Goal: Task Accomplishment & Management: Use online tool/utility

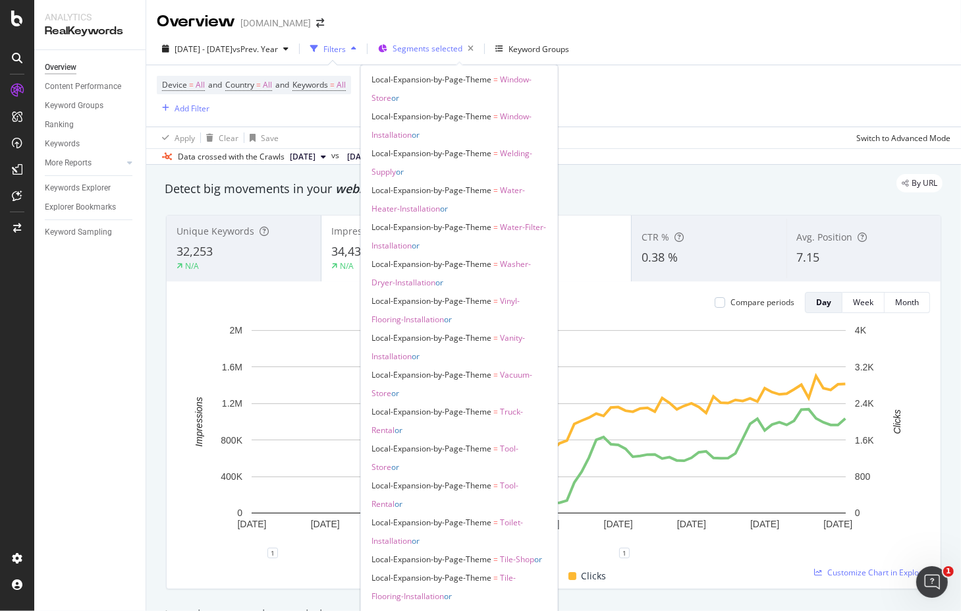
click at [459, 49] on span "Segments selected" at bounding box center [428, 48] width 70 height 11
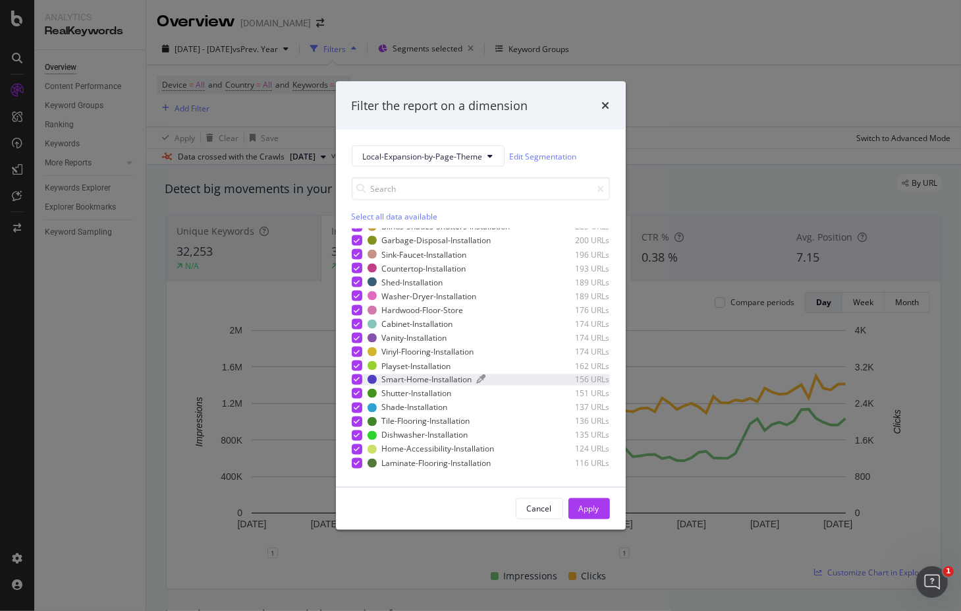
scroll to position [830, 0]
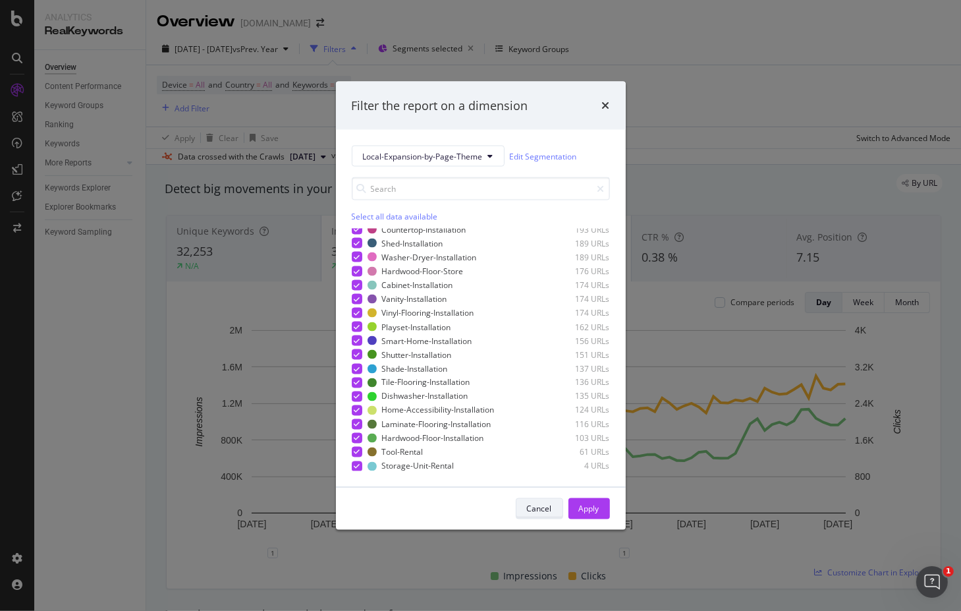
click at [533, 509] on div "Cancel" at bounding box center [539, 508] width 25 height 11
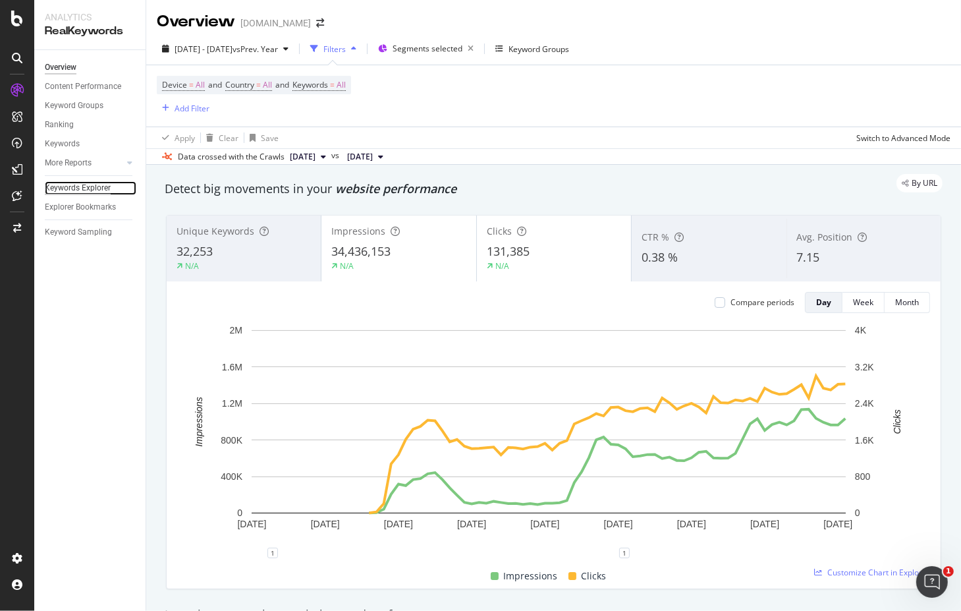
click at [102, 186] on div "Keywords Explorer" at bounding box center [78, 188] width 66 height 14
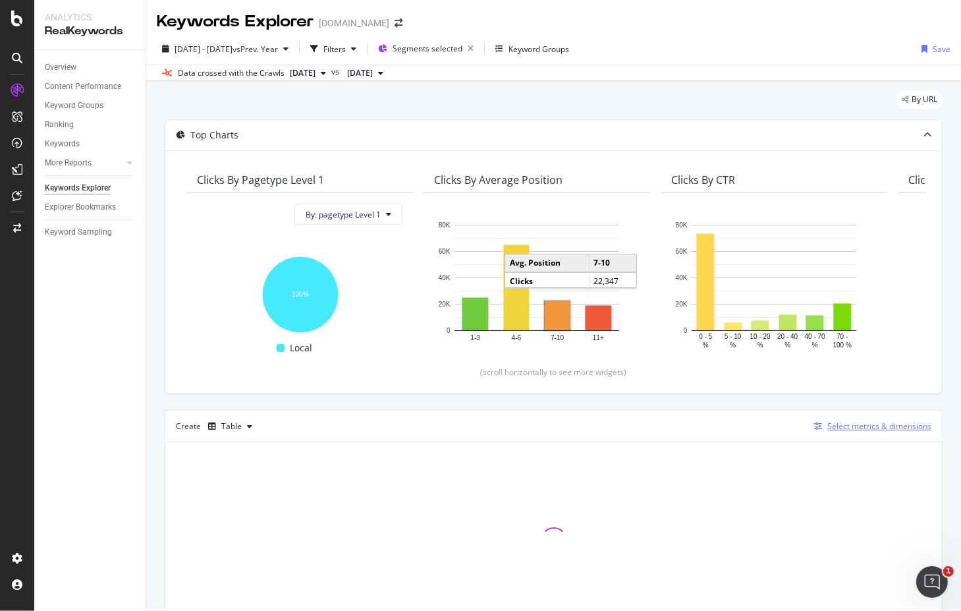
click at [848, 424] on div "Select metrics & dimensions" at bounding box center [880, 425] width 104 height 11
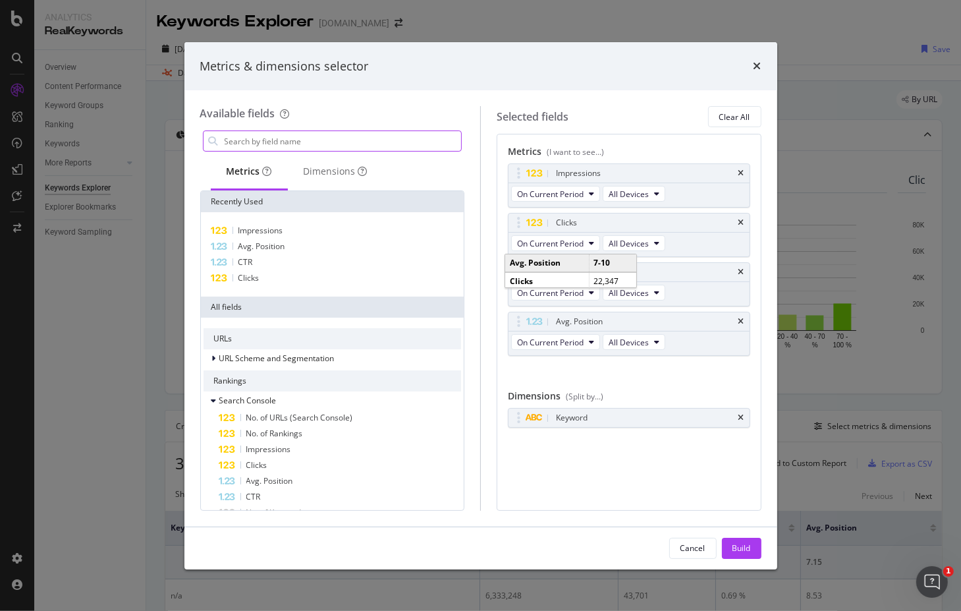
click at [306, 143] on input "modal" at bounding box center [342, 141] width 239 height 20
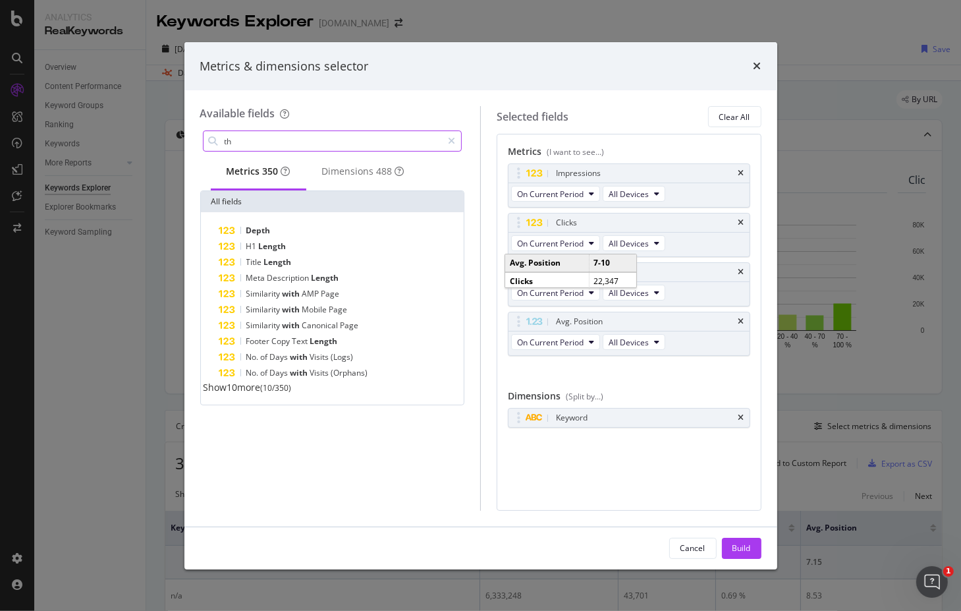
type input "t"
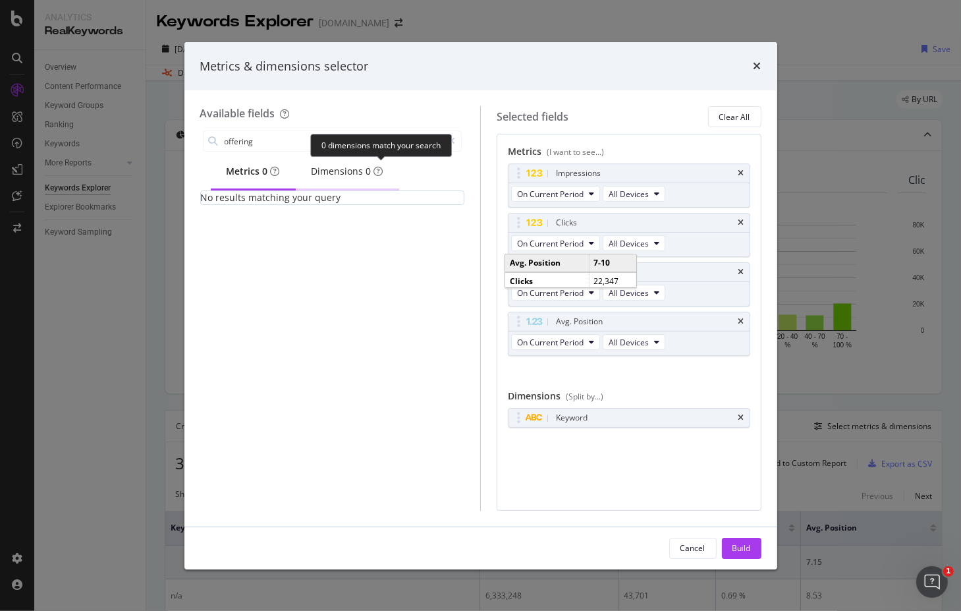
type input "offering"
click at [372, 166] on span "0" at bounding box center [368, 171] width 5 height 13
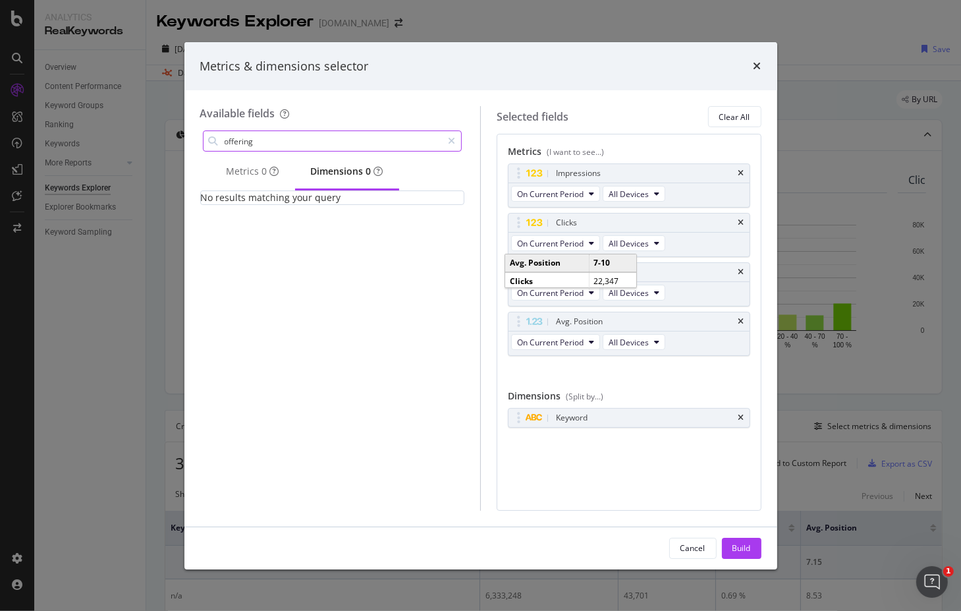
click at [293, 146] on input "offering" at bounding box center [332, 141] width 219 height 20
type input "d"
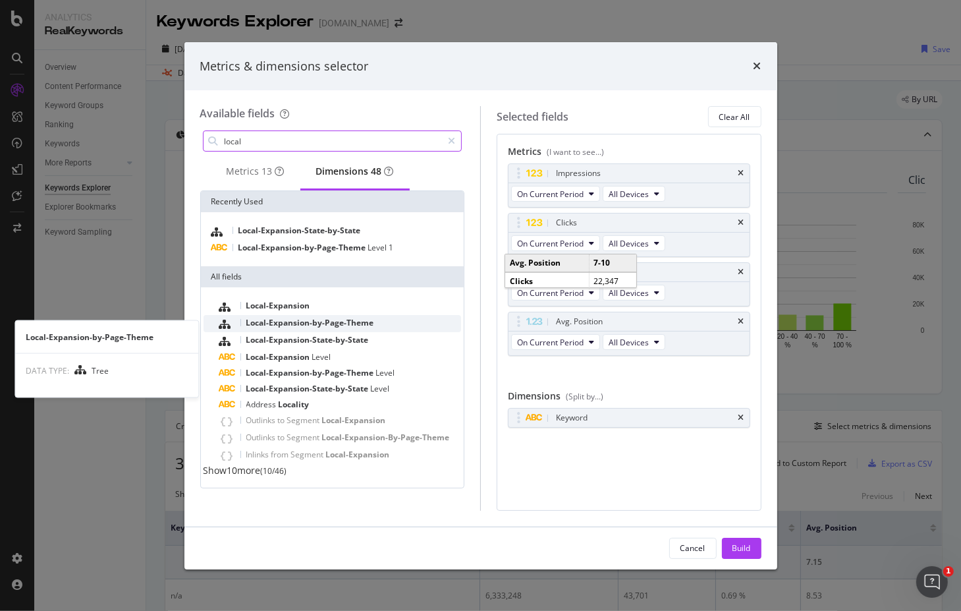
type input "local"
click at [360, 328] on span "Local-Expansion-by-Page-Theme" at bounding box center [310, 322] width 128 height 11
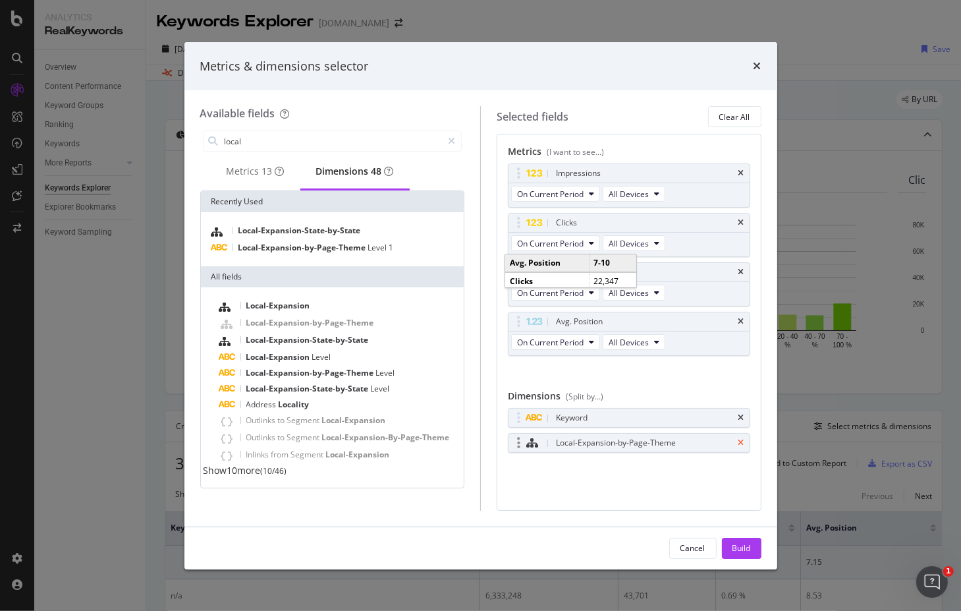
click at [743, 416] on icon "times" at bounding box center [742, 418] width 6 height 8
click at [735, 545] on div "Build" at bounding box center [742, 547] width 18 height 11
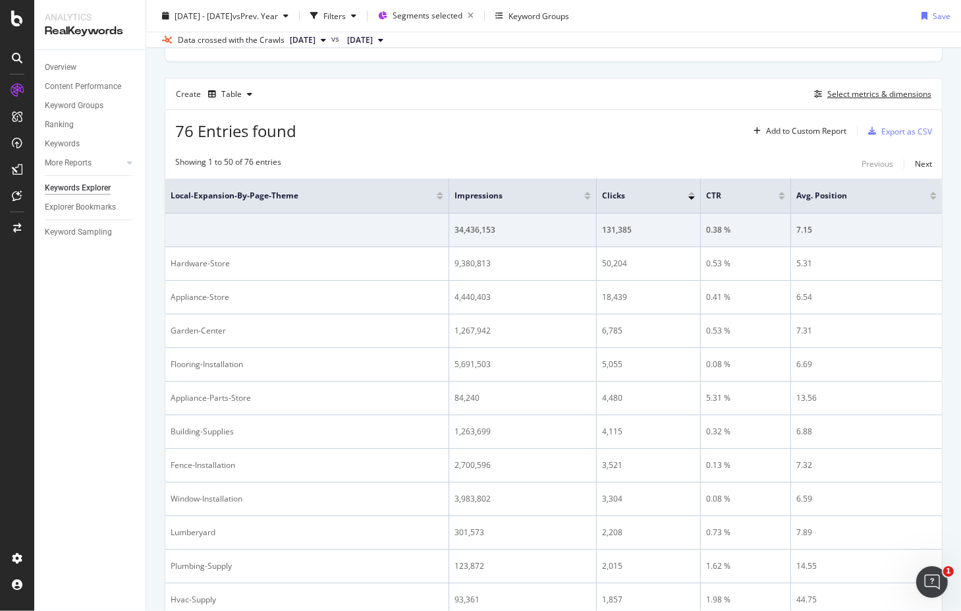
scroll to position [266, 0]
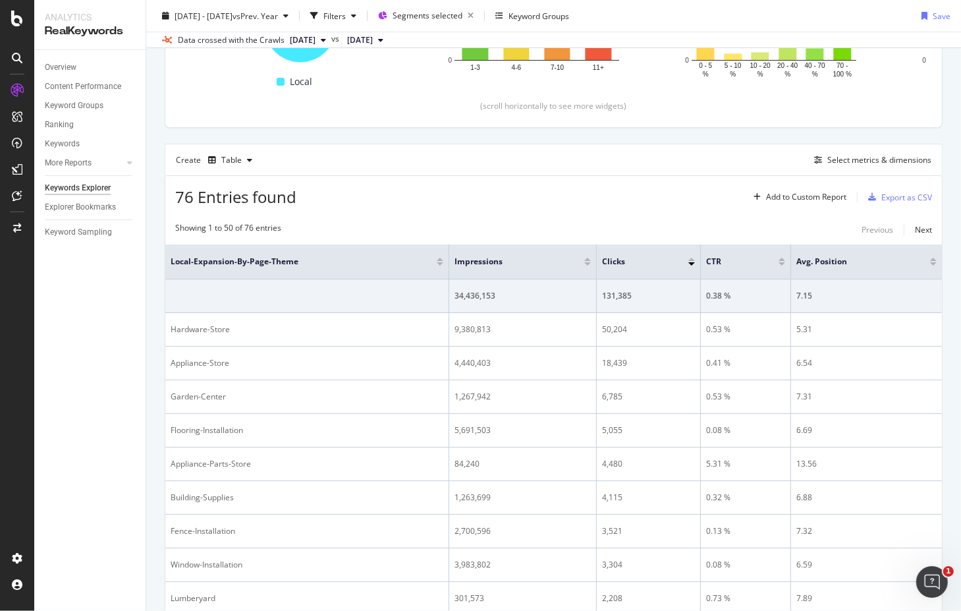
click at [584, 262] on div at bounding box center [587, 263] width 7 height 3
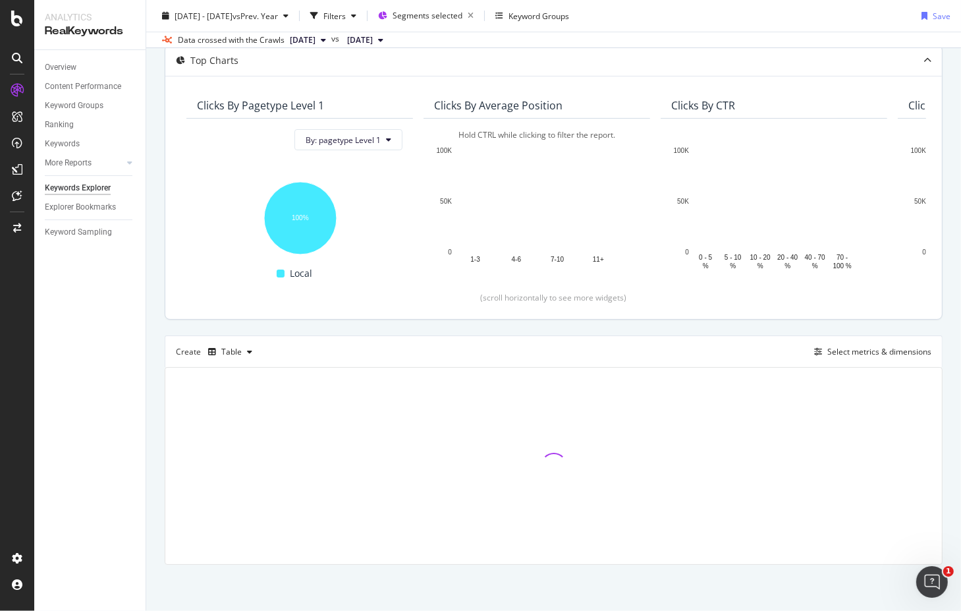
scroll to position [74, 0]
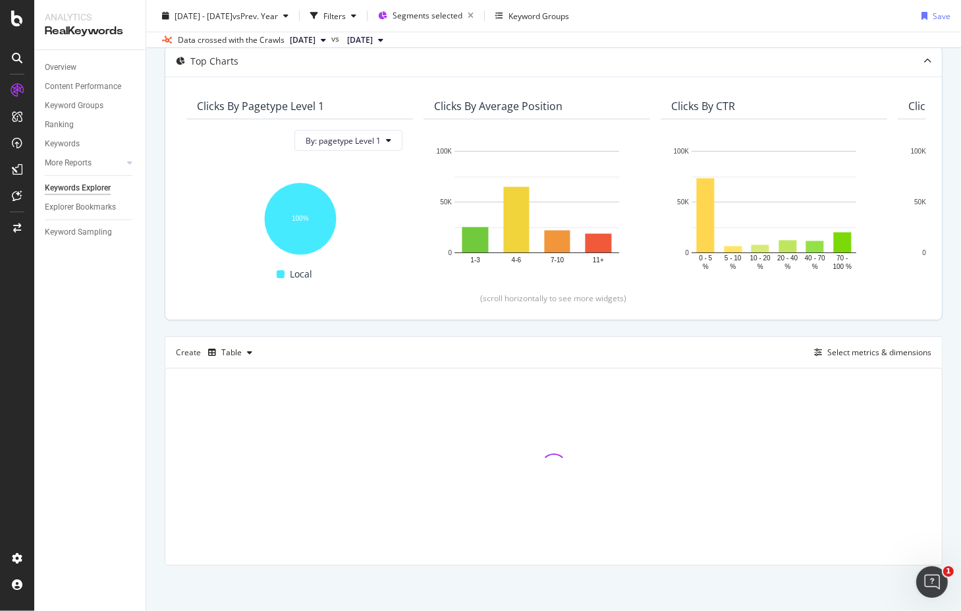
click at [918, 68] on div at bounding box center [927, 61] width 29 height 30
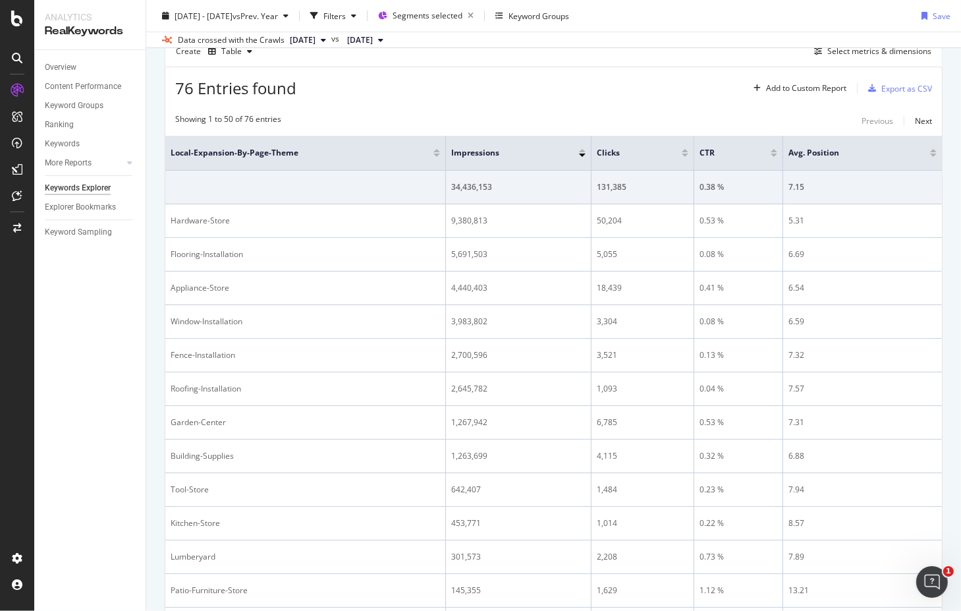
scroll to position [0, 0]
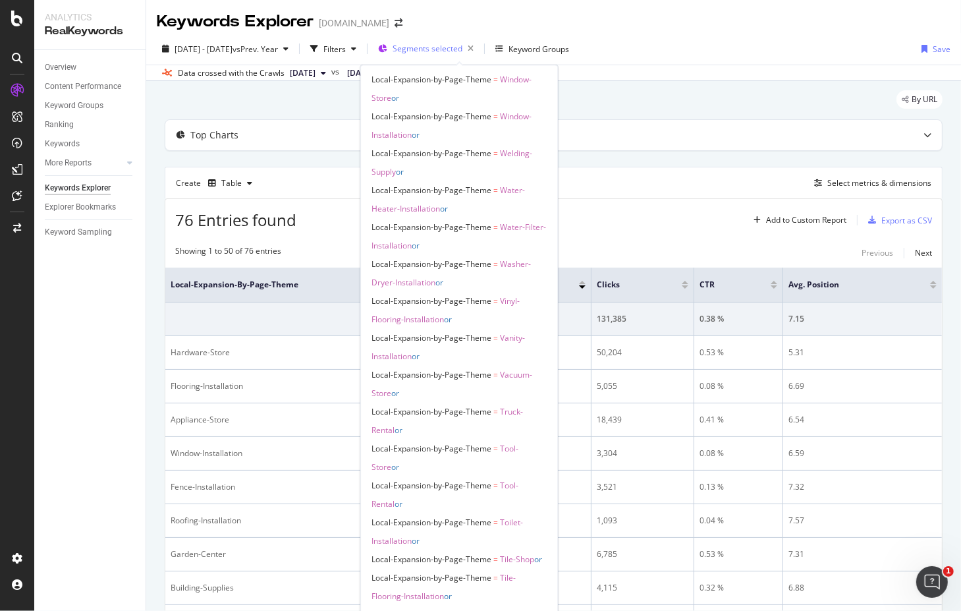
click at [455, 47] on span "Segments selected" at bounding box center [428, 48] width 70 height 11
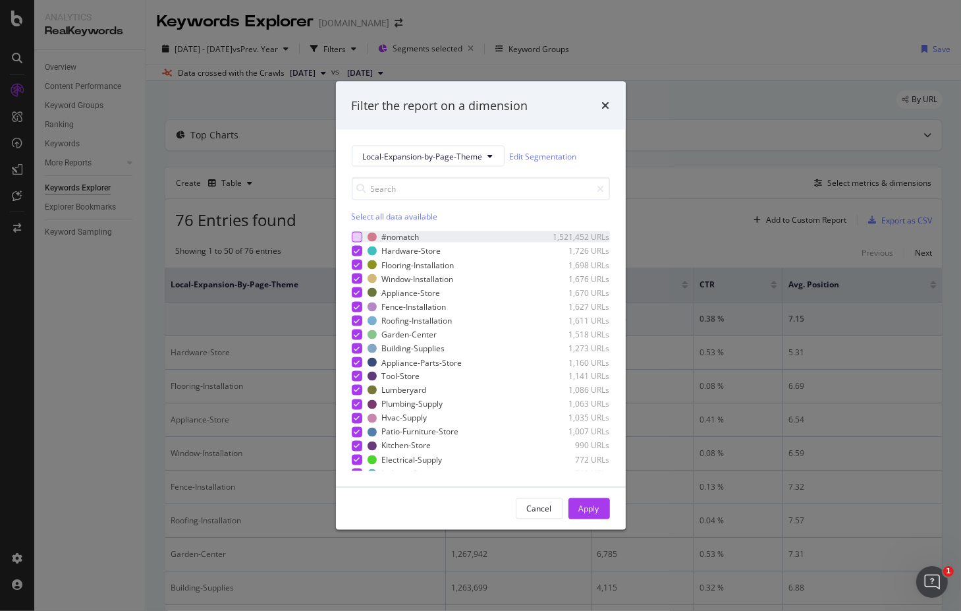
click at [353, 237] on div "Local-Expansion-by-Page-Theme Edit Segmentation Select all data available #noma…" at bounding box center [481, 308] width 290 height 357
click at [377, 214] on div "Select all data available" at bounding box center [481, 216] width 258 height 11
click at [372, 216] on div "Unselect all data available" at bounding box center [481, 216] width 258 height 11
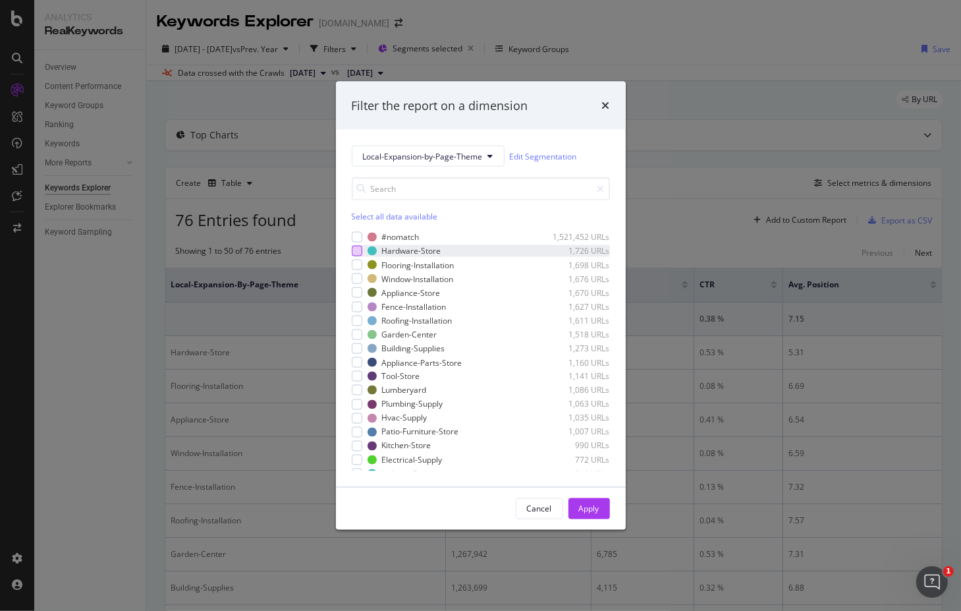
click at [357, 250] on div "modal" at bounding box center [357, 251] width 11 height 11
click at [577, 503] on button "Apply" at bounding box center [590, 508] width 42 height 21
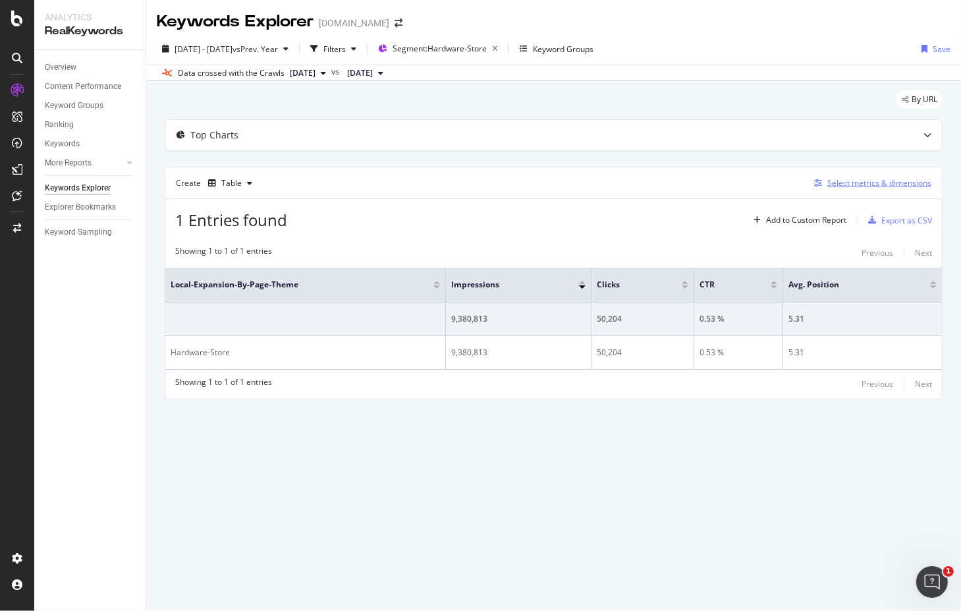
click at [877, 188] on div "Select metrics & dimensions" at bounding box center [870, 183] width 123 height 14
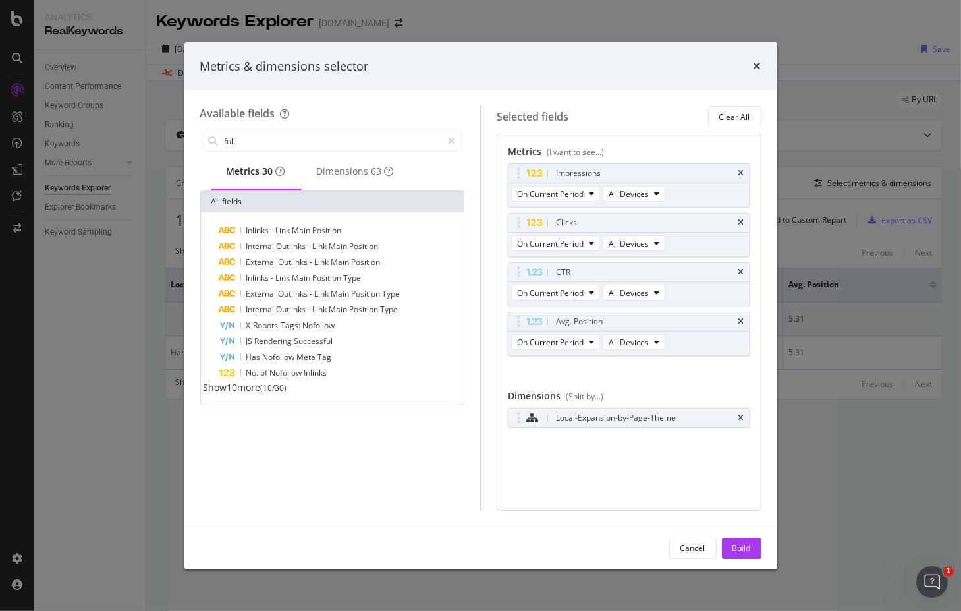
type input "full"
click at [256, 178] on div "Metrics 30" at bounding box center [256, 171] width 59 height 13
click at [351, 173] on div "Dimensions 63" at bounding box center [355, 171] width 77 height 13
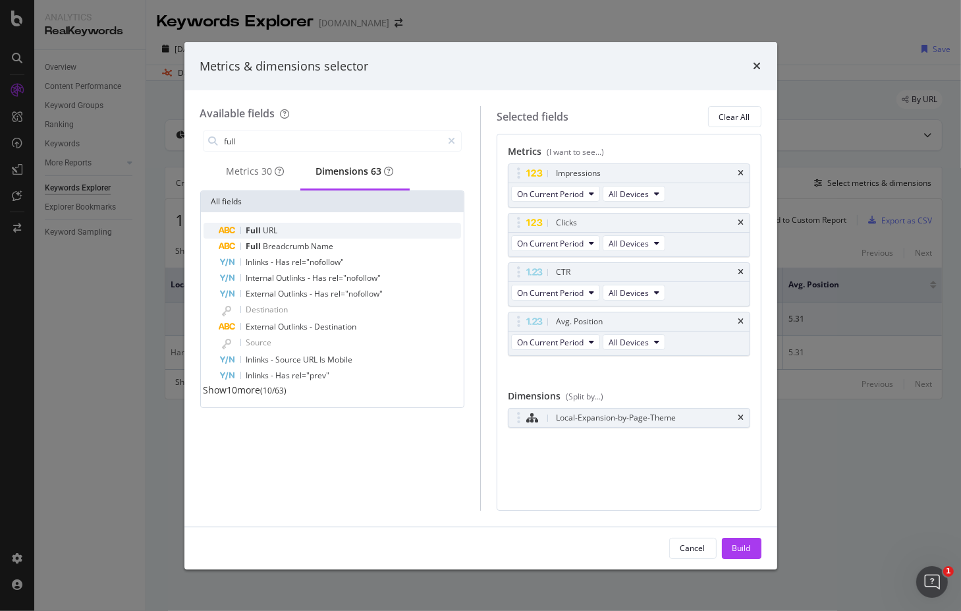
click at [277, 234] on div "Full URL" at bounding box center [340, 231] width 242 height 16
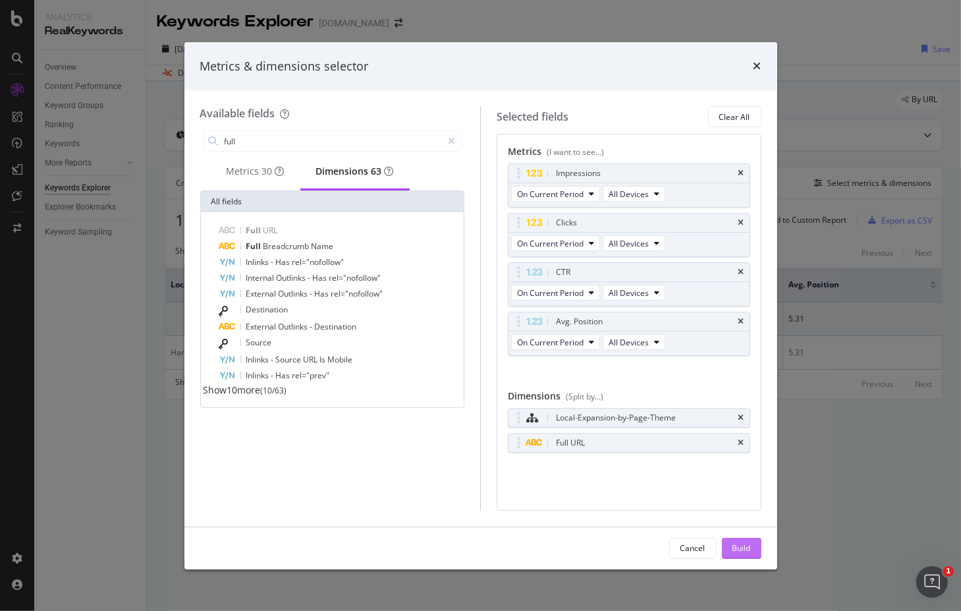
click at [749, 544] on div "Build" at bounding box center [742, 547] width 18 height 11
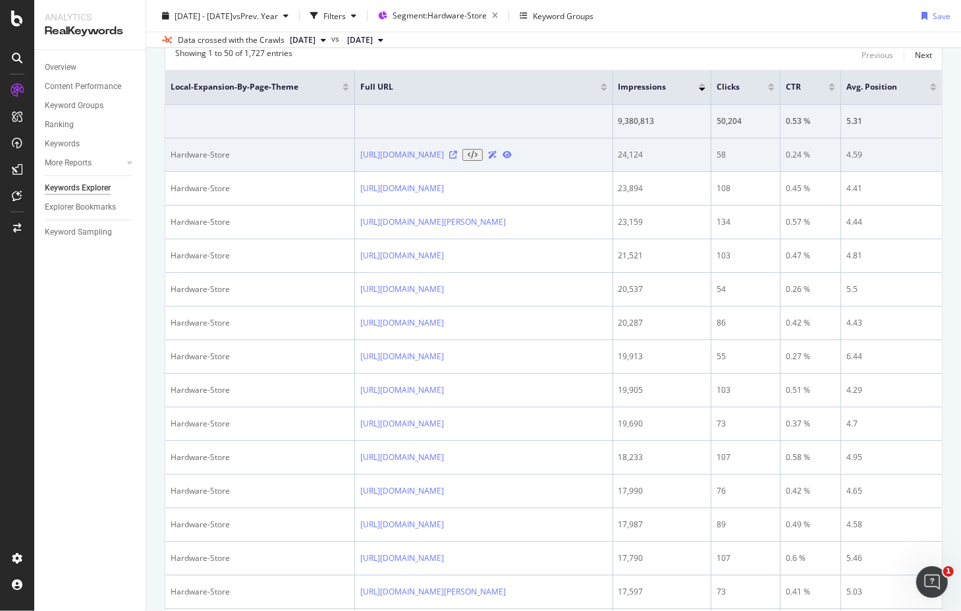
scroll to position [66, 0]
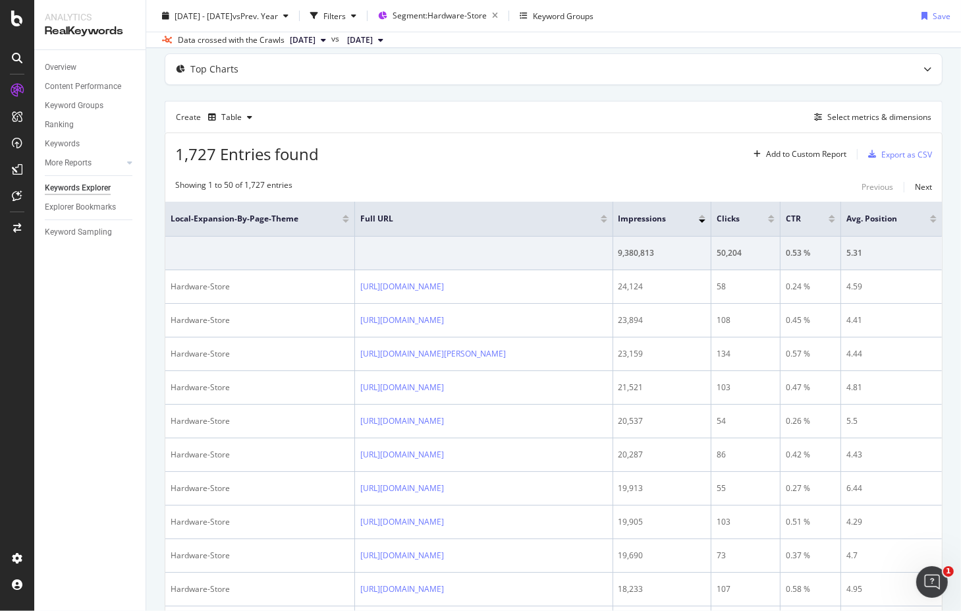
click at [836, 219] on div at bounding box center [832, 220] width 7 height 3
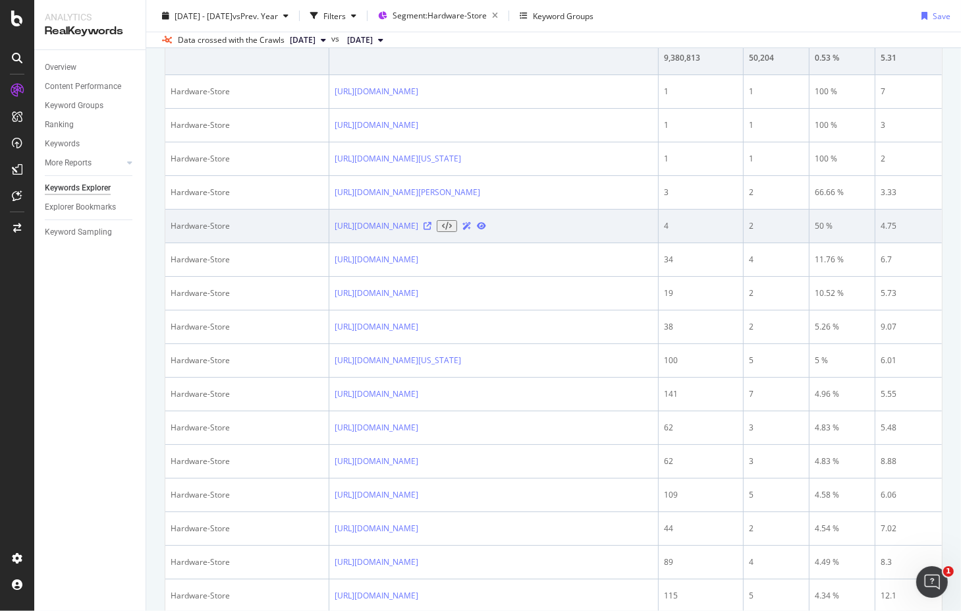
scroll to position [8, 0]
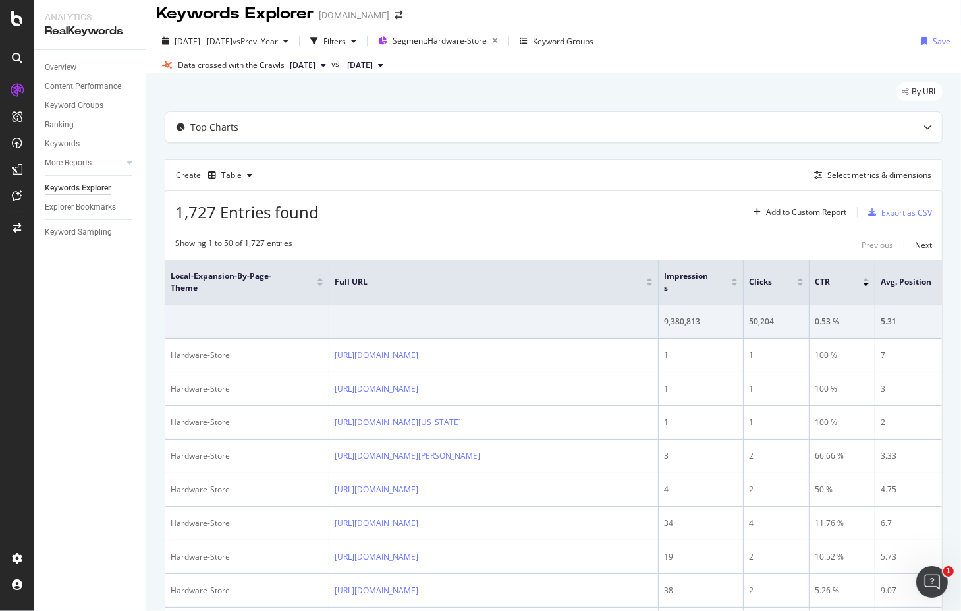
click at [866, 278] on div at bounding box center [866, 279] width 7 height 3
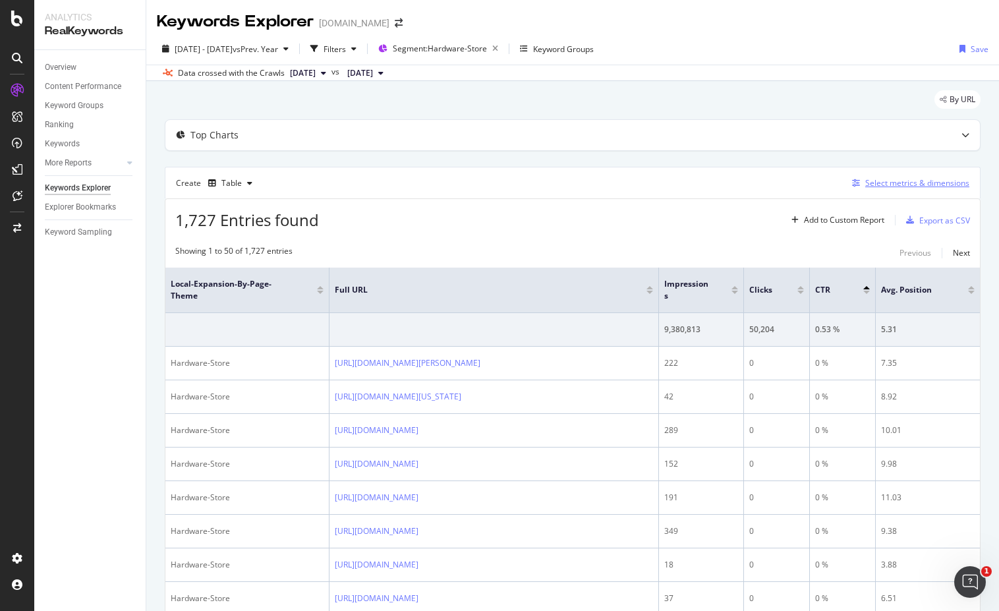
click at [909, 185] on div "Select metrics & dimensions" at bounding box center [917, 182] width 104 height 11
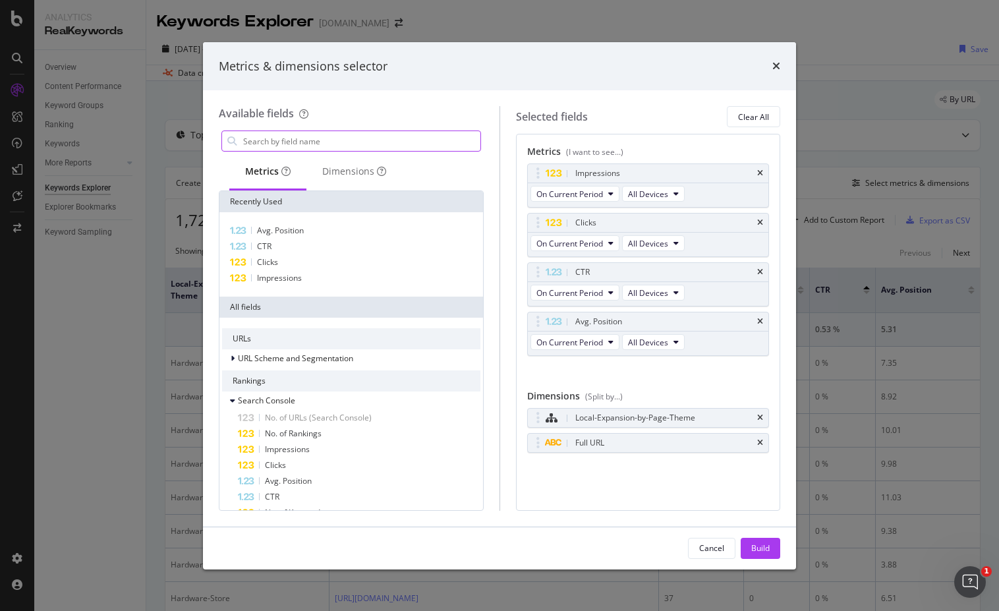
click at [302, 139] on input "modal" at bounding box center [361, 141] width 239 height 20
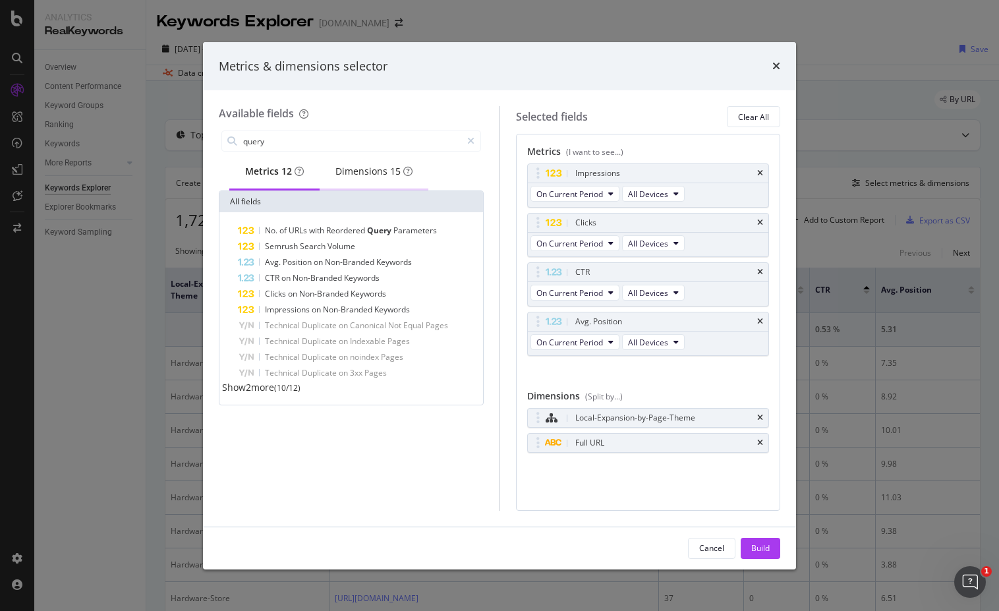
type input "query"
click at [371, 167] on div "Dimensions 15" at bounding box center [373, 171] width 77 height 13
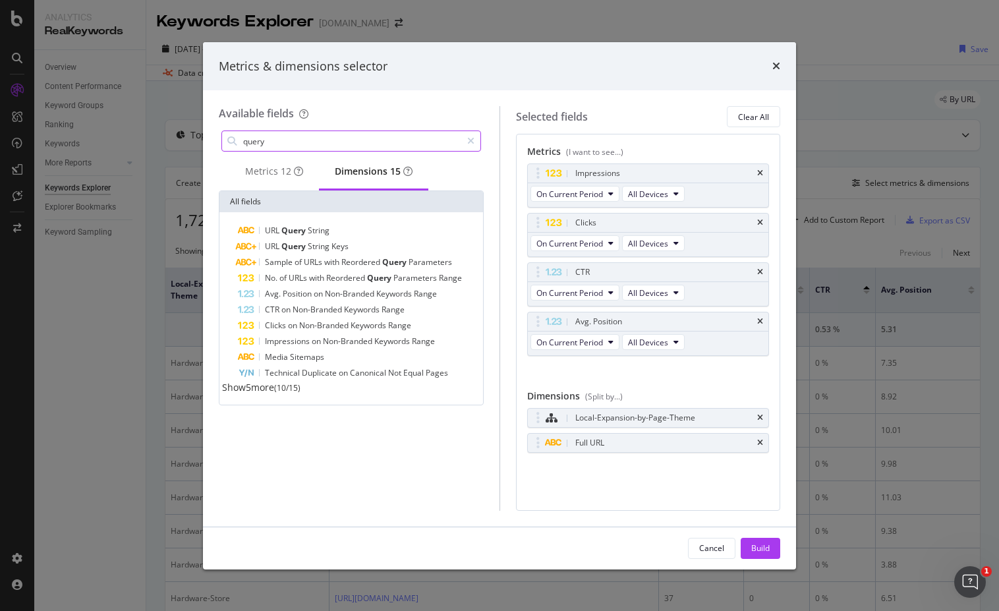
click at [285, 139] on input "query" at bounding box center [351, 141] width 219 height 20
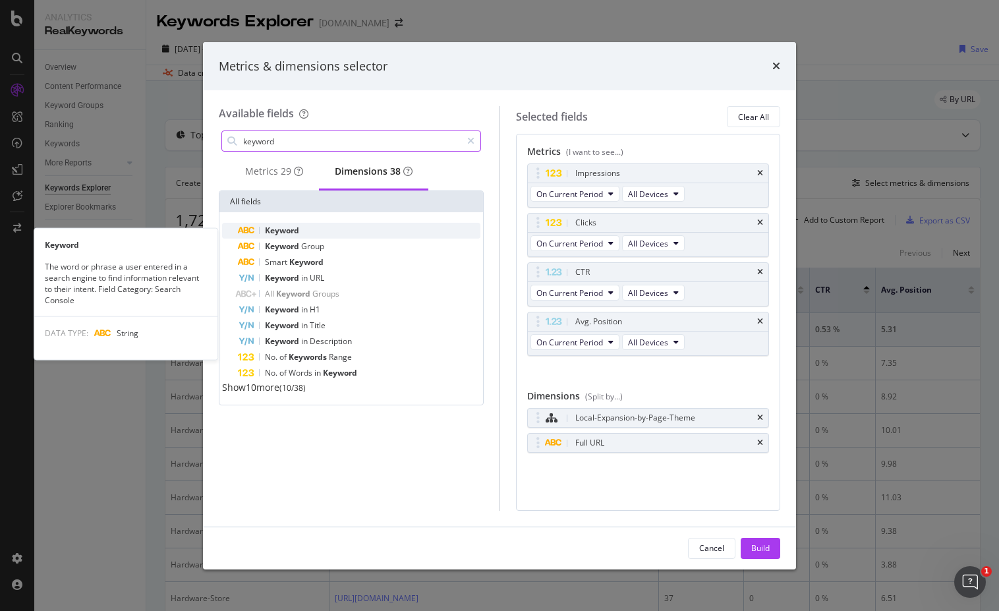
type input "keyword"
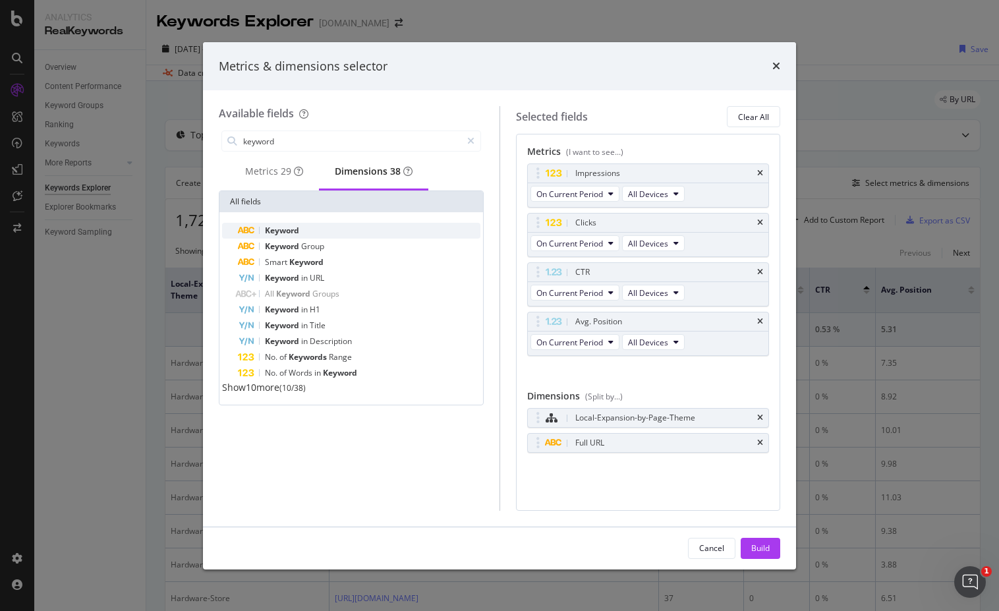
click at [303, 231] on div "Keyword" at bounding box center [359, 231] width 242 height 16
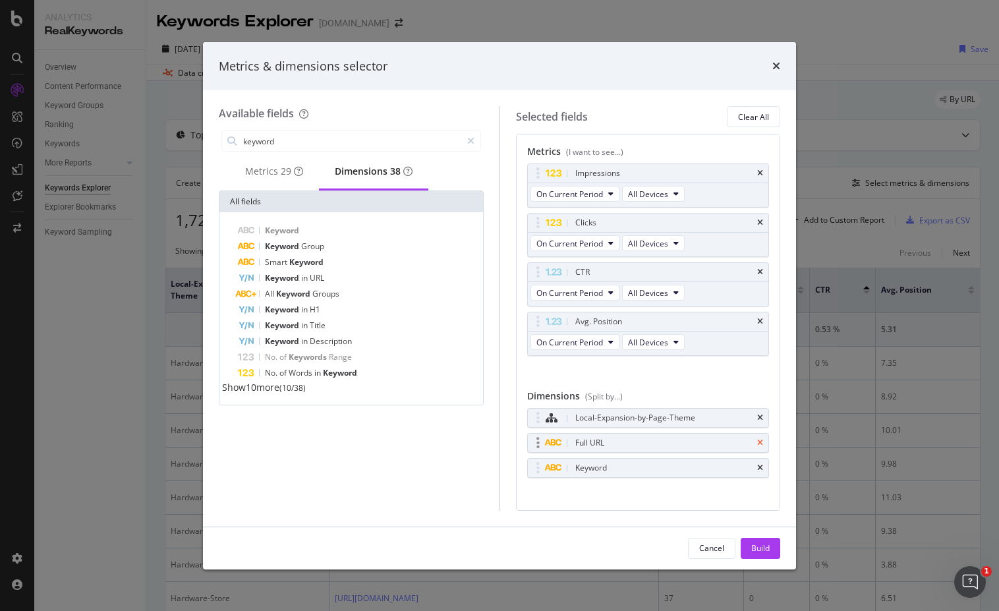
click at [757, 439] on icon "times" at bounding box center [760, 443] width 6 height 8
click at [762, 545] on div "Build" at bounding box center [760, 547] width 18 height 11
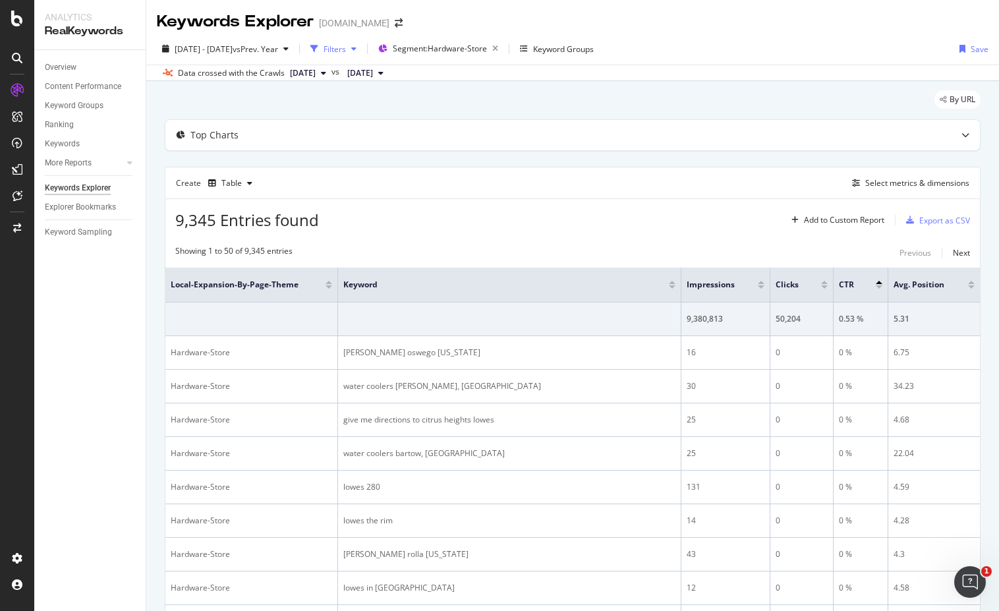
click at [346, 50] on div "Filters" at bounding box center [335, 48] width 22 height 11
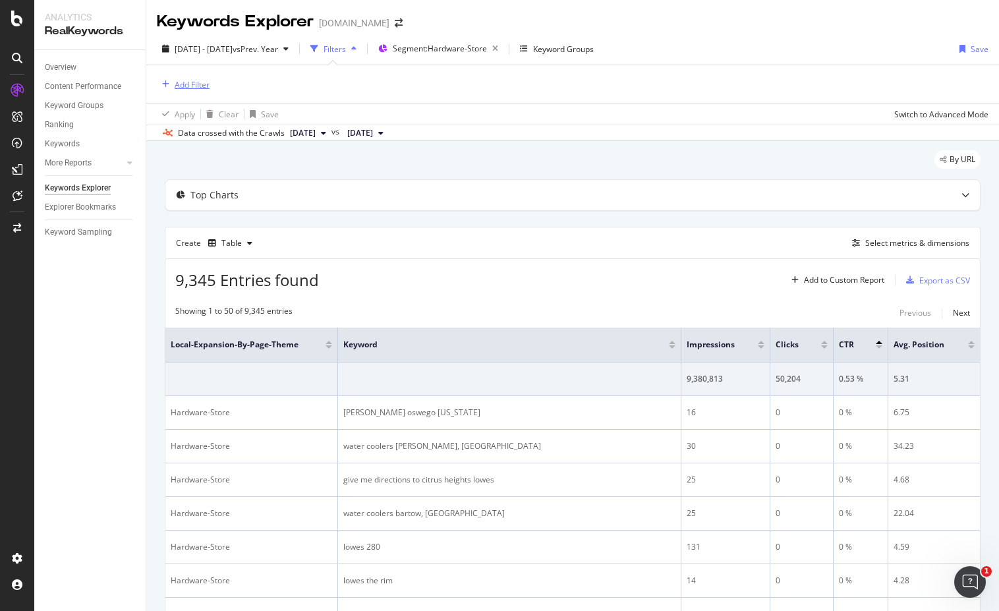
click at [185, 91] on div "Add Filter" at bounding box center [183, 84] width 53 height 14
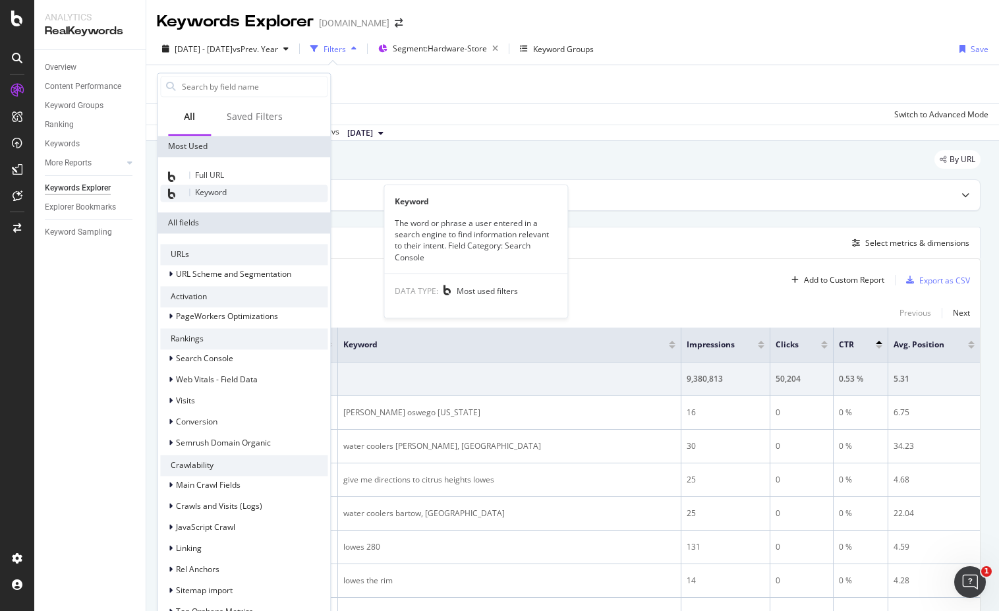
click at [214, 191] on span "Keyword" at bounding box center [211, 191] width 32 height 11
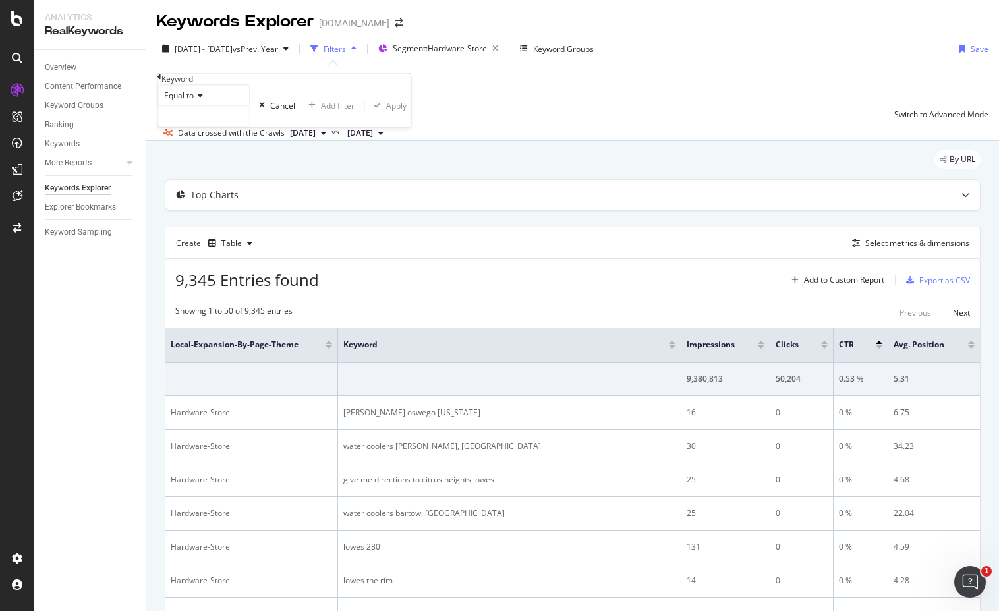
click at [181, 106] on div "Equal to" at bounding box center [203, 95] width 92 height 21
click at [237, 106] on div "Equal to" at bounding box center [203, 95] width 92 height 21
click at [191, 101] on span "Equal to" at bounding box center [179, 95] width 30 height 11
click at [238, 244] on span "Doesn't match regex" at bounding box center [199, 238] width 76 height 11
click at [333, 111] on div "Add filter" at bounding box center [350, 105] width 34 height 11
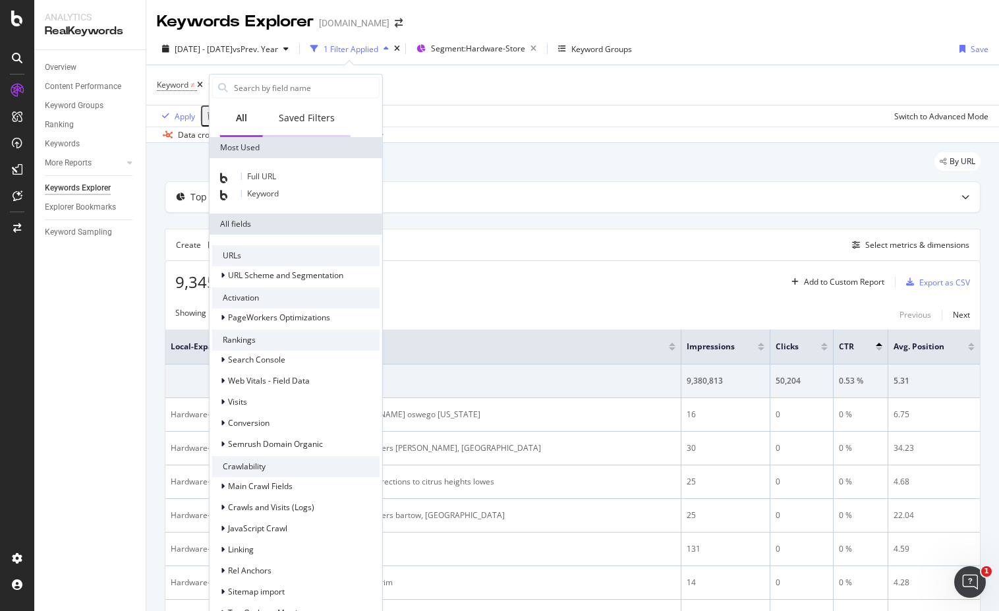
click at [317, 115] on div "Saved Filters" at bounding box center [307, 117] width 56 height 13
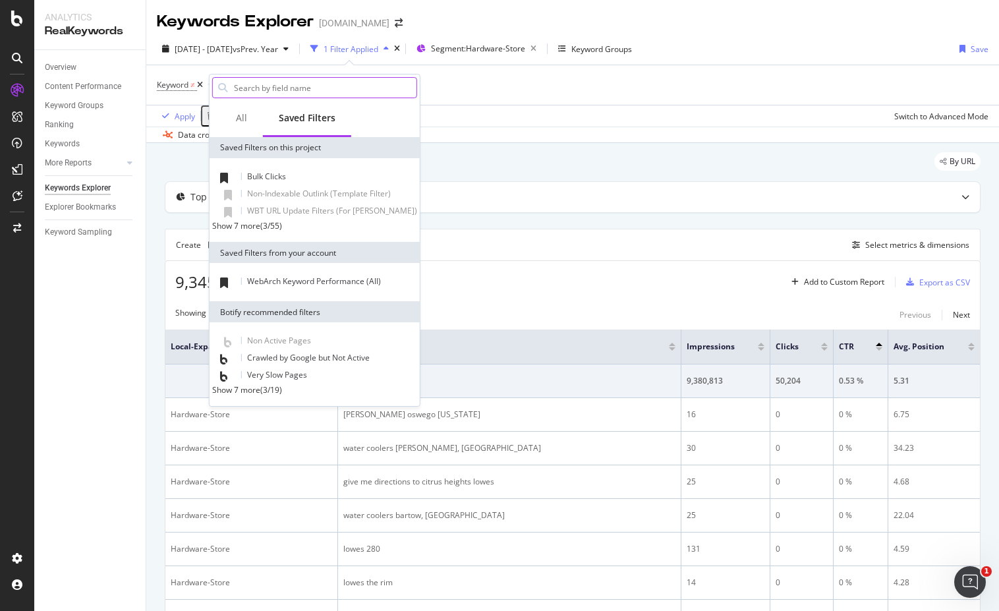
click at [266, 92] on input "text" at bounding box center [325, 88] width 184 height 20
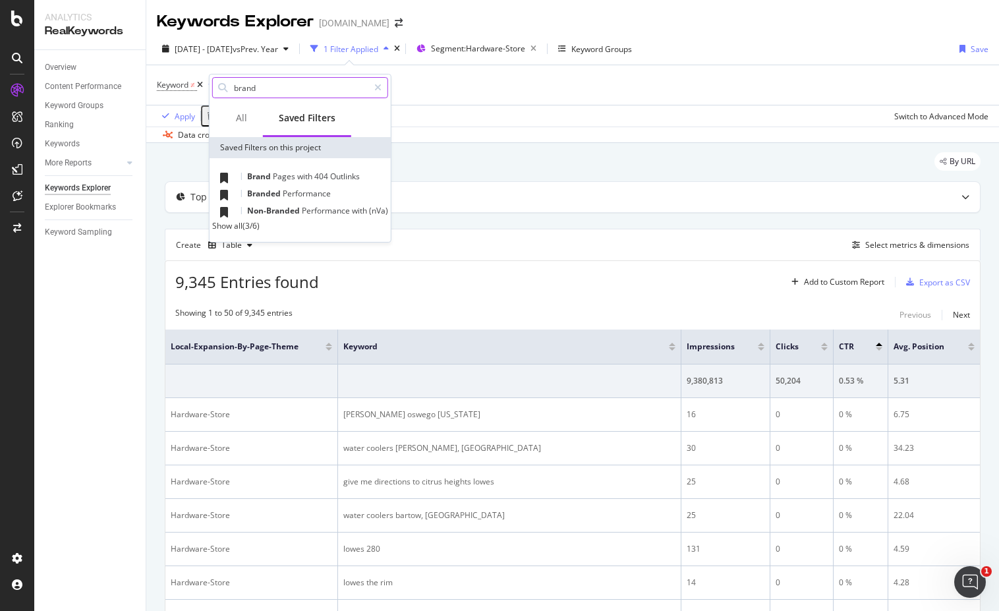
type input "brand"
click at [232, 229] on div "Show all" at bounding box center [227, 225] width 30 height 11
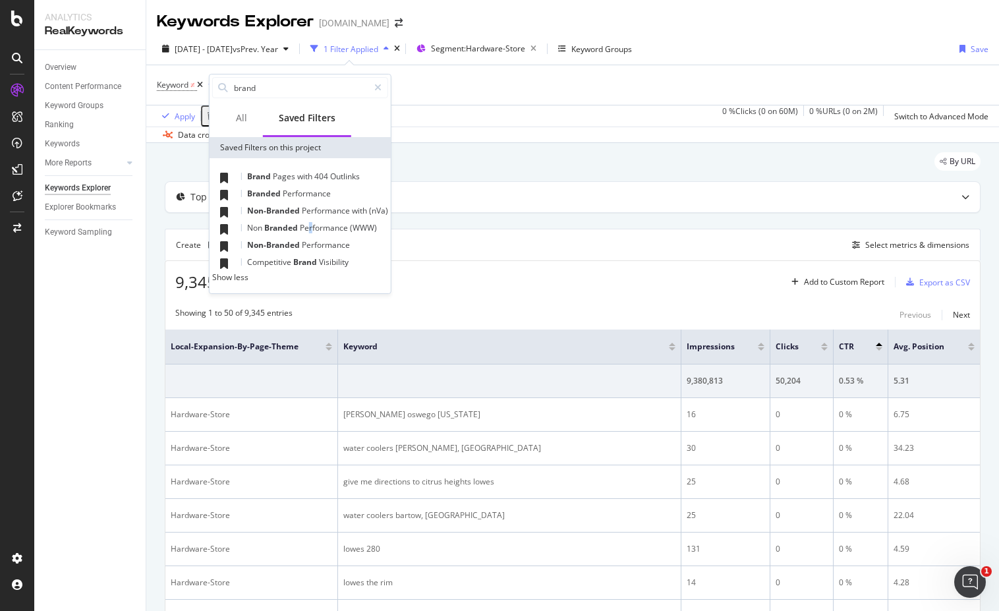
click at [310, 231] on span "Performance" at bounding box center [325, 227] width 50 height 11
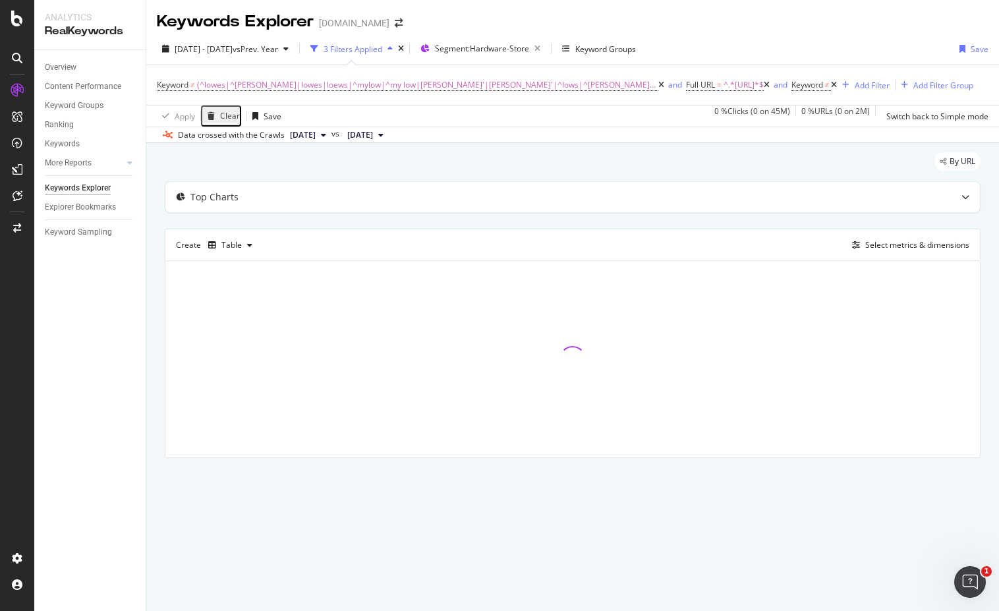
click at [837, 86] on icon at bounding box center [834, 85] width 6 height 8
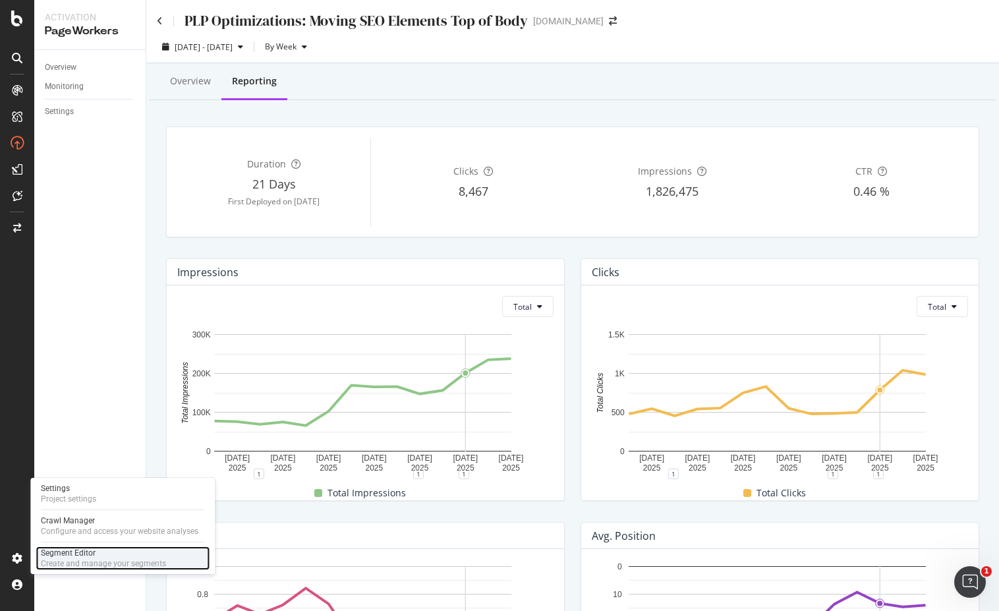
click at [86, 550] on div "Segment Editor" at bounding box center [103, 553] width 125 height 11
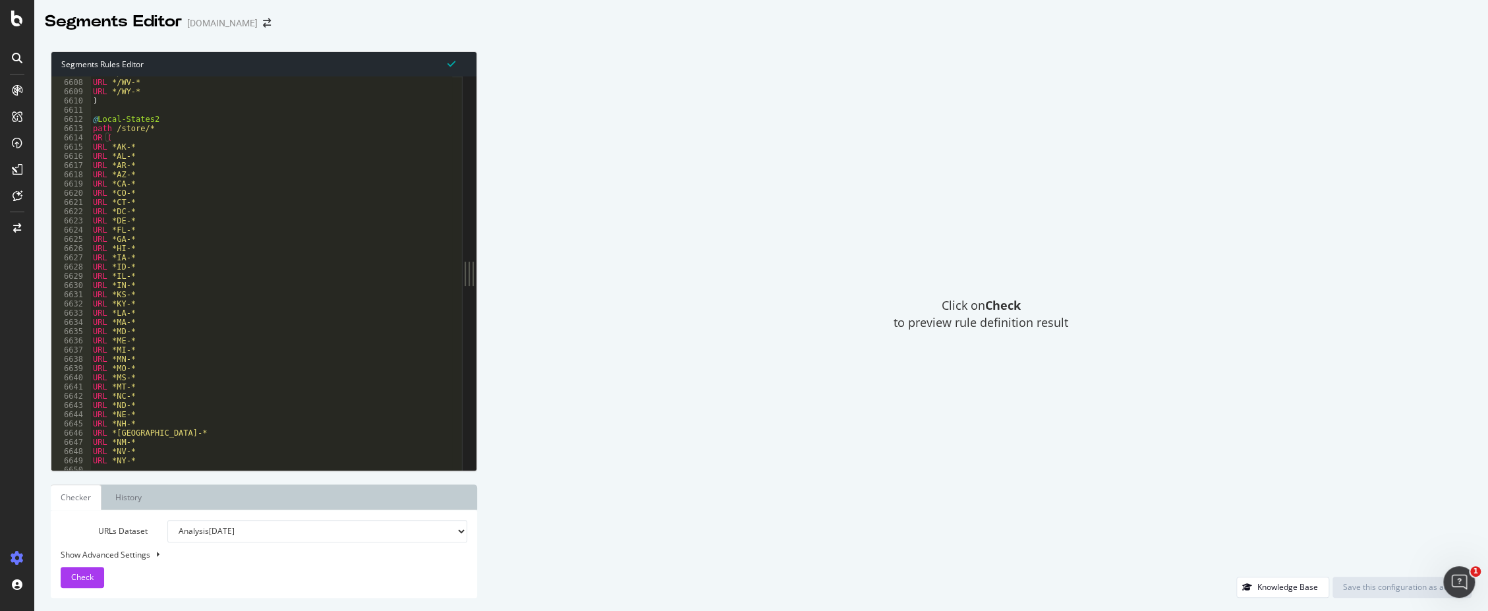
scroll to position [21208, 0]
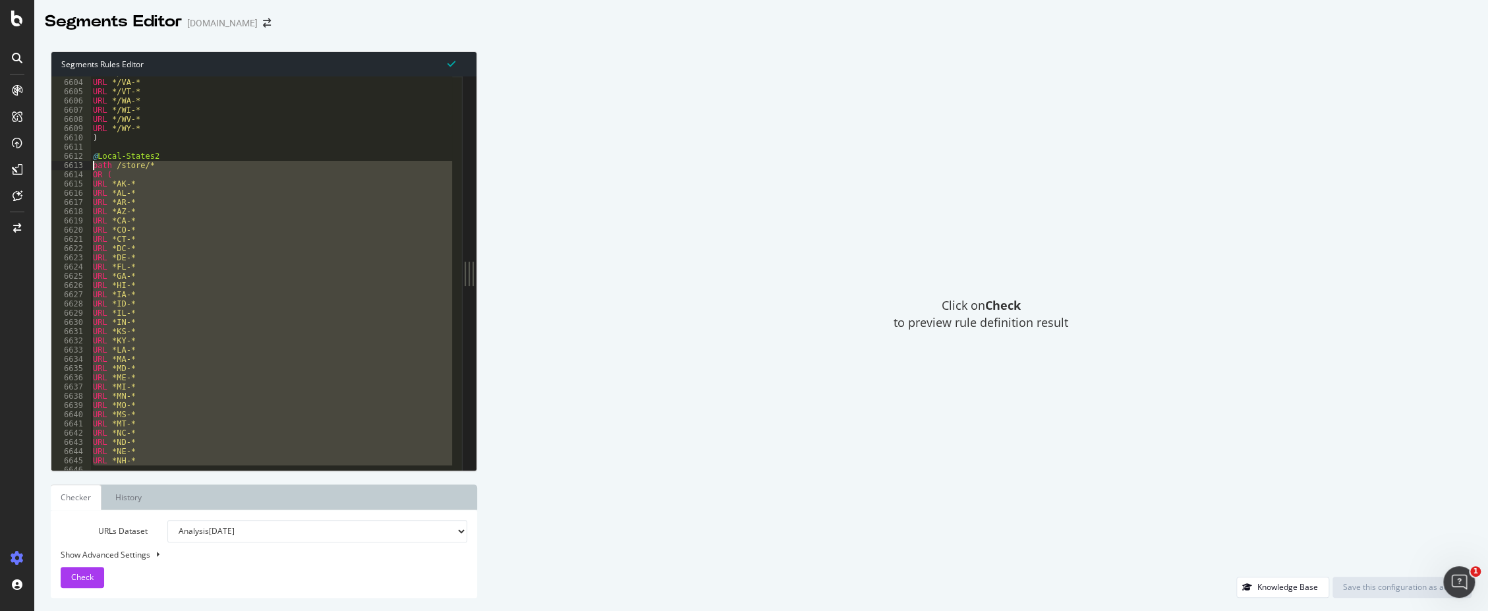
drag, startPoint x: 113, startPoint y: 455, endPoint x: 87, endPoint y: 163, distance: 293.8
click at [87, 163] on div ") 6603 6604 6605 6606 6607 6608 6609 6610 6611 6612 6613 6614 6615 6616 6617 66…" at bounding box center [256, 272] width 411 height 393
paste textarea ")"
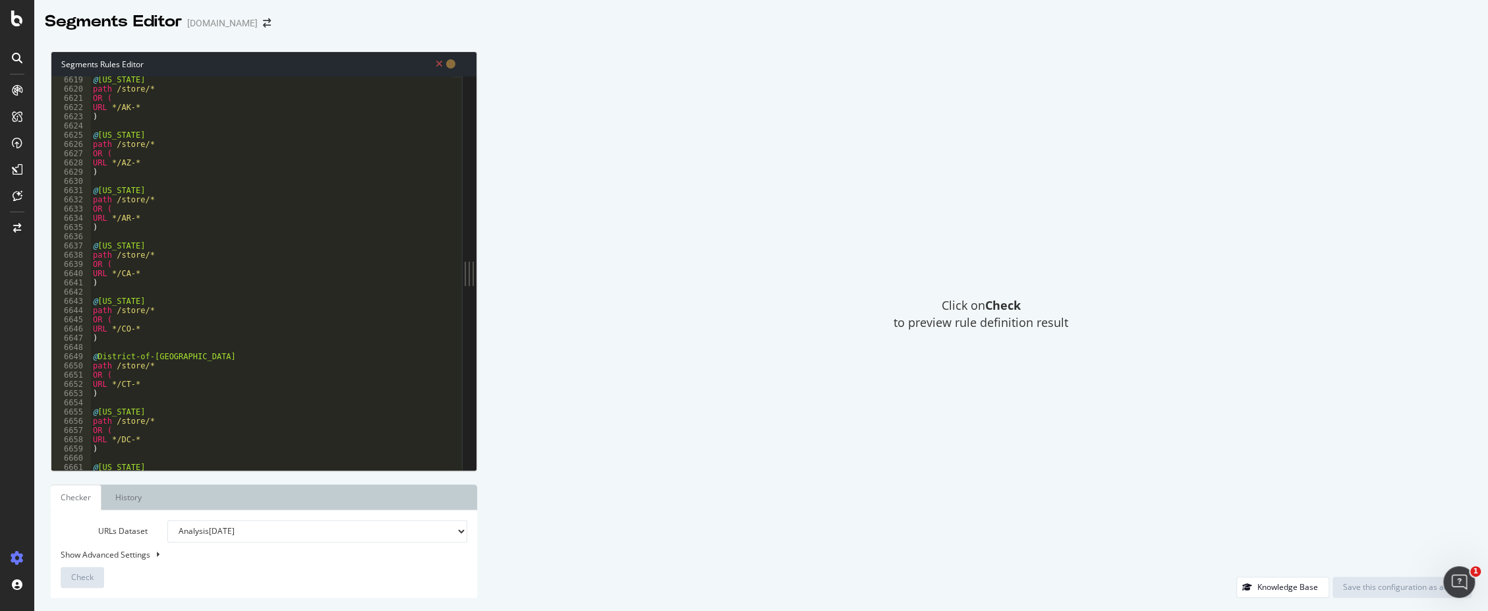
scroll to position [20619, 0]
drag, startPoint x: 169, startPoint y: 132, endPoint x: 152, endPoint y: 132, distance: 17.1
click at [152, 132] on div "URL */WA-* URL */WI-* URL */WV-* URL */WY-* ) @ Local-States2 @Alabama path /st…" at bounding box center [449, 275] width 718 height 403
click at [111, 152] on div "URL */TX-* URL */UT-* URL */VA-* URL */VT-* URL */WA-* URL */WI-* URL */WV-* UR…" at bounding box center [449, 277] width 718 height 403
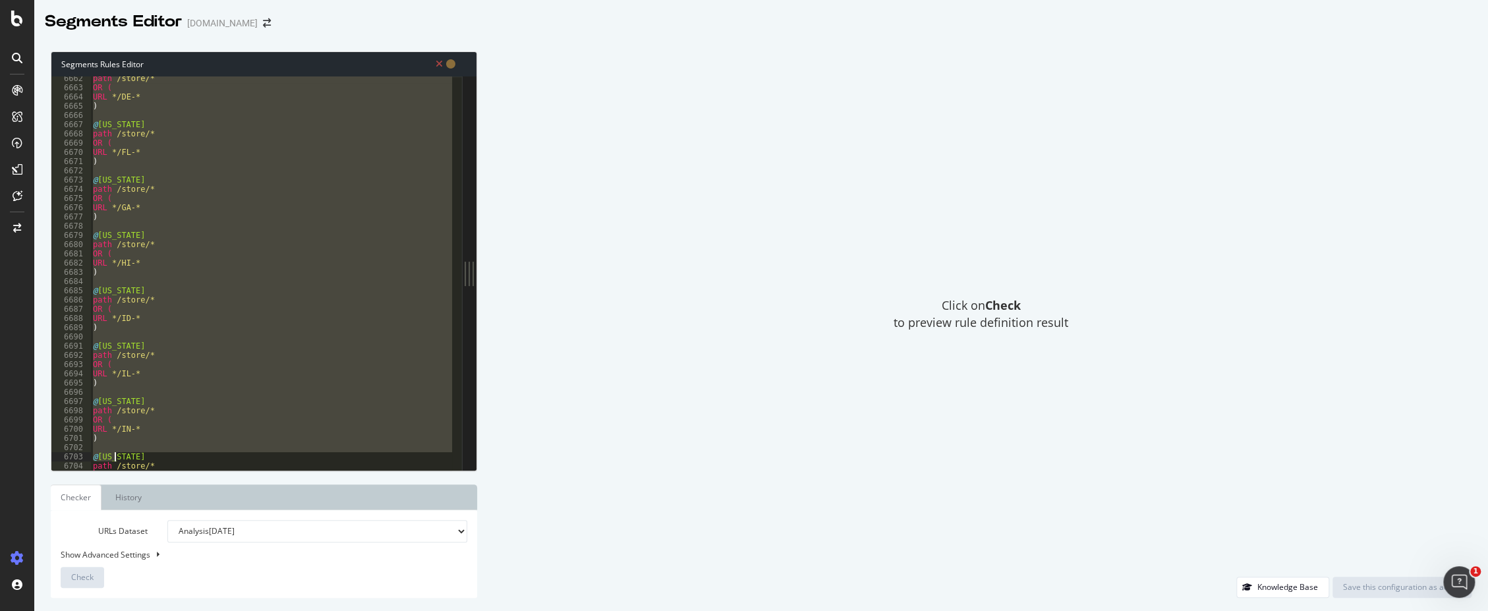
scroll to position [21208, 0]
drag, startPoint x: 94, startPoint y: 170, endPoint x: 166, endPoint y: 642, distance: 478.0
click at [166, 610] on html "Segments Editor www.lowes.com Segments Rules Editor ) 6876 6877 6878 6879 6880 …" at bounding box center [744, 305] width 1488 height 611
type textarea "URL */WY-* )"
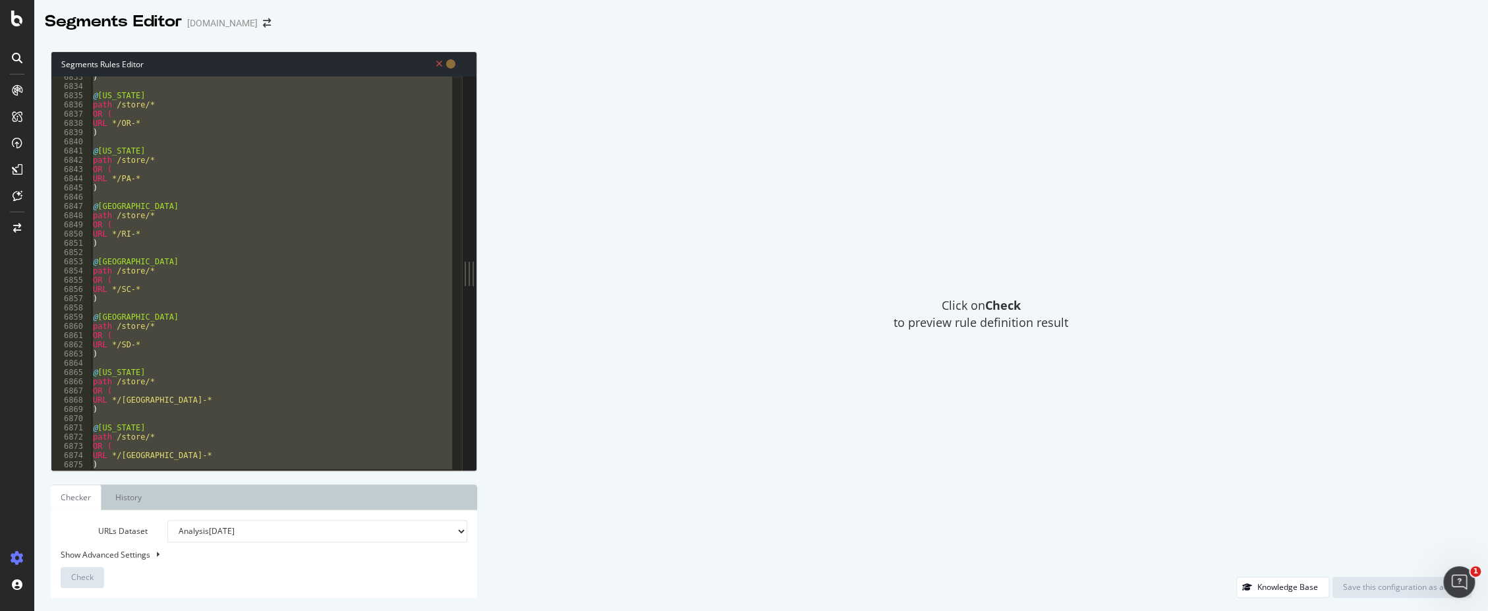
drag, startPoint x: 1240, startPoint y: 53, endPoint x: 949, endPoint y: 140, distance: 304.0
click at [998, 55] on div "Click on Check to preview rule definition result" at bounding box center [980, 313] width 981 height 525
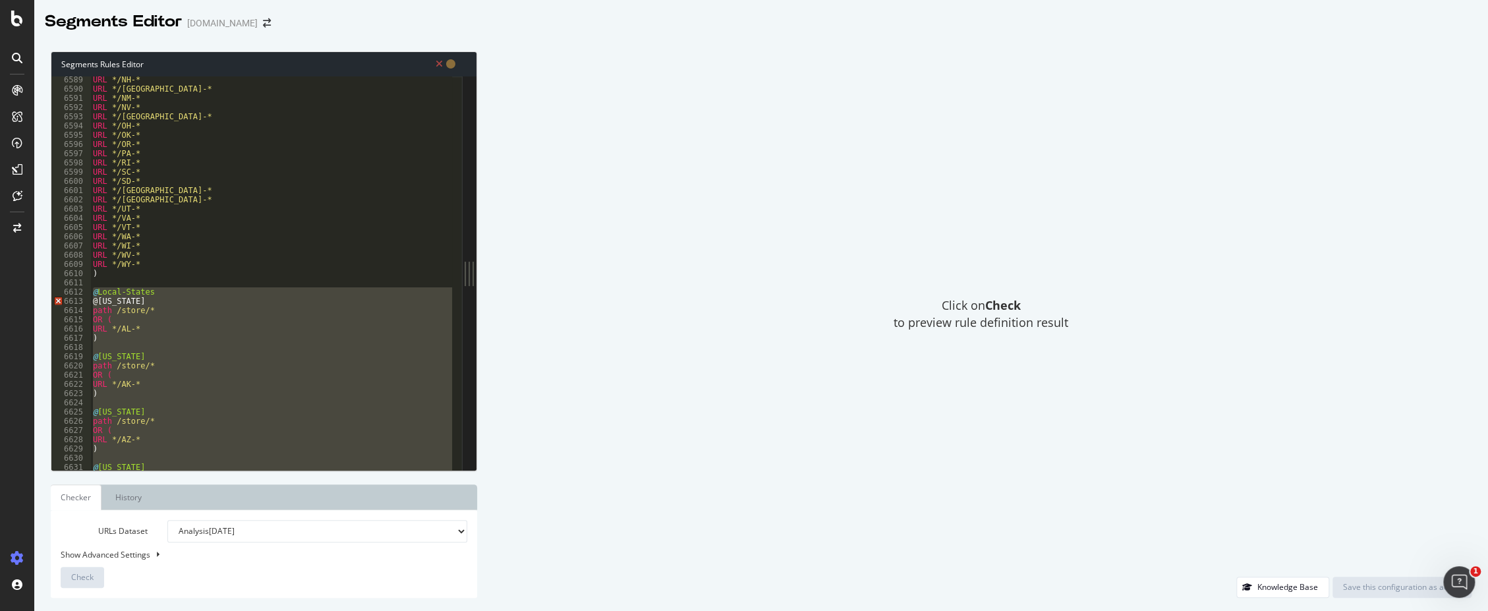
scroll to position [20566, 0]
click at [173, 287] on div "URL */NH-* URL */NJ-* URL */NM-* URL */NV-* URL */NY-* URL */OH-* URL */OK-* UR…" at bounding box center [449, 276] width 718 height 403
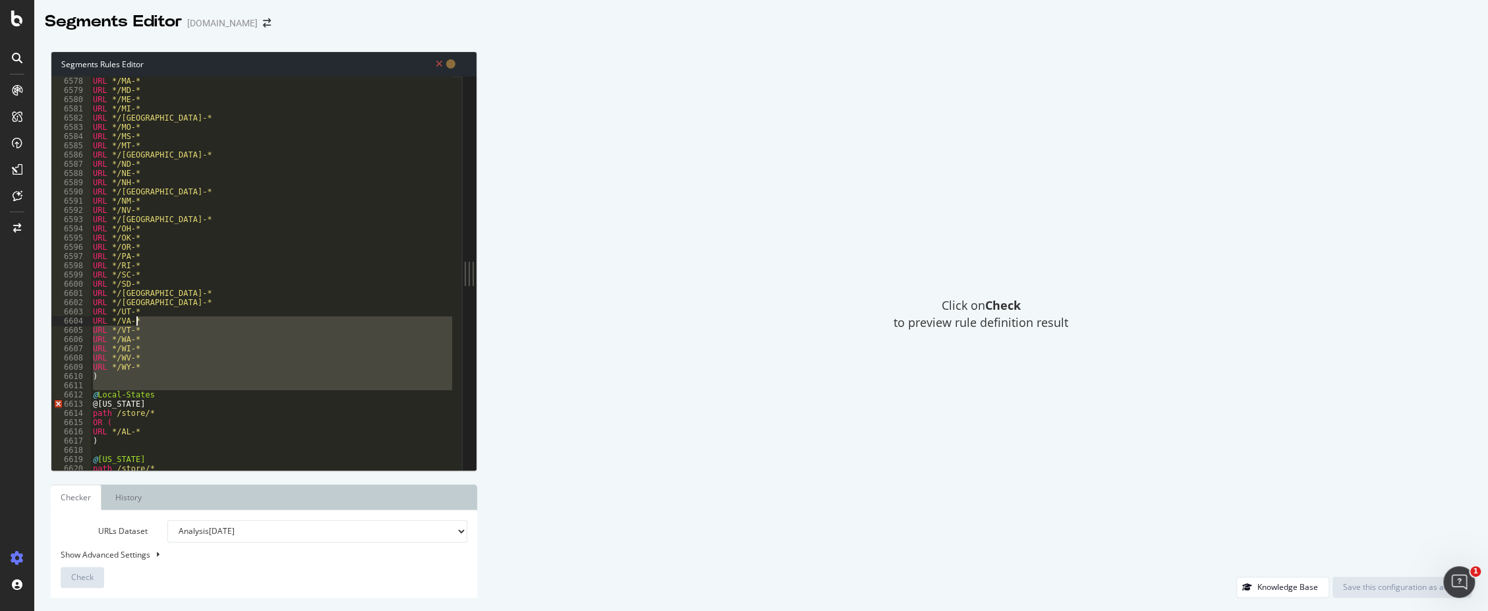
scroll to position [20531, 0]
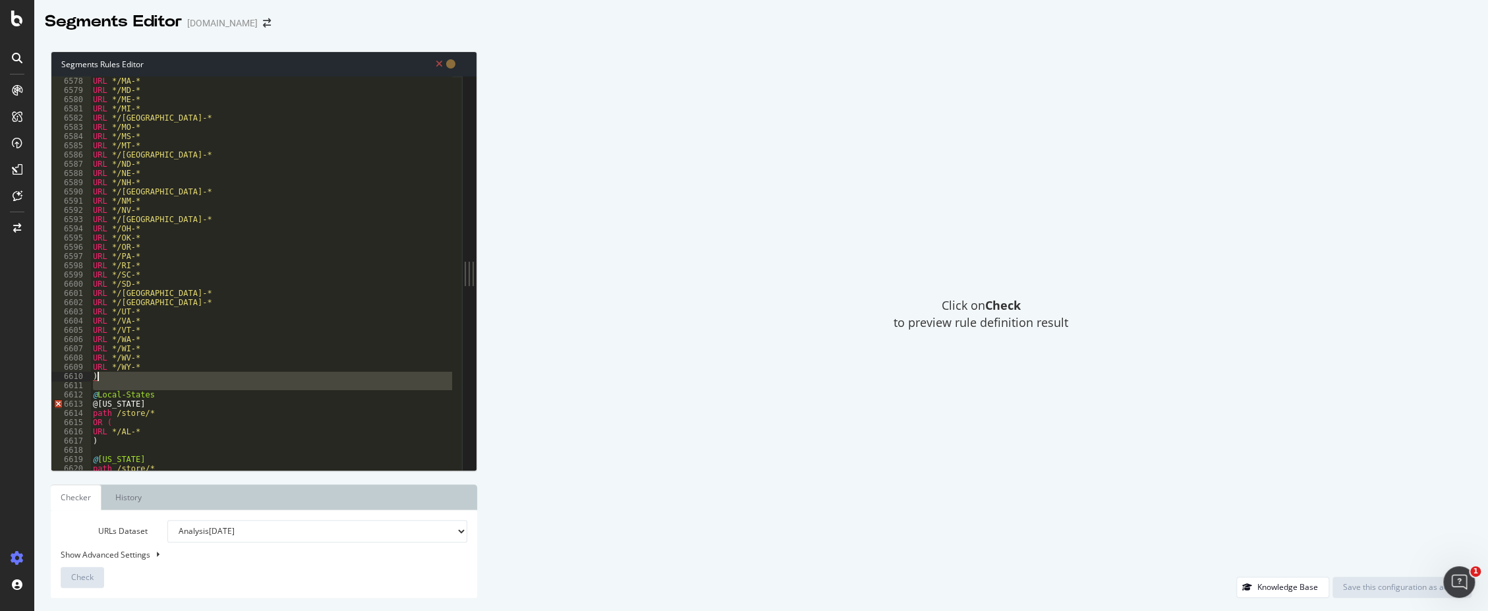
drag, startPoint x: 95, startPoint y: 293, endPoint x: 171, endPoint y: 377, distance: 113.4
click at [171, 377] on div "URL */MA-* URL */MD-* URL */ME-* URL */MI-* URL */MN-* URL */MO-* URL */MS-* UR…" at bounding box center [449, 277] width 718 height 403
click at [134, 376] on div "URL */MA-* URL */MD-* URL */ME-* URL */MI-* URL */MN-* URL */MO-* URL */MS-* UR…" at bounding box center [270, 272] width 361 height 393
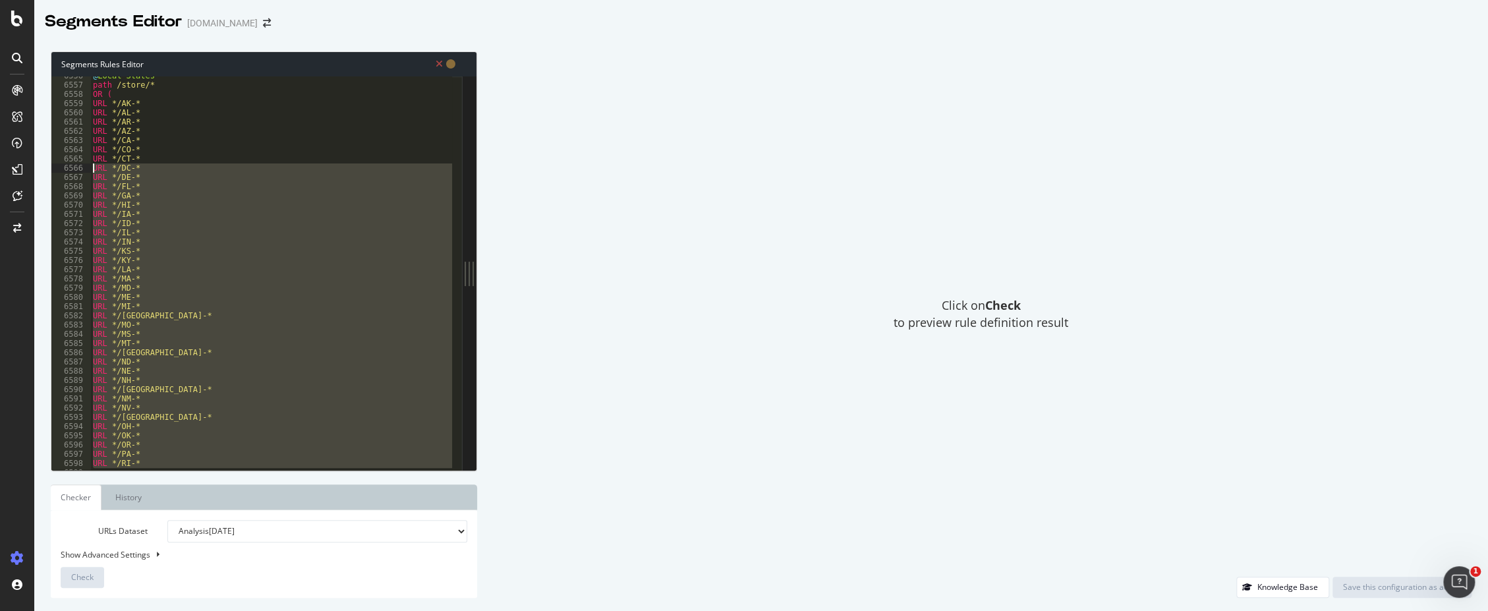
scroll to position [20410, 0]
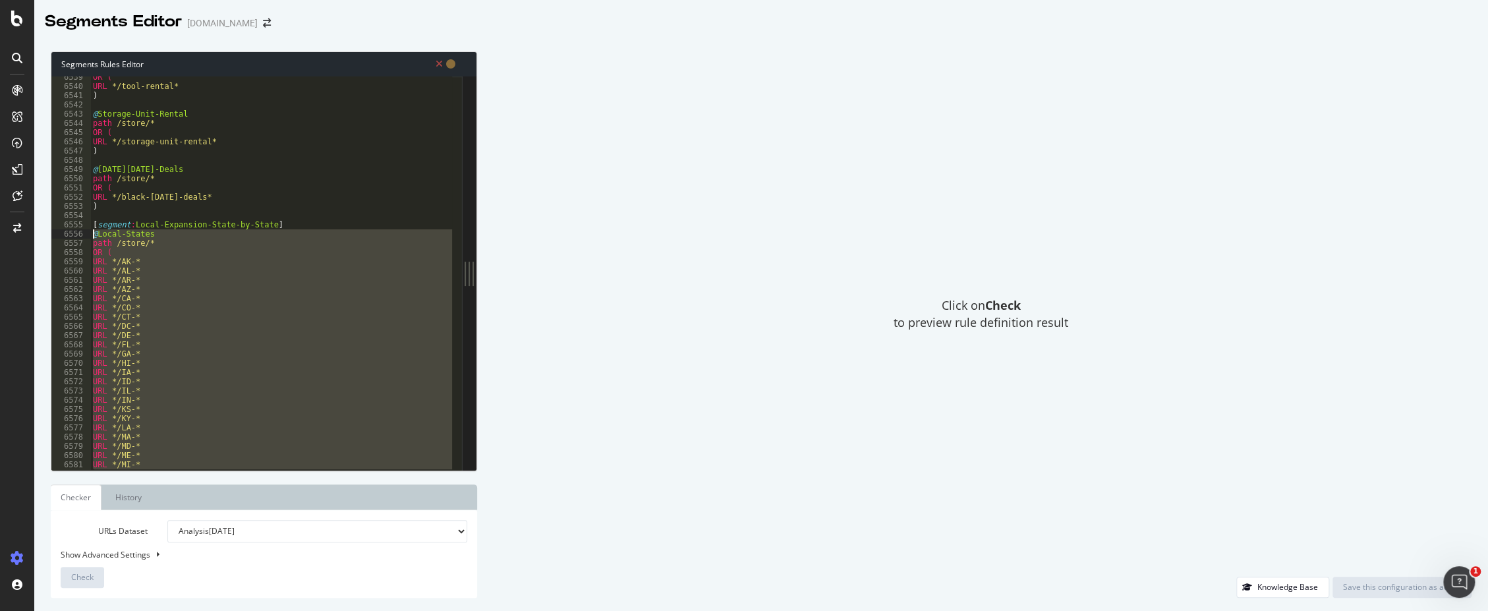
drag, startPoint x: 119, startPoint y: 375, endPoint x: 69, endPoint y: 231, distance: 152.3
click at [69, 231] on div ") 6539 6540 6541 6542 6543 6544 6545 6546 6547 6548 6549 6550 6551 6552 6553 65…" at bounding box center [256, 272] width 411 height 393
paste textarea ")"
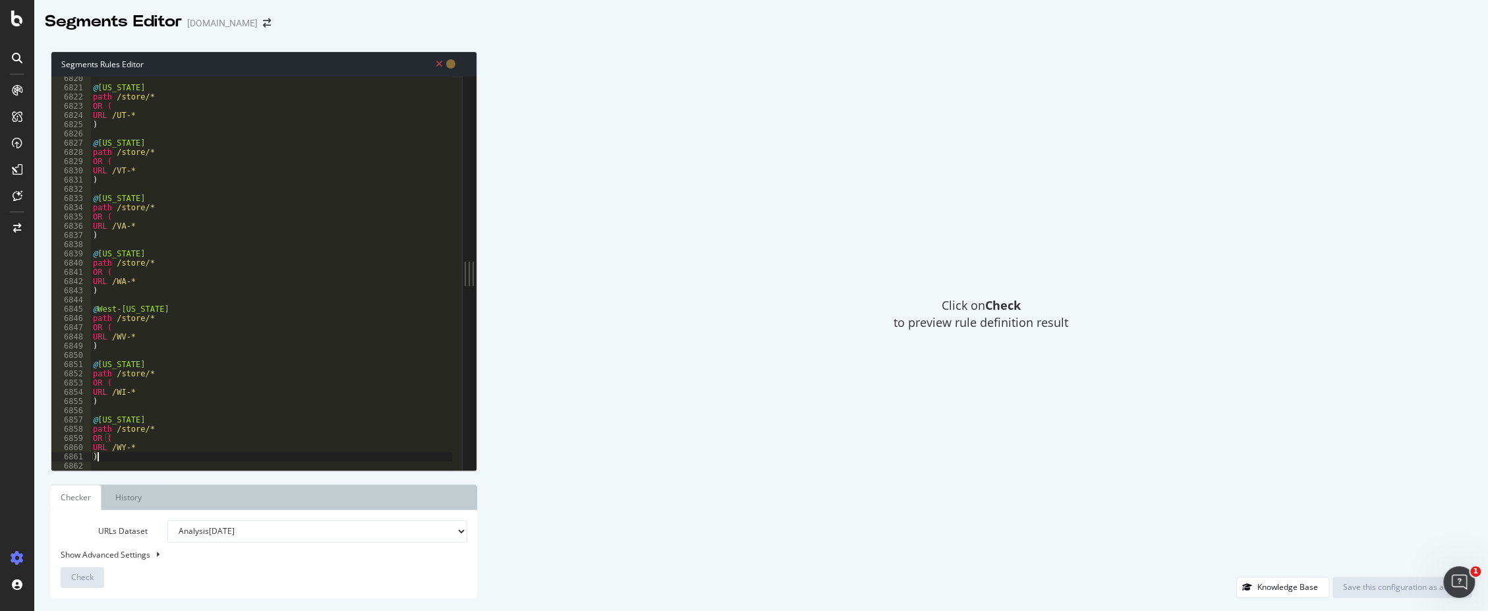
scroll to position [20567, 0]
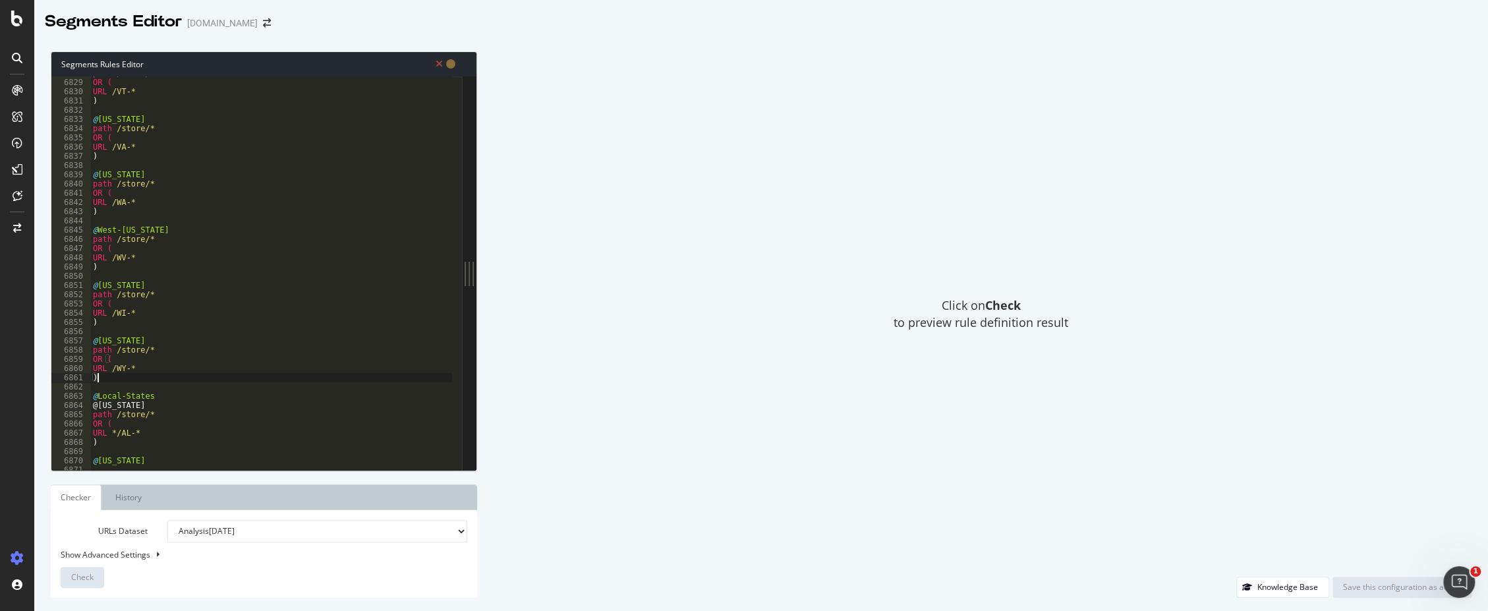
click at [169, 399] on div "path /store/* OR ( URL /VT-* ) @ Virginia path /store/* OR ( URL /VA-* ) @ Wash…" at bounding box center [449, 270] width 718 height 403
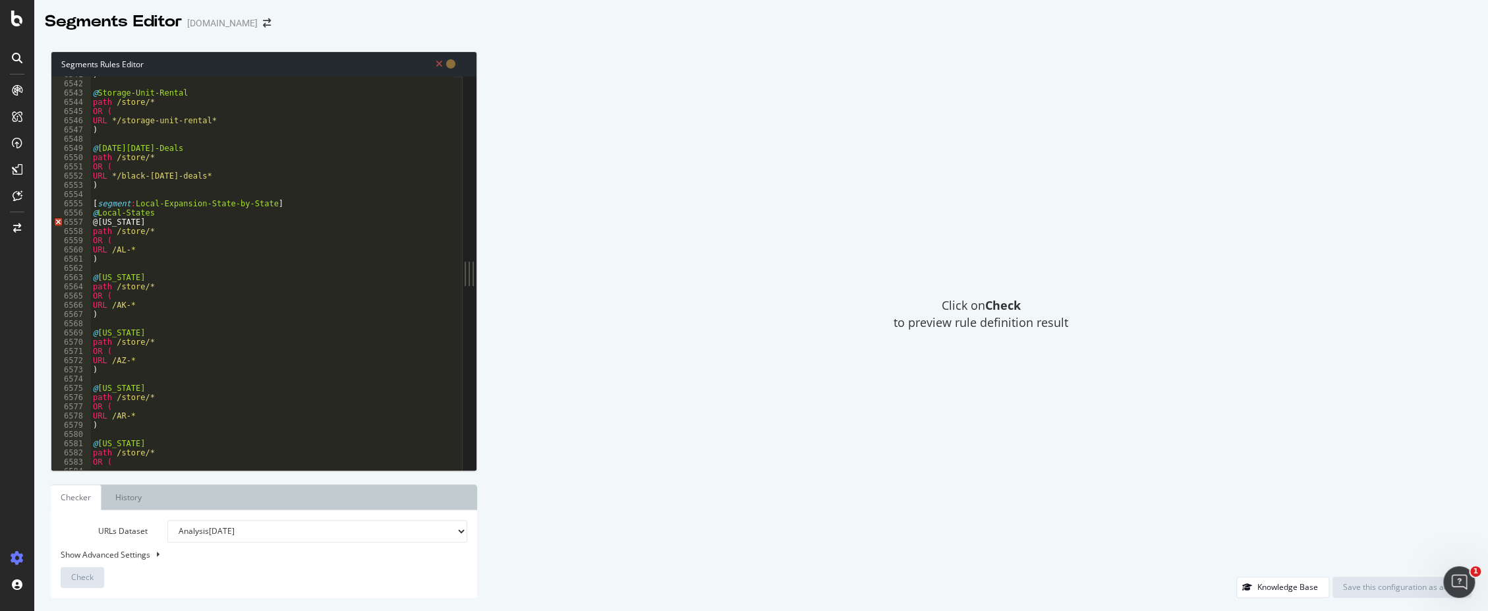
scroll to position [19703, 0]
click at [159, 216] on div ") @ Storage-Unit-Rental path /store/* OR ( URL */storage-unit-rental* ) @ Black…" at bounding box center [449, 271] width 718 height 403
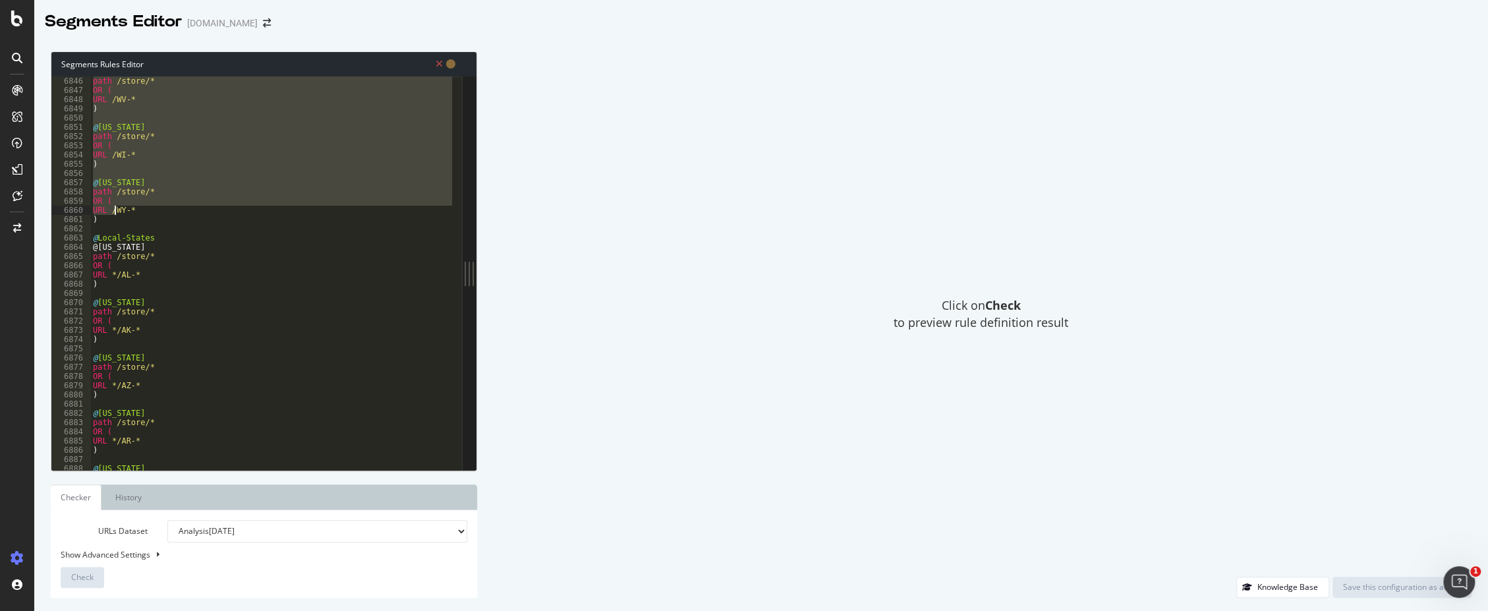
click at [115, 215] on div "path /store/* OR ( URL /WV-* ) @ Wisconsin path /store/* OR ( URL /WI-* ) @ Wyo…" at bounding box center [449, 277] width 718 height 403
click at [107, 219] on div "path /store/* OR ( URL /WV-* ) @ Wisconsin path /store/* OR ( URL /WI-* ) @ Wyo…" at bounding box center [449, 277] width 718 height 403
type textarea "URL /WY-* )"
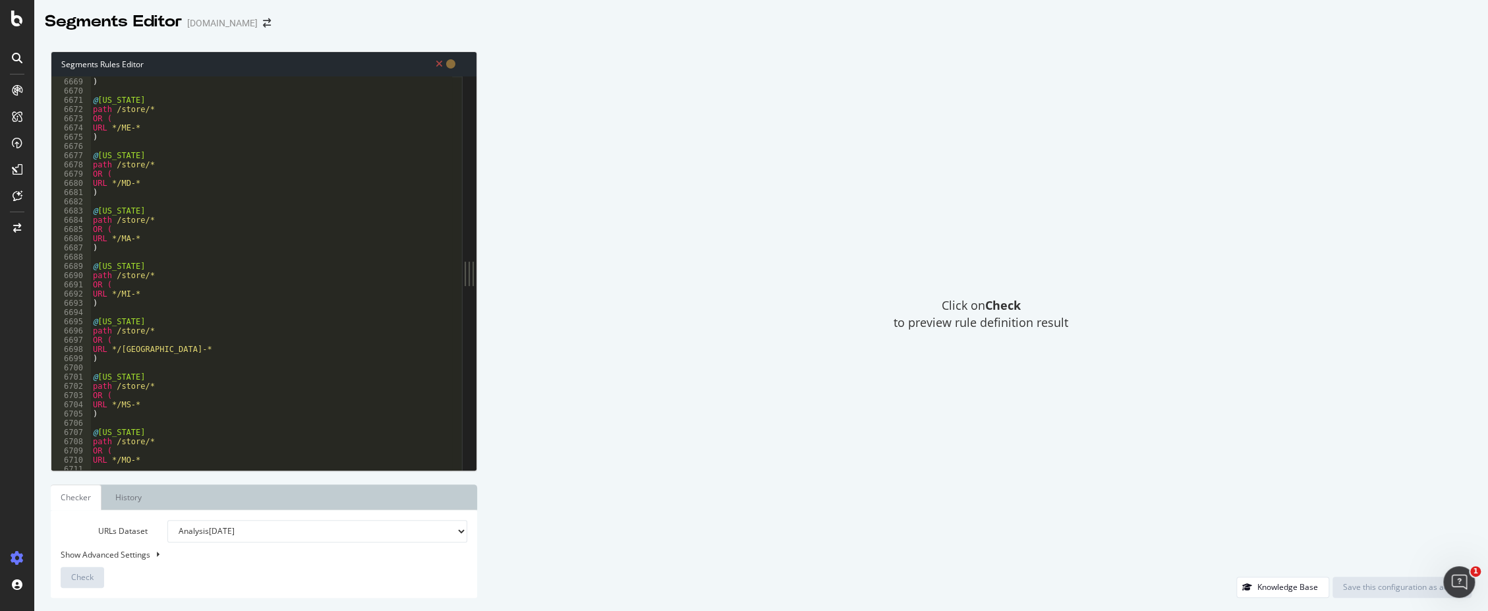
scroll to position [21208, 0]
click at [145, 456] on div "@ Utah path /store/* OR ( URL */UT-* ) @ Vermont path /store/* OR ( URL */VT-* …" at bounding box center [449, 275] width 718 height 403
type textarea ")"
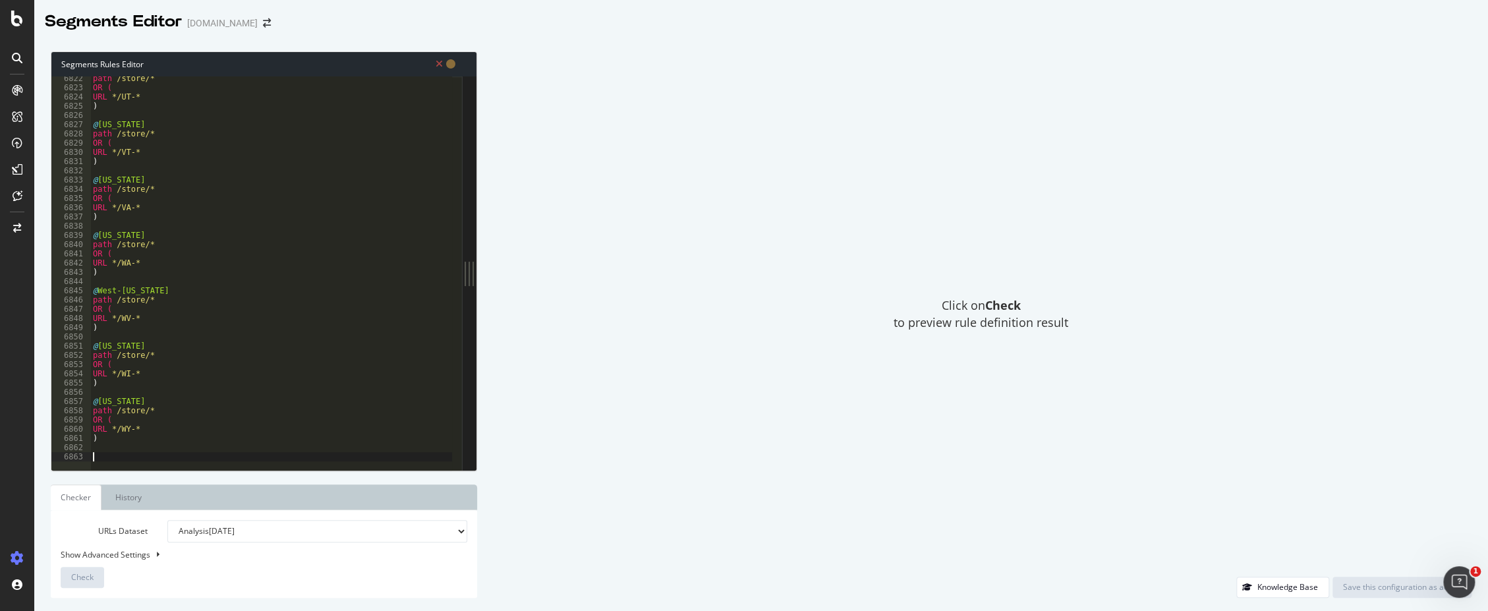
paste textarea ")"
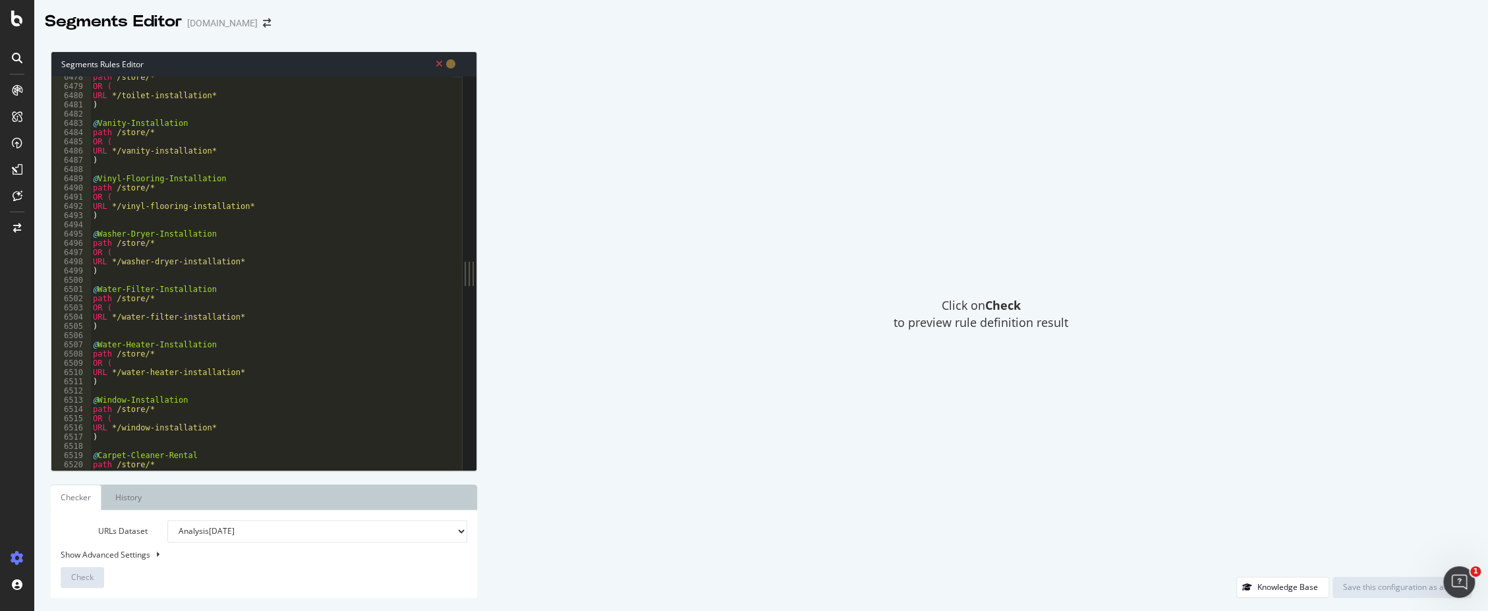
scroll to position [19469, 0]
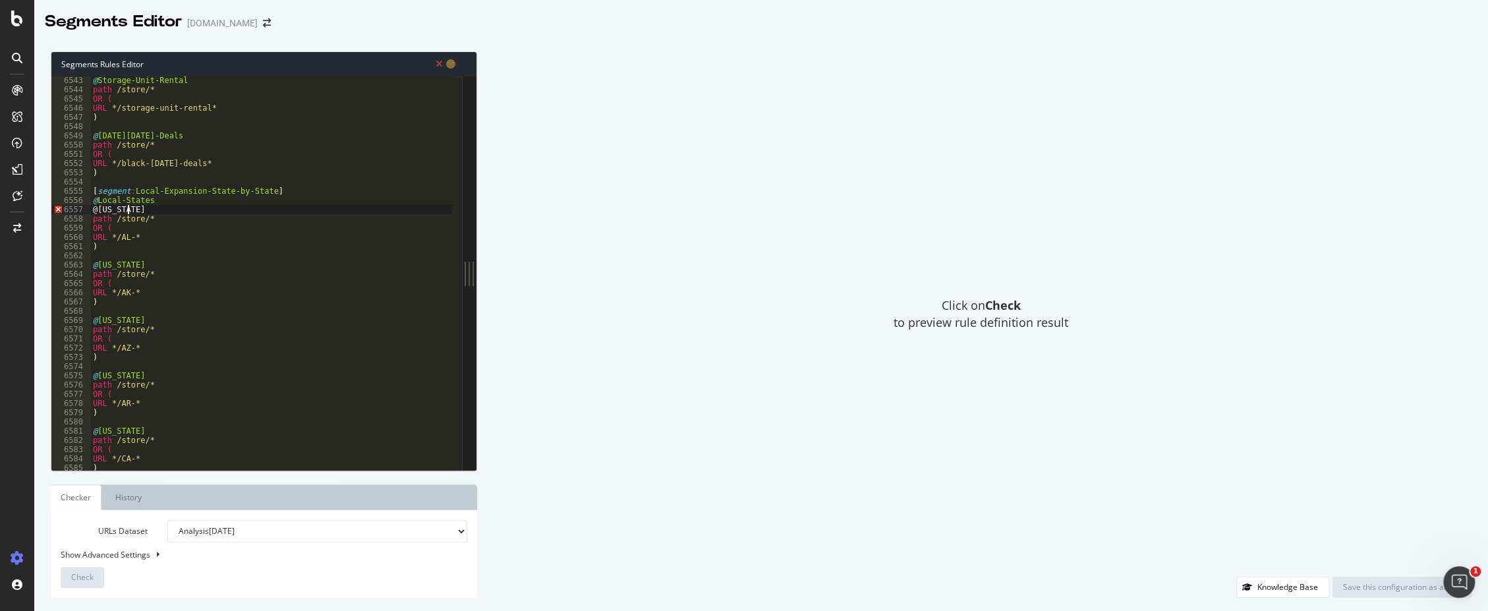
drag, startPoint x: 152, startPoint y: 214, endPoint x: 165, endPoint y: 208, distance: 15.1
click at [153, 213] on div "@ Storage-Unit-Rental path /store/* OR ( URL */storage-unit-rental* ) @ Black-F…" at bounding box center [449, 277] width 718 height 403
drag, startPoint x: 163, startPoint y: 201, endPoint x: 171, endPoint y: 204, distance: 8.6
click at [164, 200] on div "@ Storage-Unit-Rental path /store/* OR ( URL */storage-unit-rental* ) @ Black-F…" at bounding box center [449, 277] width 718 height 403
type textarea "@Local-States"
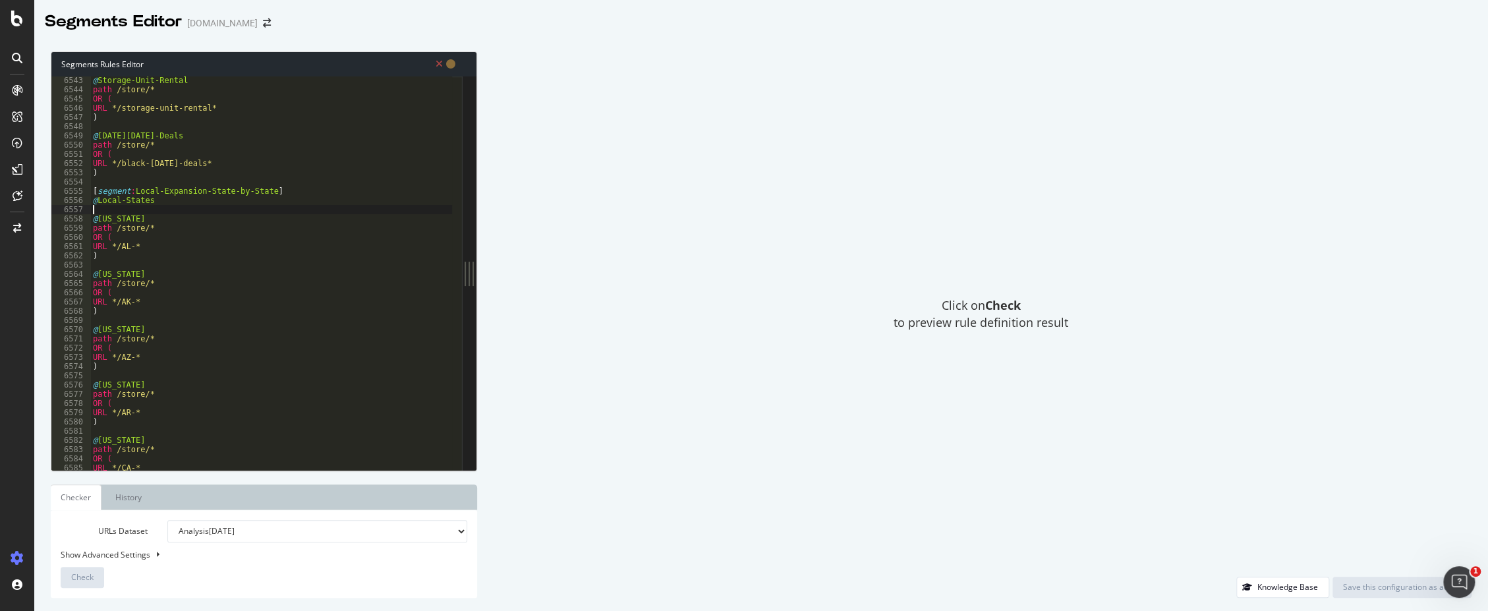
click at [162, 250] on div "@ Storage-Unit-Rental path /store/* OR ( URL */storage-unit-rental* ) @ Black-F…" at bounding box center [449, 277] width 718 height 403
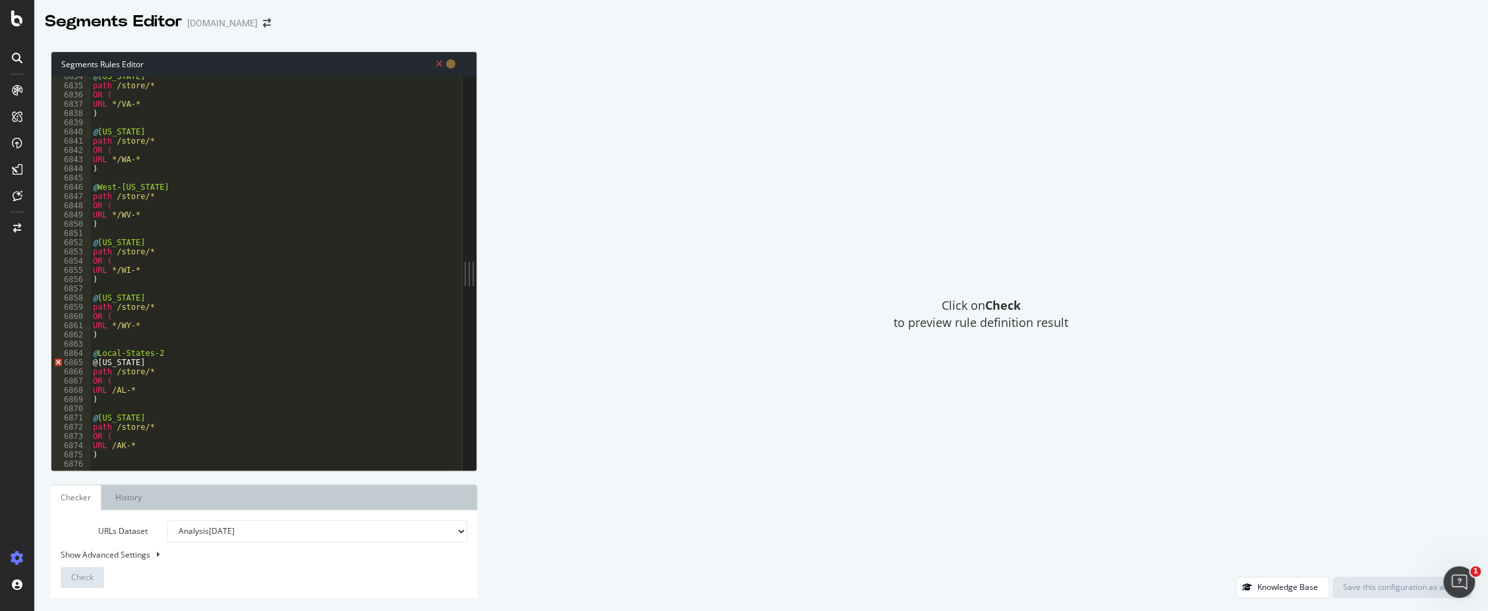
scroll to position [20595, 0]
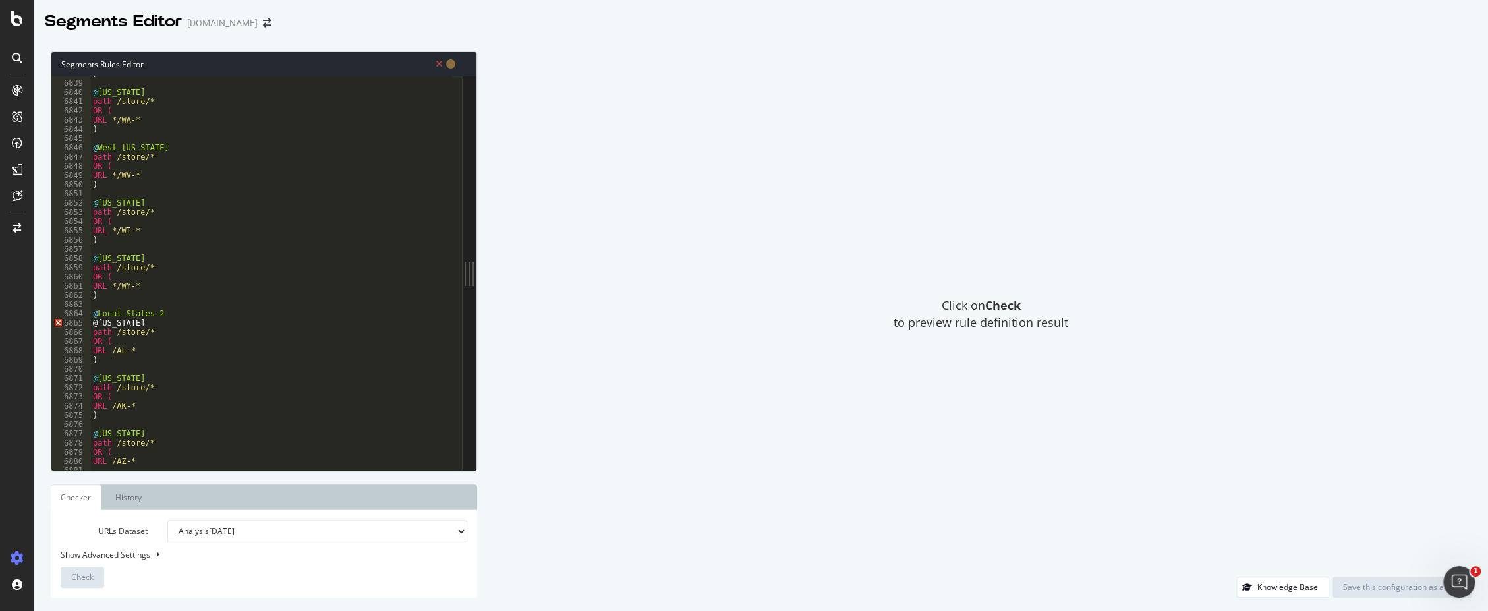
click at [171, 314] on div ") @ Washington path /store/* OR ( URL */WA-* ) @ West-Virginia path /store/* OR…" at bounding box center [449, 270] width 718 height 403
type textarea "@Local-States-2"
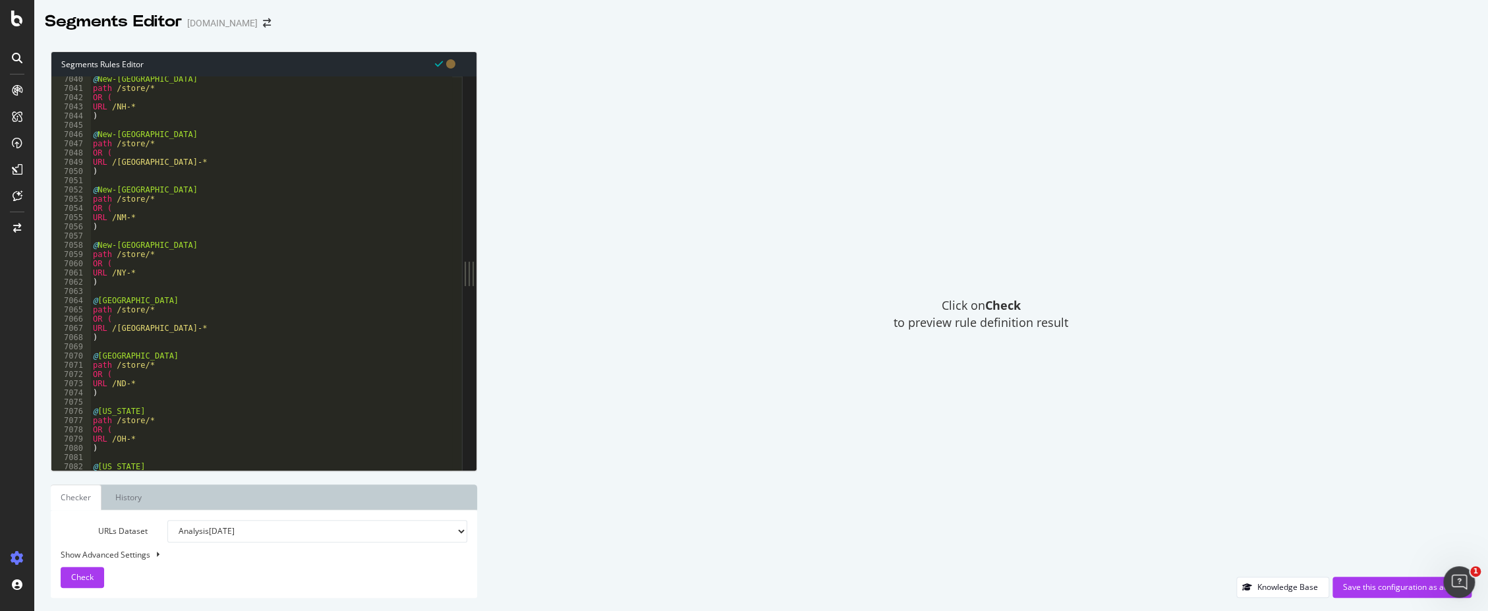
scroll to position [21208, 0]
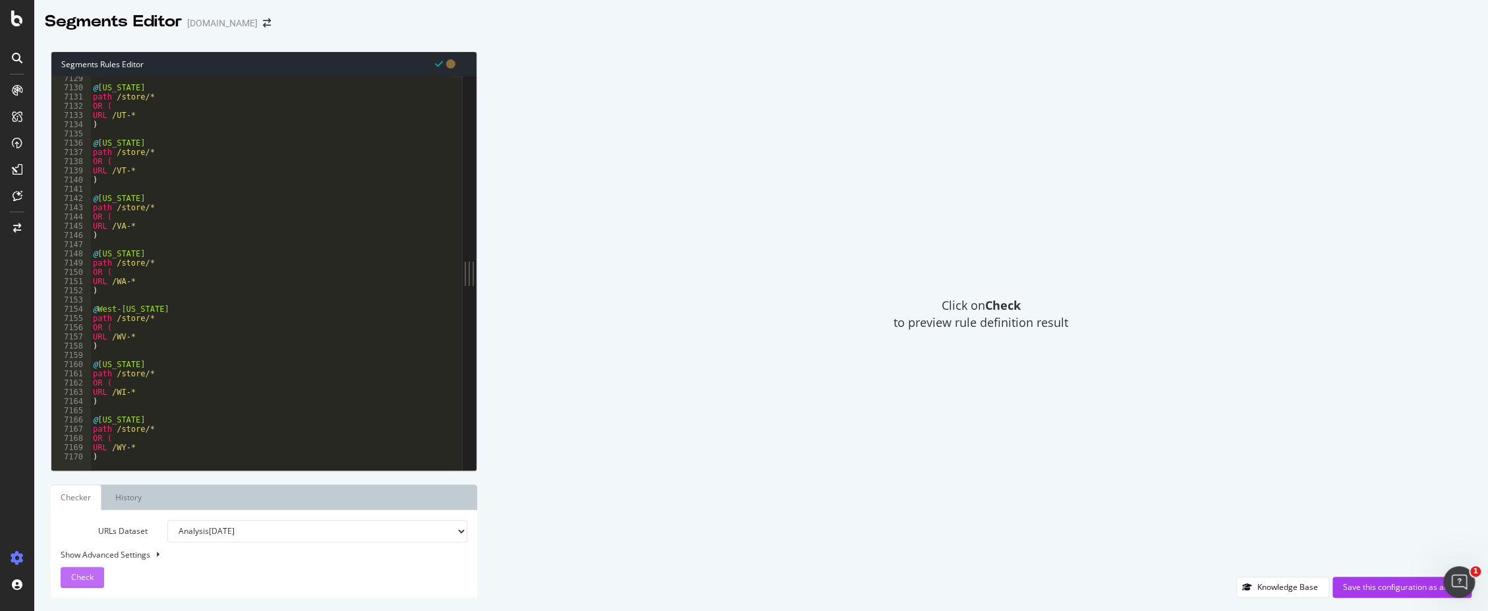
click at [93, 571] on span "Check" at bounding box center [82, 576] width 22 height 11
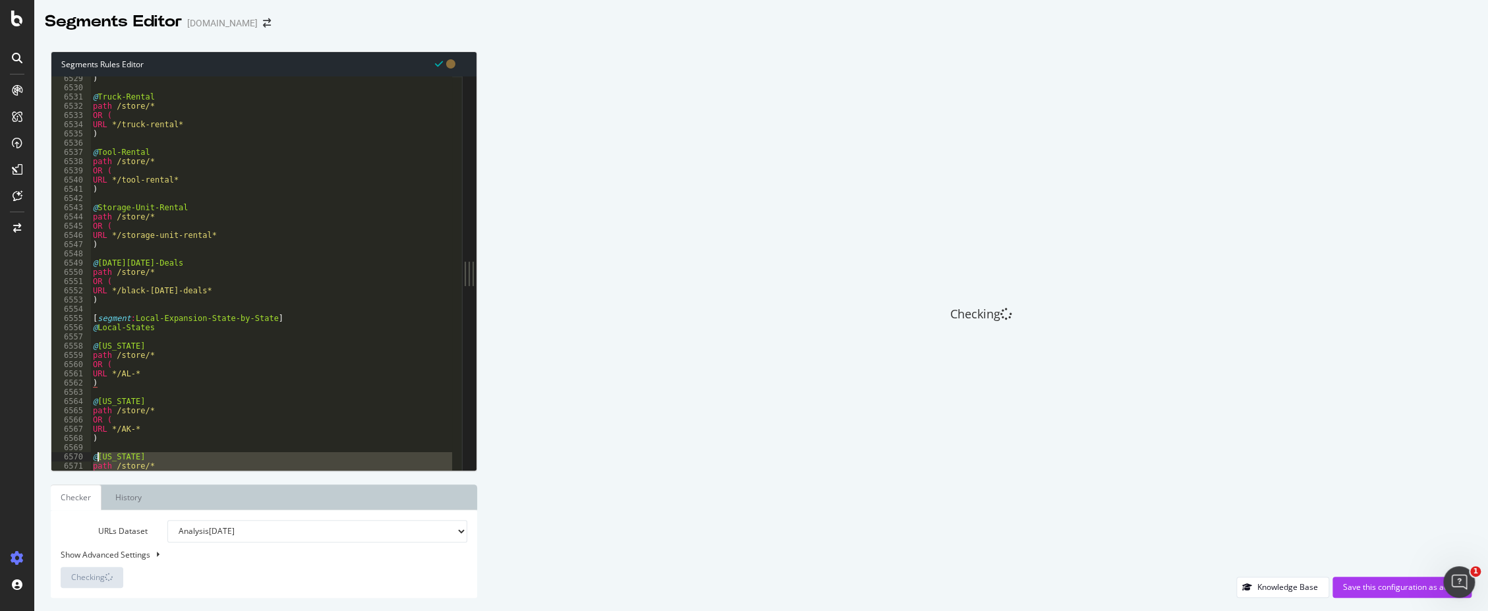
scroll to position [19717, 0]
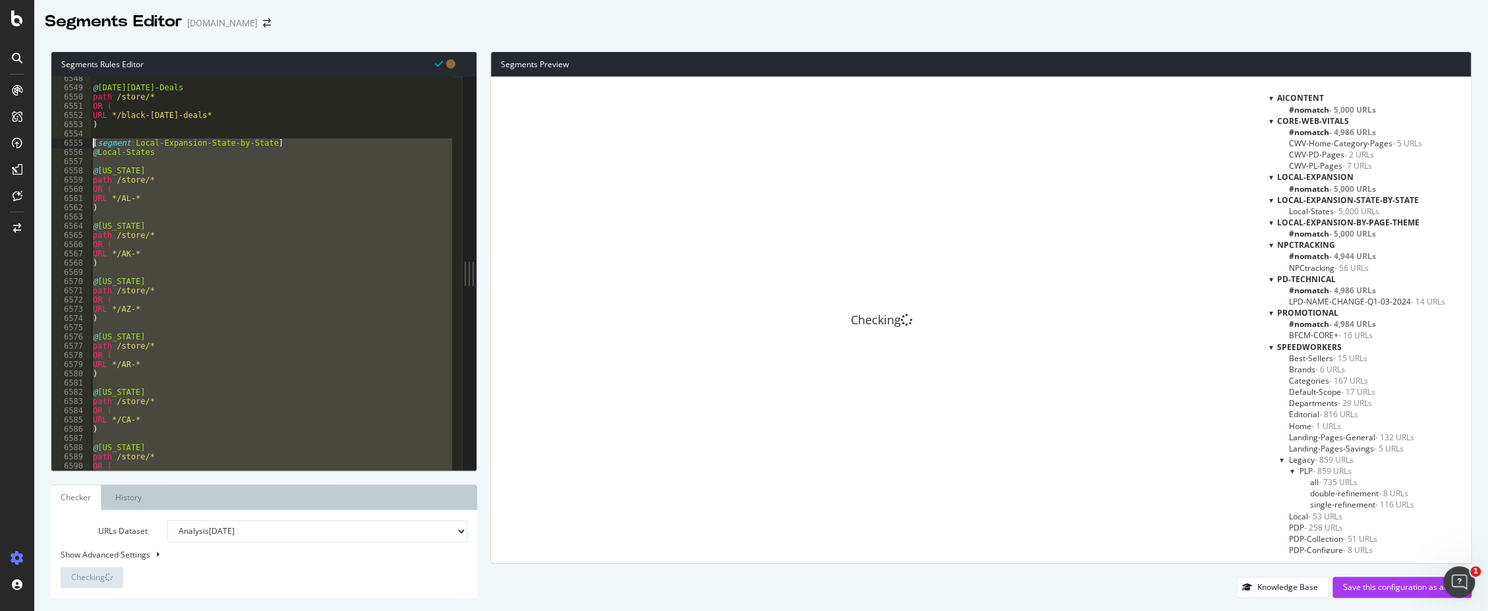
drag, startPoint x: 117, startPoint y: 451, endPoint x: 90, endPoint y: 139, distance: 312.9
click at [90, 139] on div ") 6548 6549 6550 6551 6552 6553 6554 6555 6556 6557 6558 6559 6560 6561 6562 65…" at bounding box center [256, 272] width 411 height 393
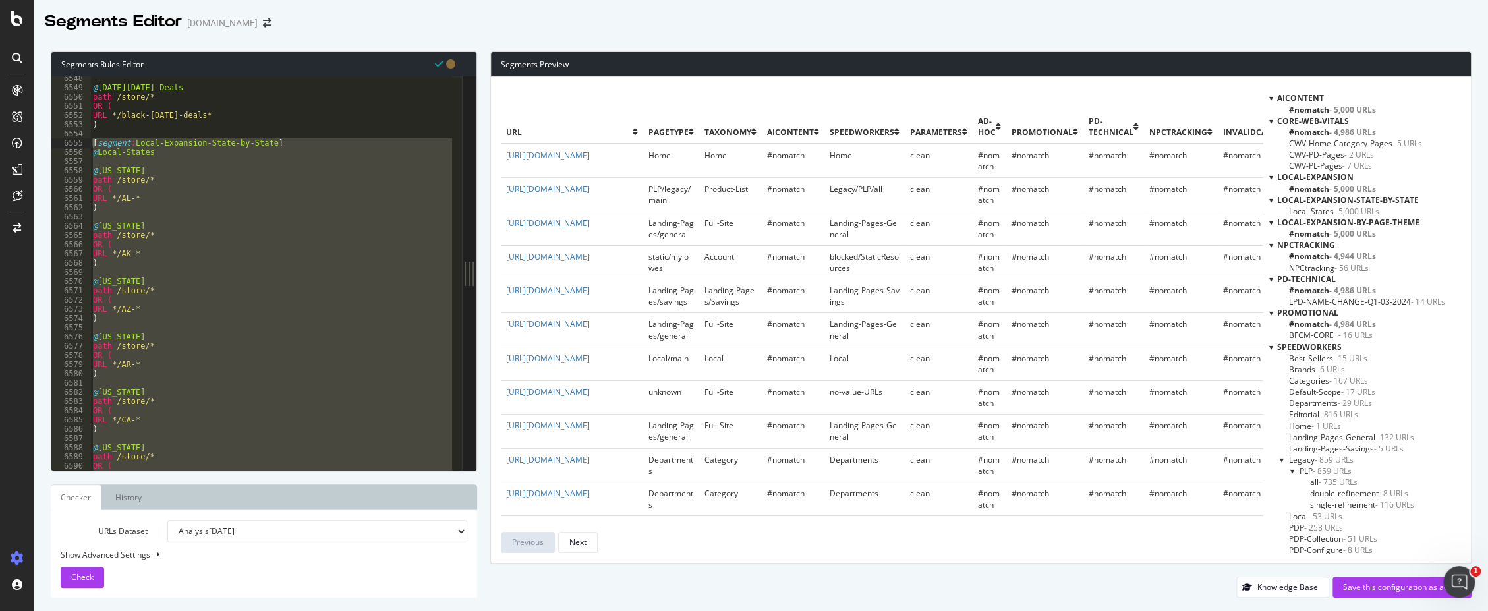
click at [998, 14] on div "Segments Editor www.lowes.com" at bounding box center [761, 16] width 1454 height 33
click at [130, 156] on div "@ Black-Friday-Deals path /store/* OR ( URL */black-friday-deals* ) [ segment :…" at bounding box center [270, 272] width 361 height 393
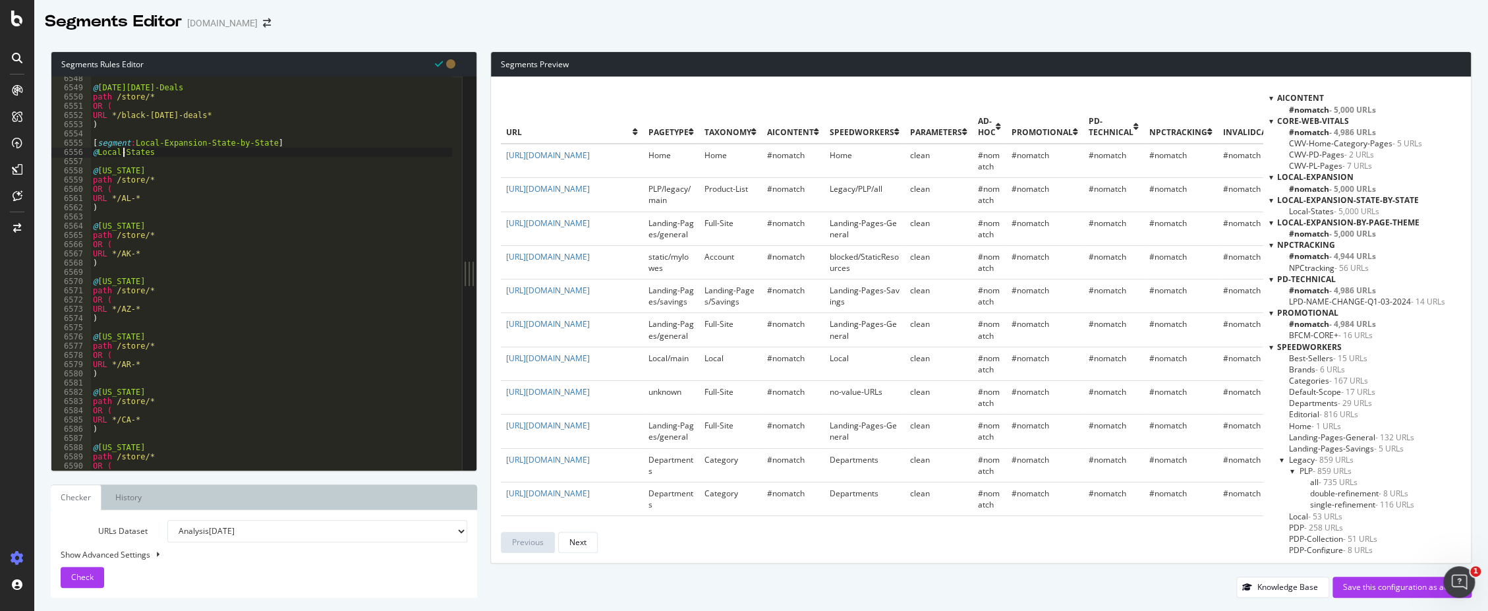
click at [125, 152] on div "@ Black-Friday-Deals path /store/* OR ( URL */black-friday-deals* ) [ segment :…" at bounding box center [449, 275] width 718 height 403
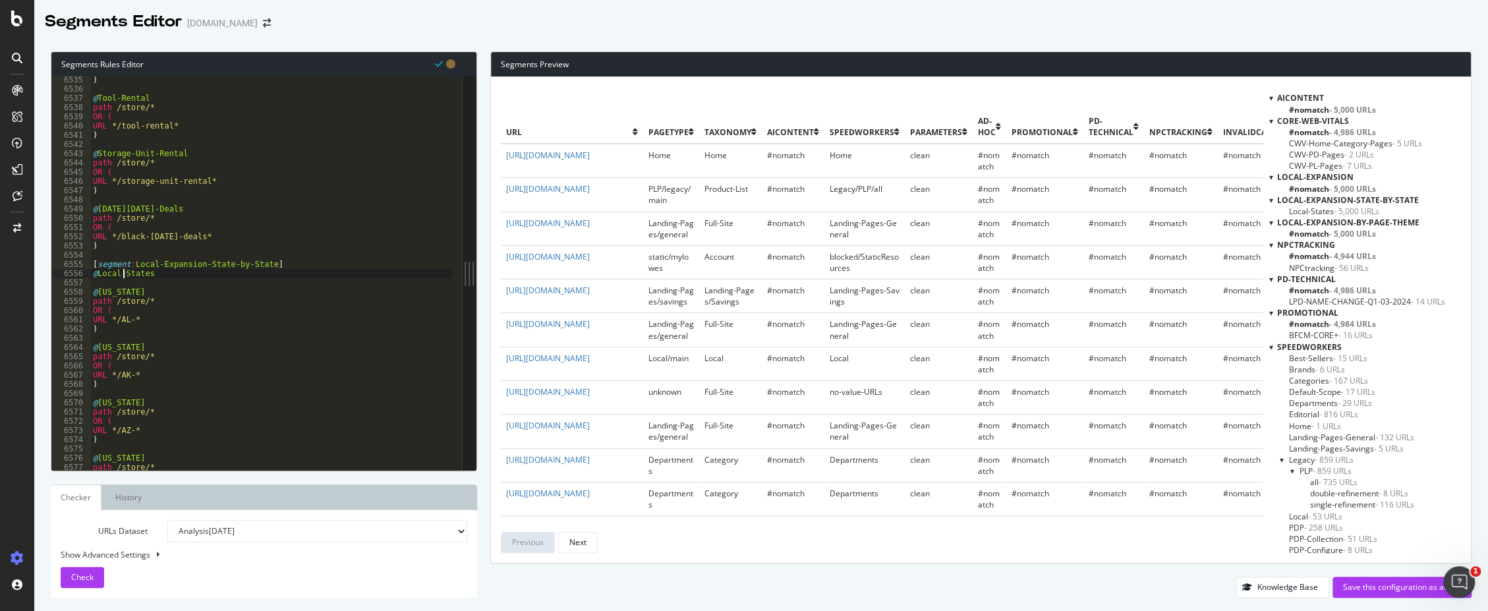
scroll to position [0, 3]
click at [269, 292] on div ") @ Tool-Rental path /store/* OR ( URL */tool-rental* ) @ Storage-Unit-Rental p…" at bounding box center [449, 276] width 718 height 403
type textarea "@Alabama"
click at [998, 590] on div "Save this configuration as active" at bounding box center [1402, 586] width 118 height 11
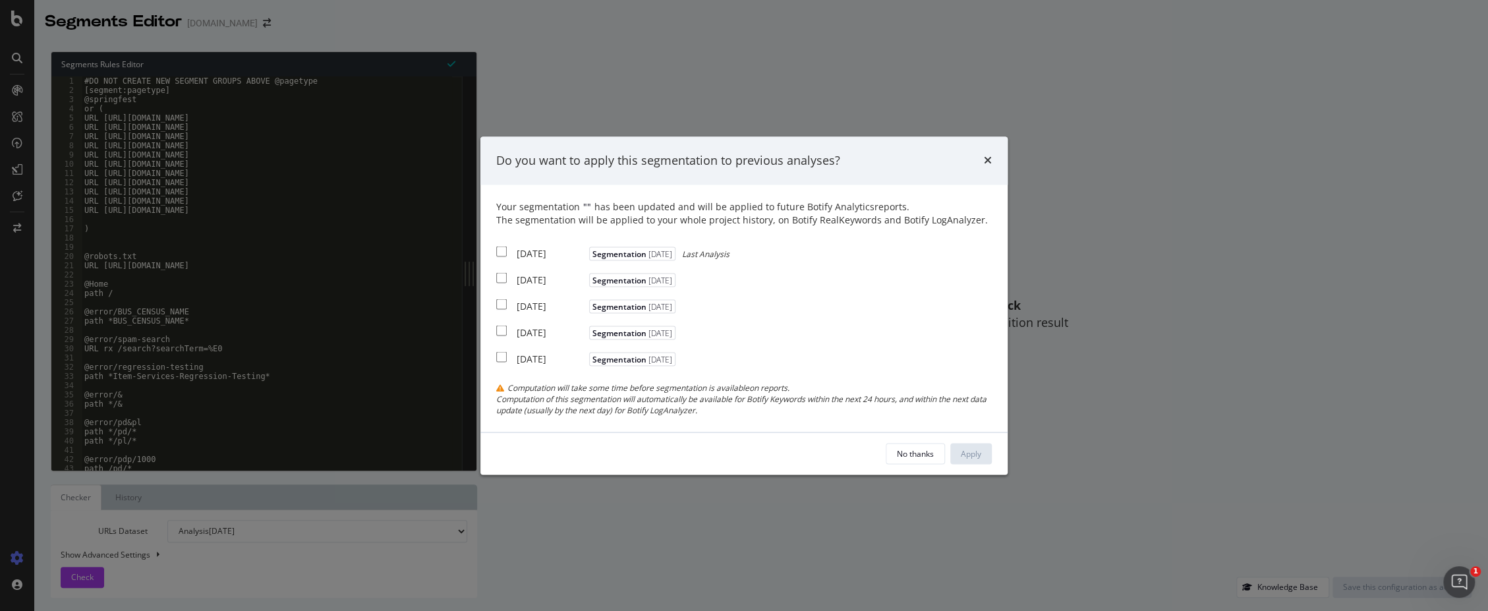
click at [512, 251] on div "2025 Oct. 11th Segmentation 2025-10-13 Last Analysis" at bounding box center [612, 252] width 233 height 16
checkbox input "true"
click at [506, 279] on input "modal" at bounding box center [501, 278] width 11 height 11
checkbox input "true"
click at [968, 450] on div "Apply" at bounding box center [971, 452] width 20 height 11
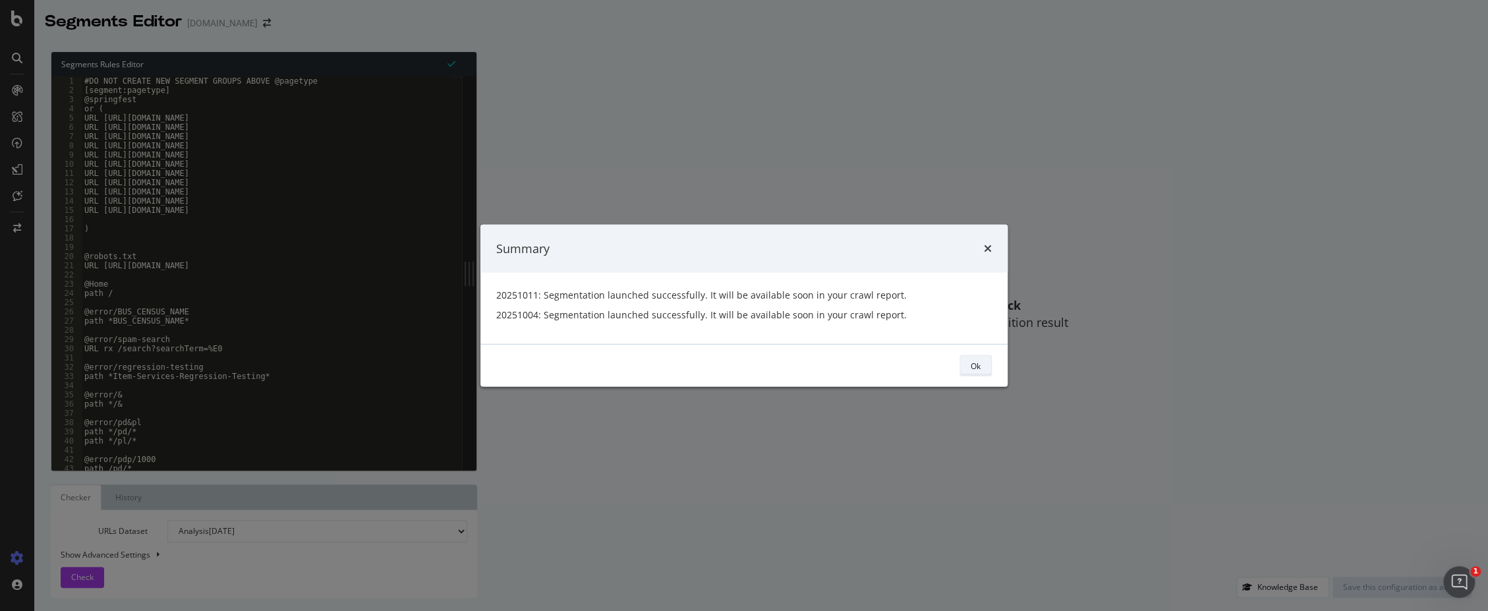
click at [971, 365] on div "Ok" at bounding box center [976, 365] width 10 height 11
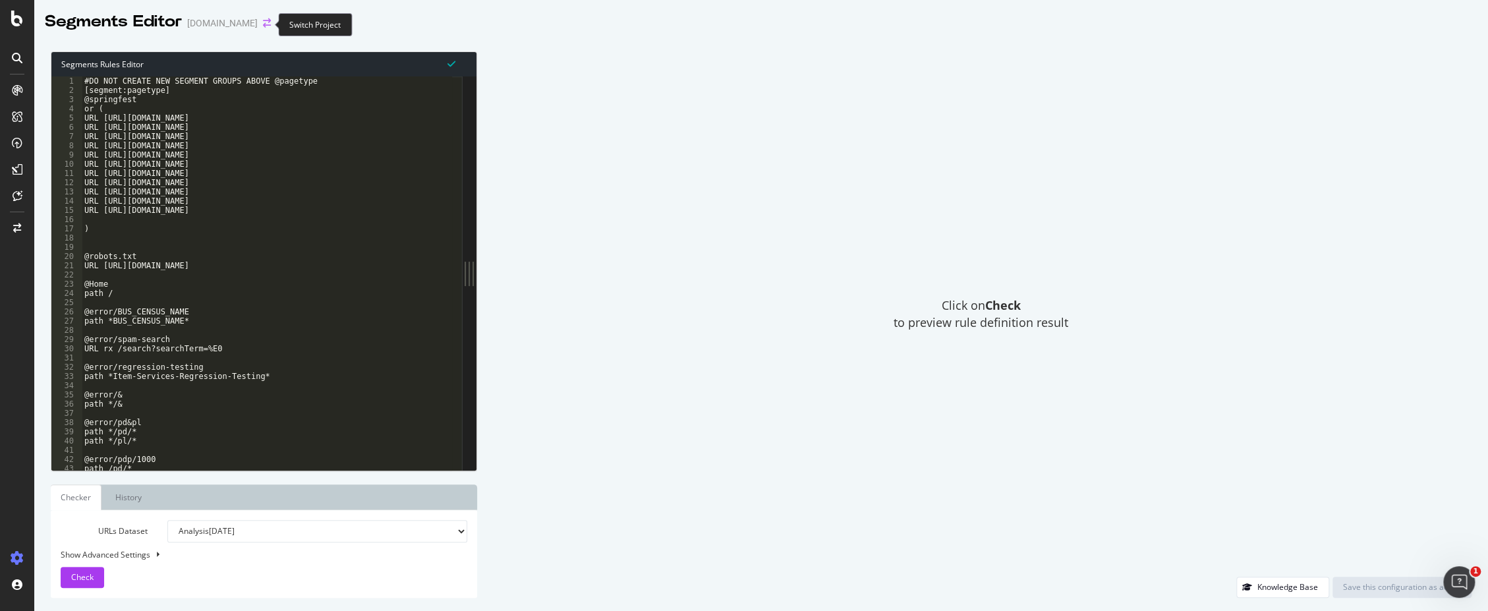
click at [263, 23] on icon "arrow-right-arrow-left" at bounding box center [267, 22] width 8 height 9
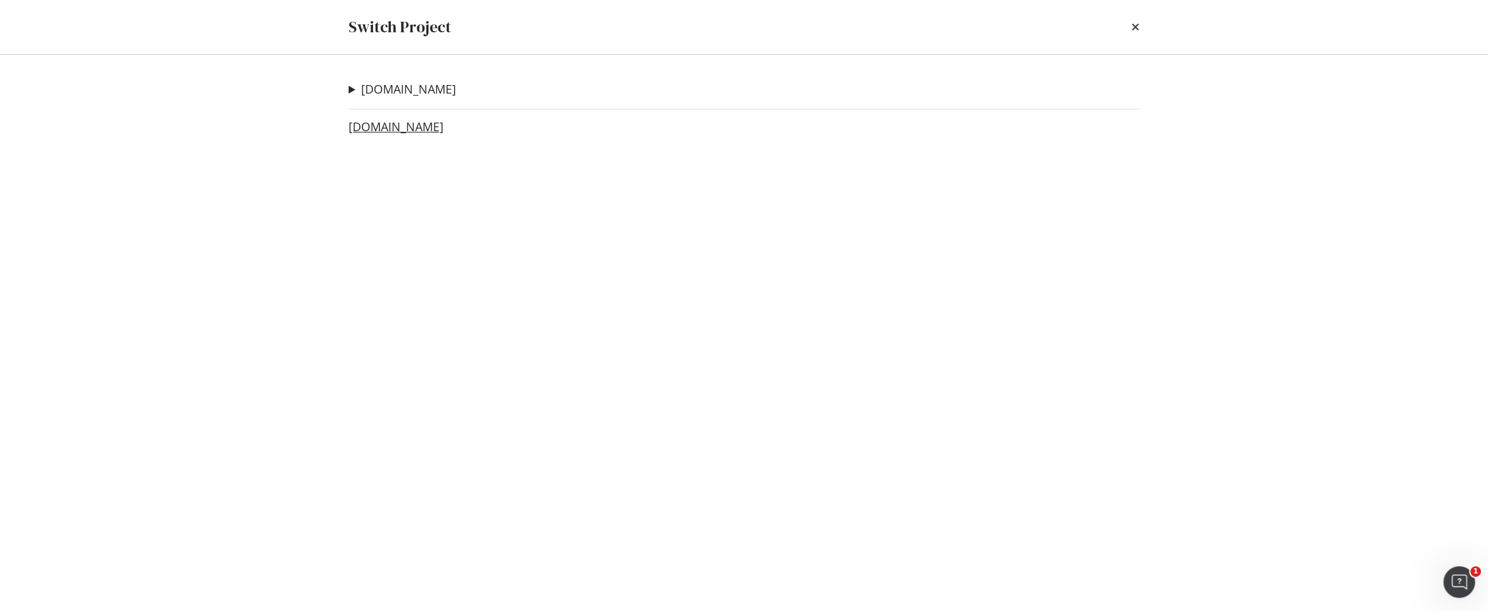
click at [402, 123] on link "www.lowessecondary.com" at bounding box center [396, 127] width 95 height 14
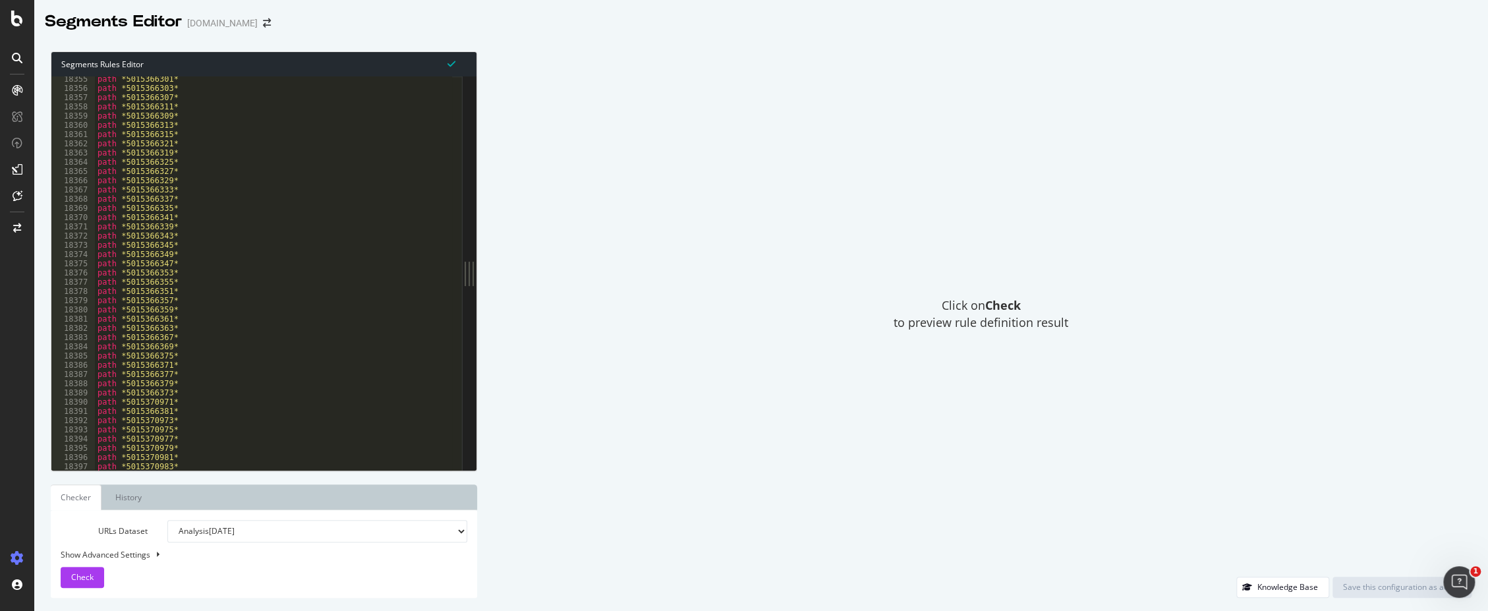
scroll to position [21208, 0]
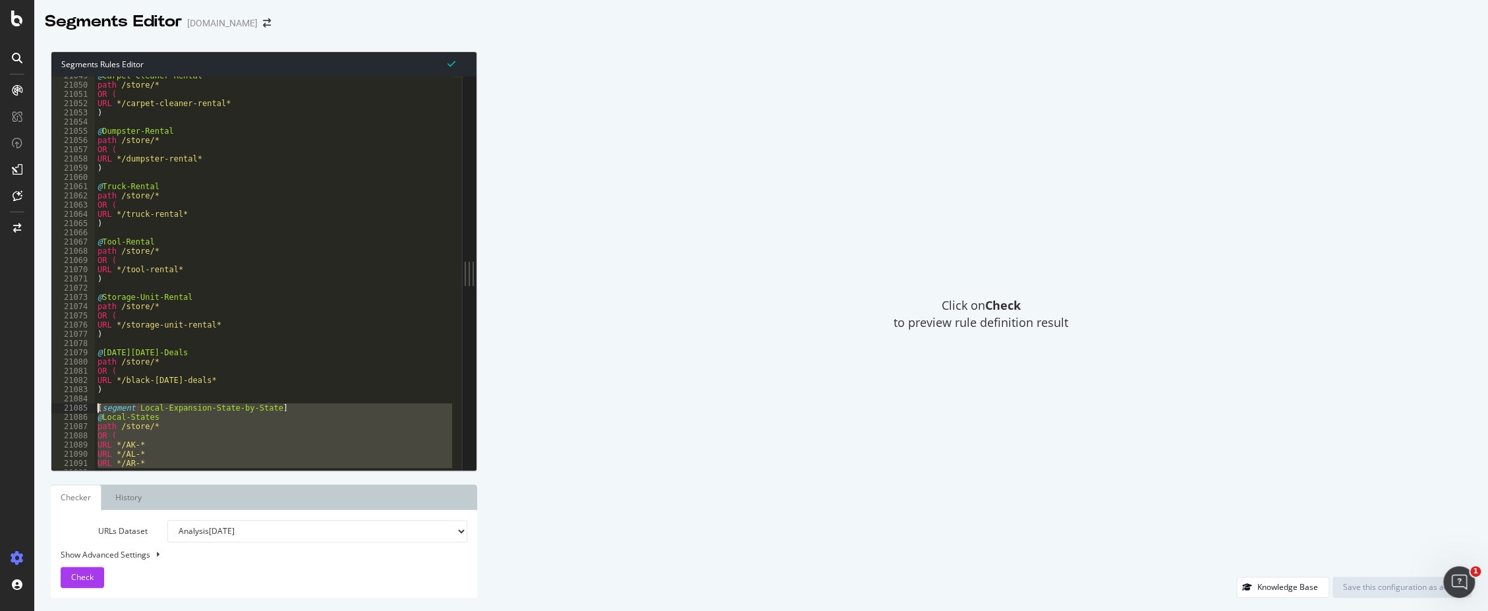
drag, startPoint x: 115, startPoint y: 457, endPoint x: 71, endPoint y: 408, distance: 65.3
click at [71, 408] on div ") 21049 21050 21051 21052 21053 21054 21055 21056 21057 21058 21059 21060 21061…" at bounding box center [256, 272] width 411 height 393
type textarea "[segment:Local-Expansion-State-by-State] @Local-States"
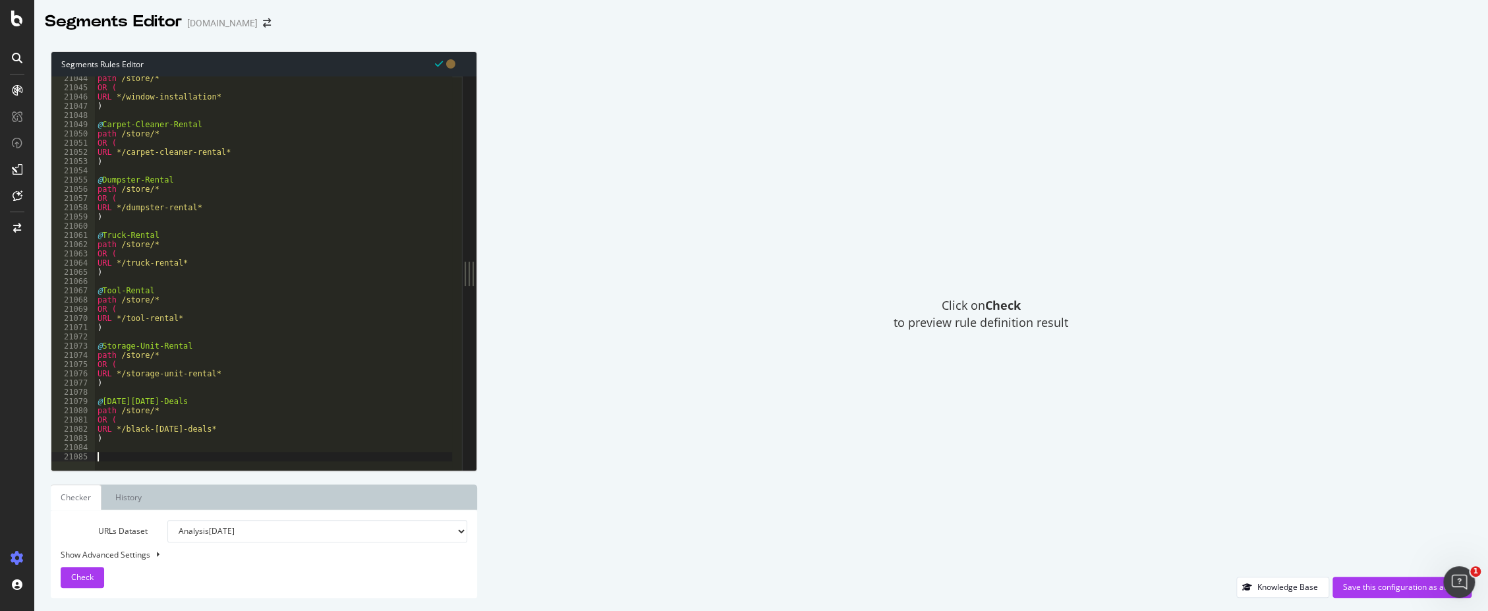
paste textarea ")"
type textarea ")"
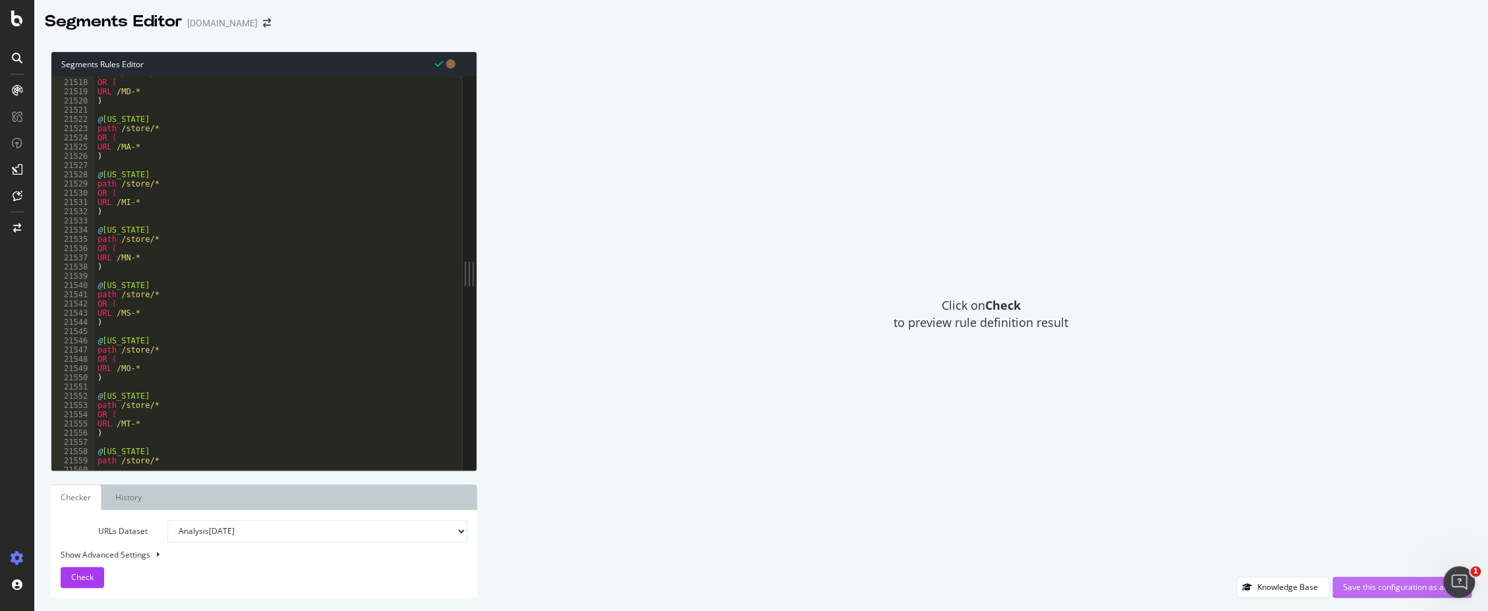
click at [998, 597] on button "Save this configuration as active" at bounding box center [1401, 587] width 139 height 21
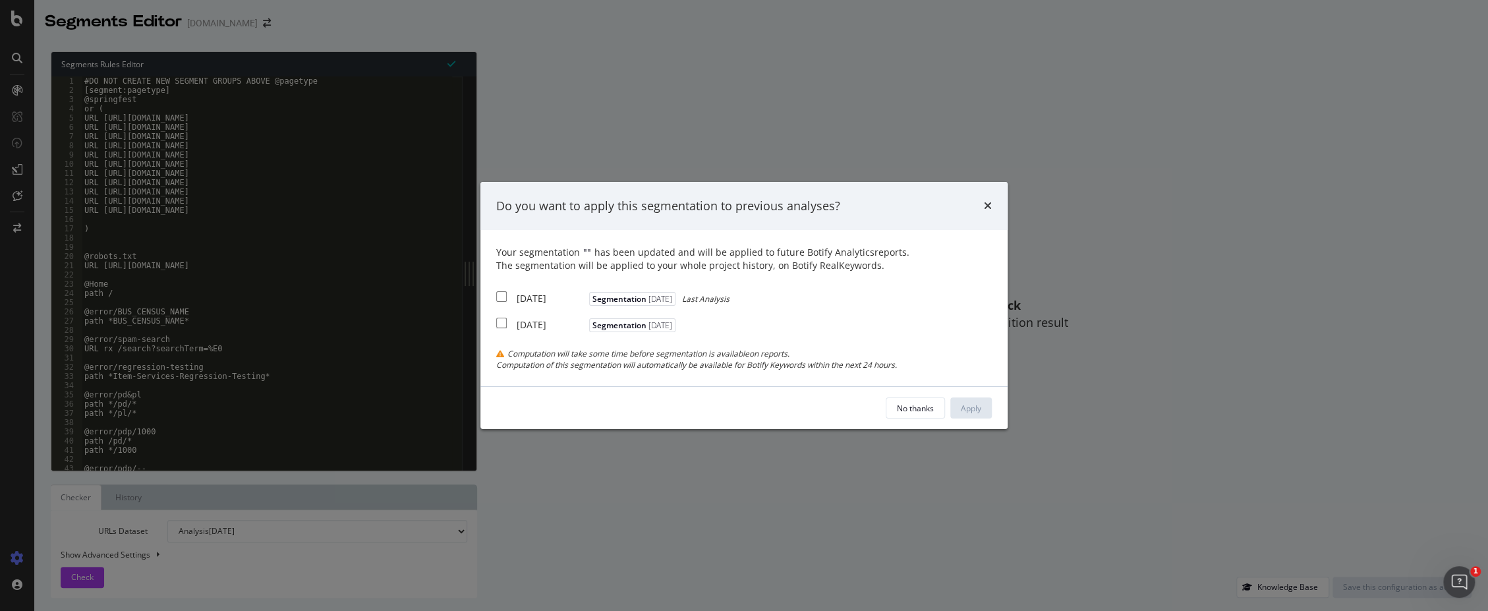
click at [502, 300] on input "modal" at bounding box center [501, 296] width 11 height 11
checkbox input "true"
click at [967, 408] on div "Apply" at bounding box center [971, 408] width 20 height 11
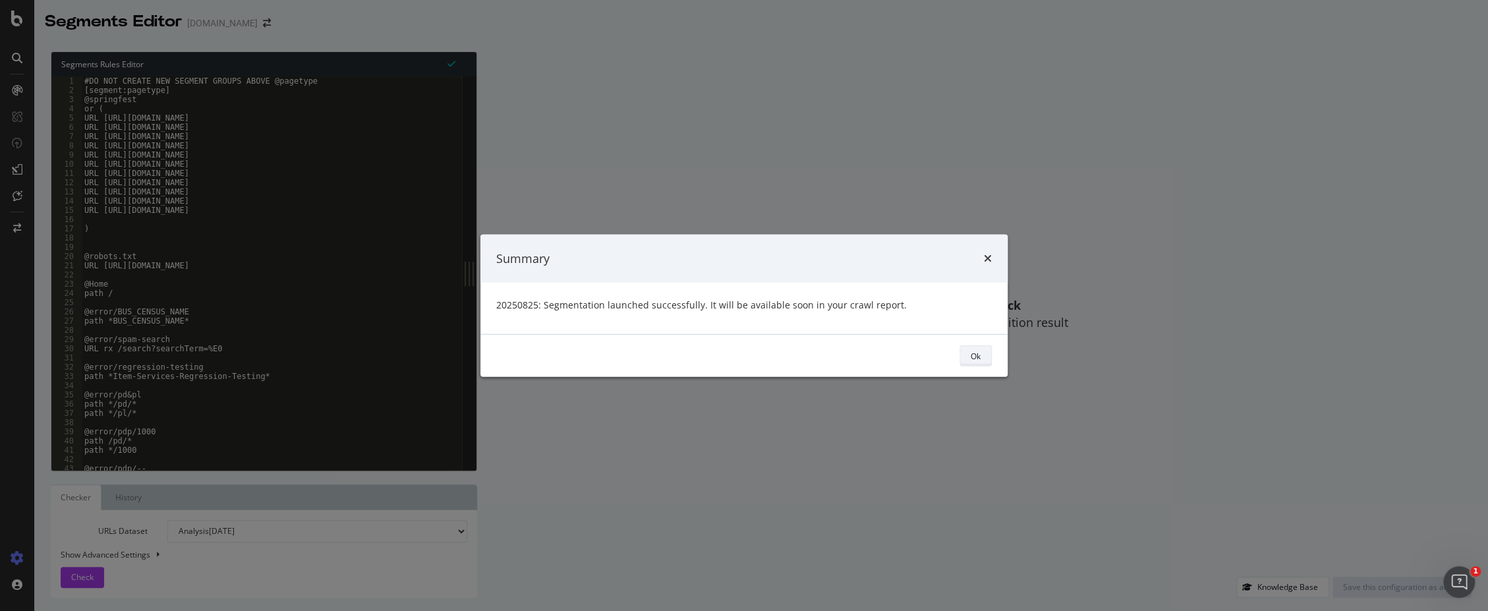
click at [979, 352] on div "Ok" at bounding box center [976, 355] width 10 height 11
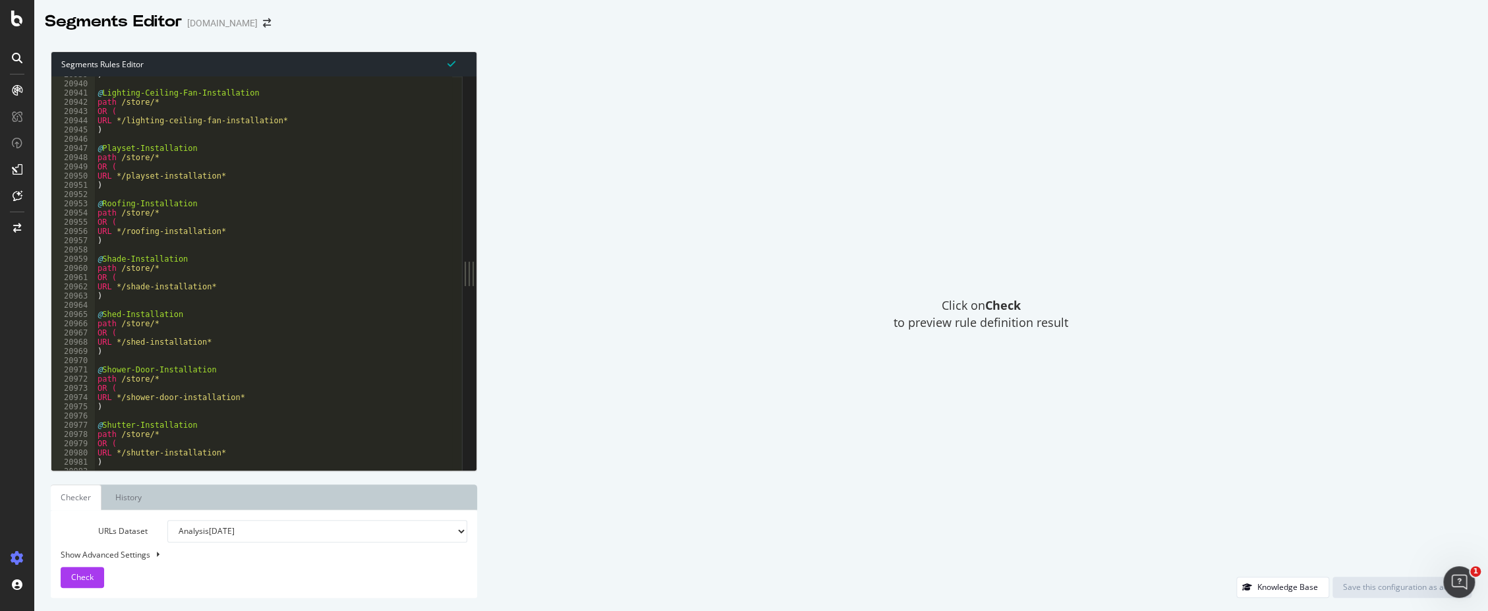
scroll to position [21208, 0]
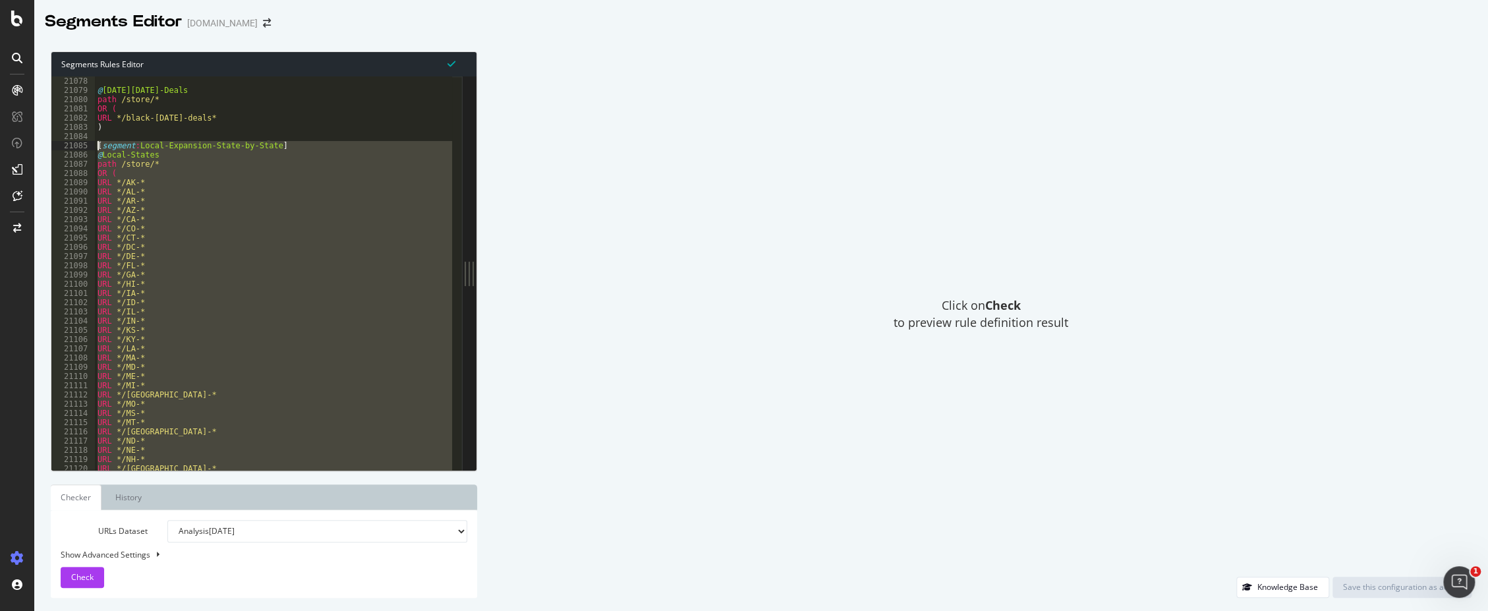
drag, startPoint x: 108, startPoint y: 457, endPoint x: 58, endPoint y: 144, distance: 317.0
click at [58, 144] on div ") 21078 21079 21080 21081 21082 21083 21084 21085 21086 21087 21088 21089 21090…" at bounding box center [256, 272] width 411 height 393
type textarea "[segment:Local-Expansion-State-by-State] @Local-States"
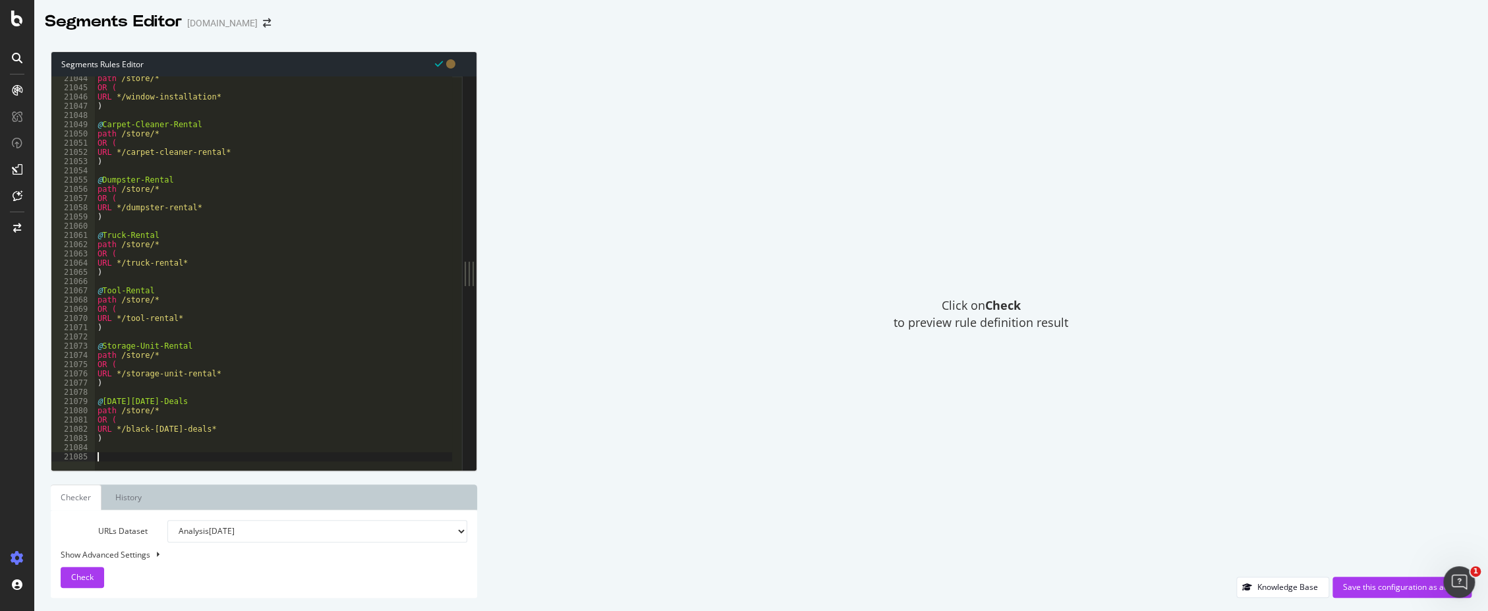
paste textarea ")"
type textarea ")"
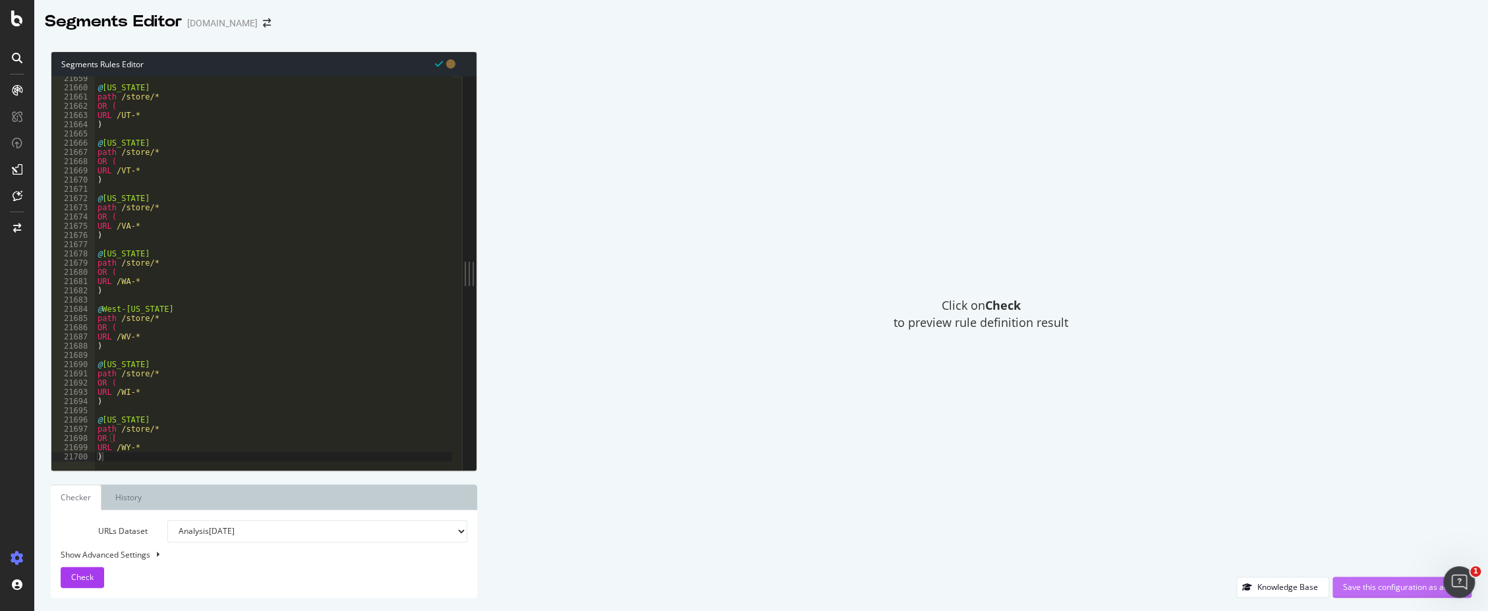
click at [1379, 594] on div "Save this configuration as active" at bounding box center [1402, 587] width 118 height 20
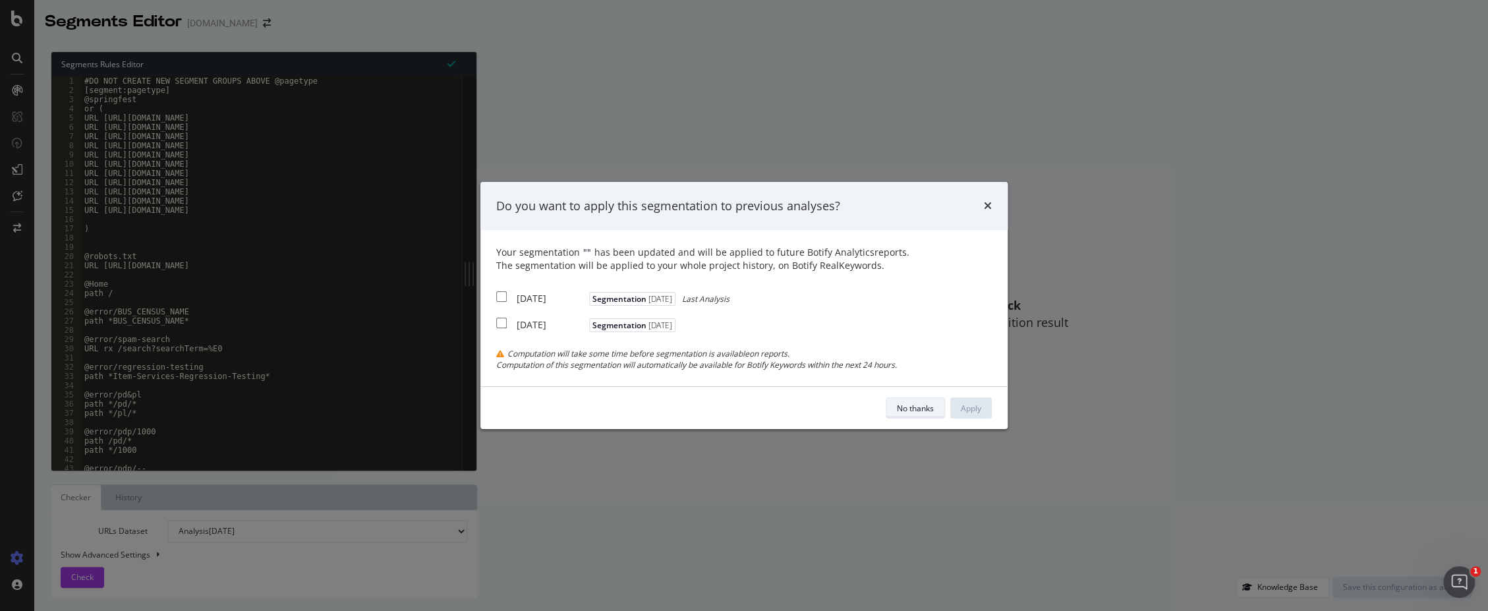
click at [918, 405] on div "No thanks" at bounding box center [915, 408] width 37 height 11
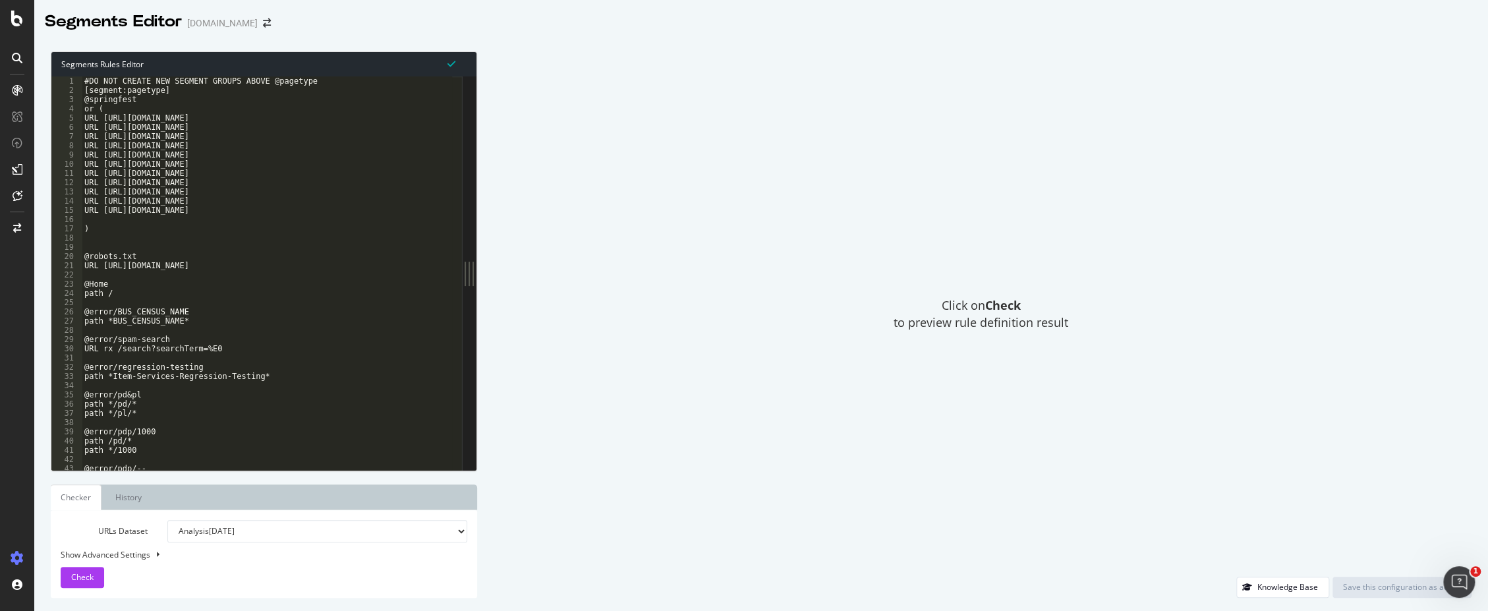
click at [253, 532] on select "Analysis 2025 Aug. 25th Analysis 2025 Mar. 28th Or paste a list of URLs" at bounding box center [317, 531] width 300 height 22
click at [186, 489] on ul "Checker History" at bounding box center [264, 497] width 426 height 26
click at [131, 498] on link "History" at bounding box center [128, 497] width 47 height 26
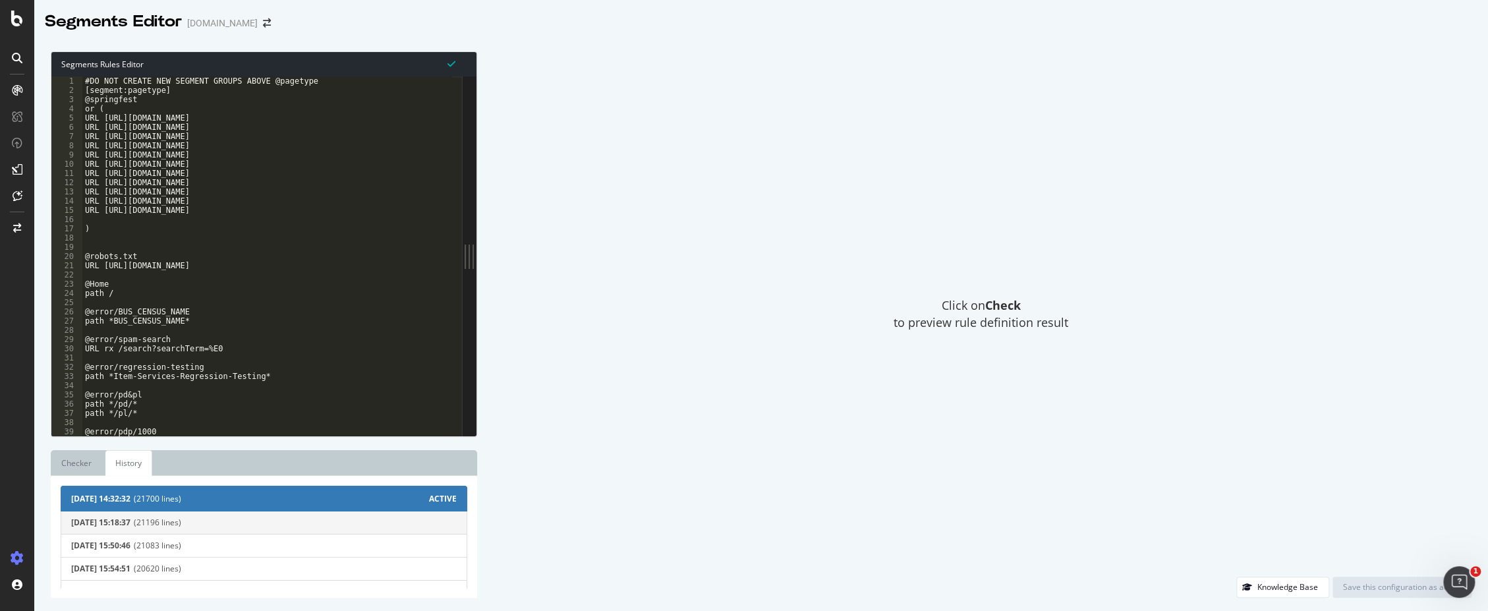
click at [177, 525] on span "(21196 lines)" at bounding box center [295, 522] width 323 height 9
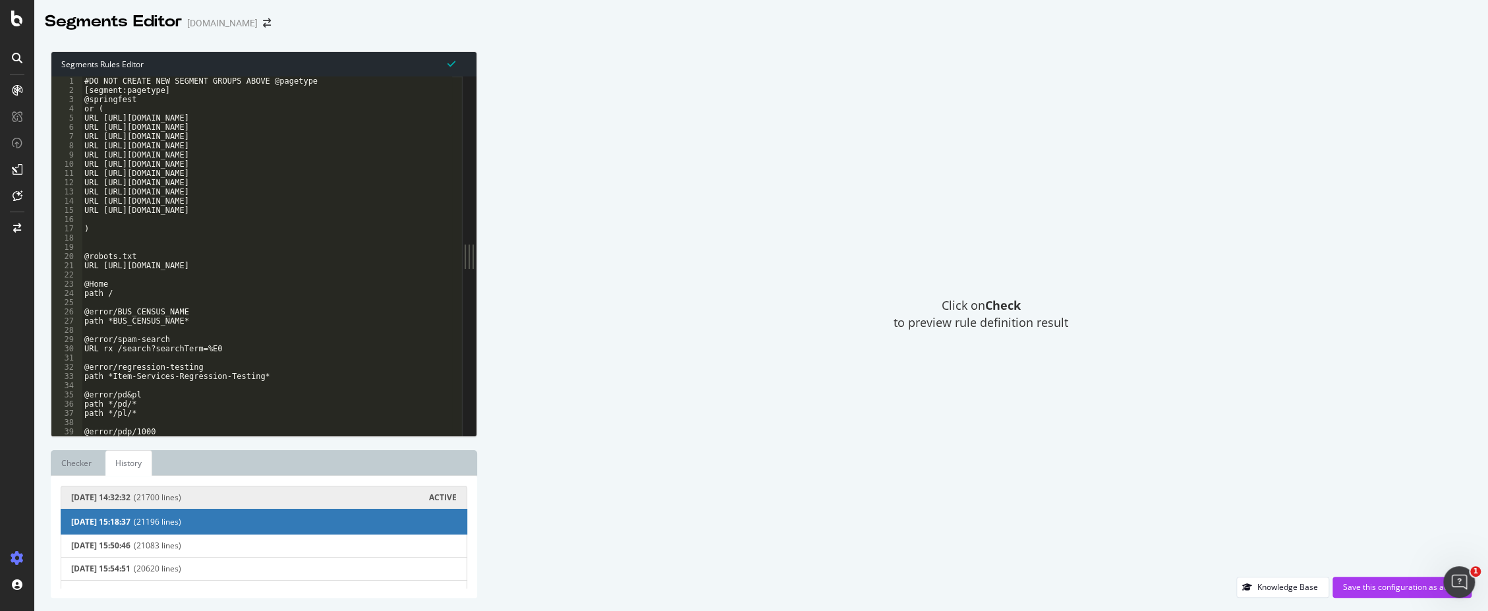
click at [145, 505] on button "2025-10-15 14:32:32 (21700 lines) ACTIVE" at bounding box center [264, 498] width 407 height 24
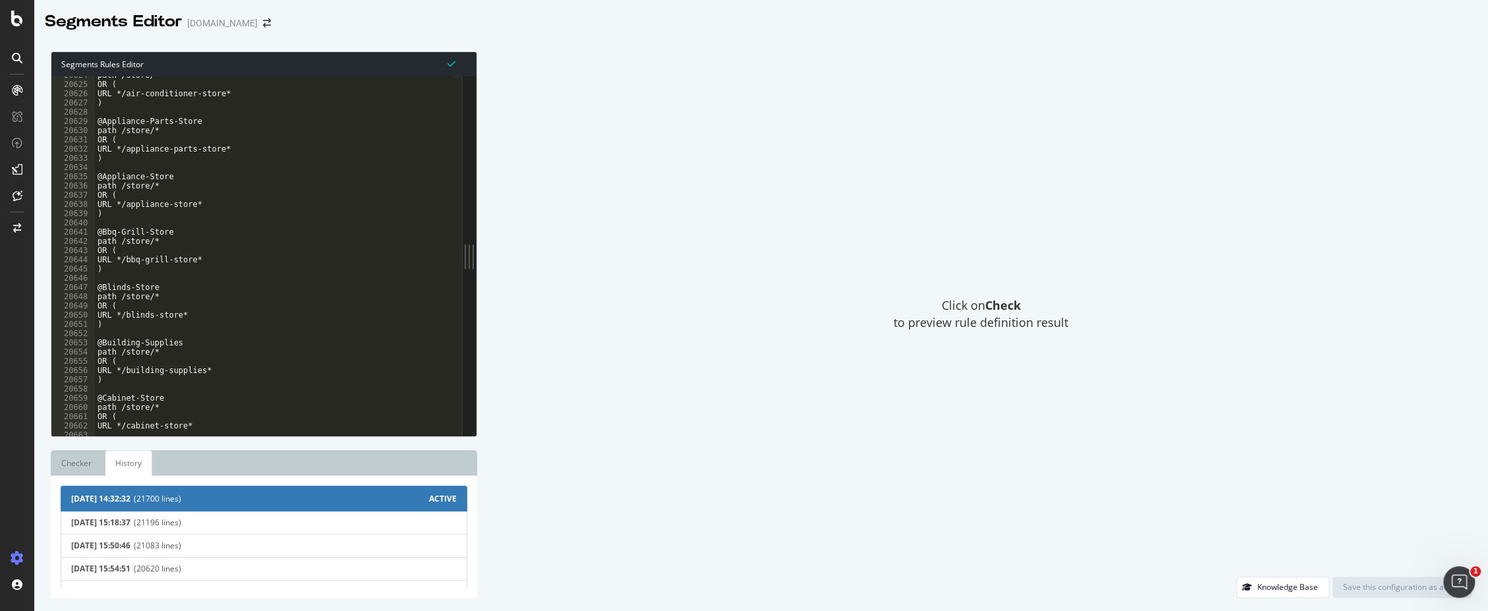
scroll to position [20521, 0]
